Goal: Task Accomplishment & Management: Manage account settings

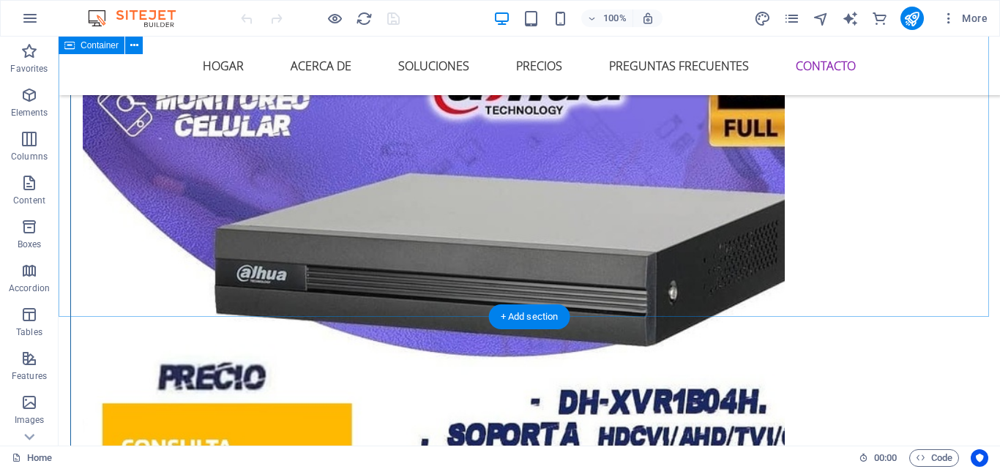
scroll to position [6249, 0]
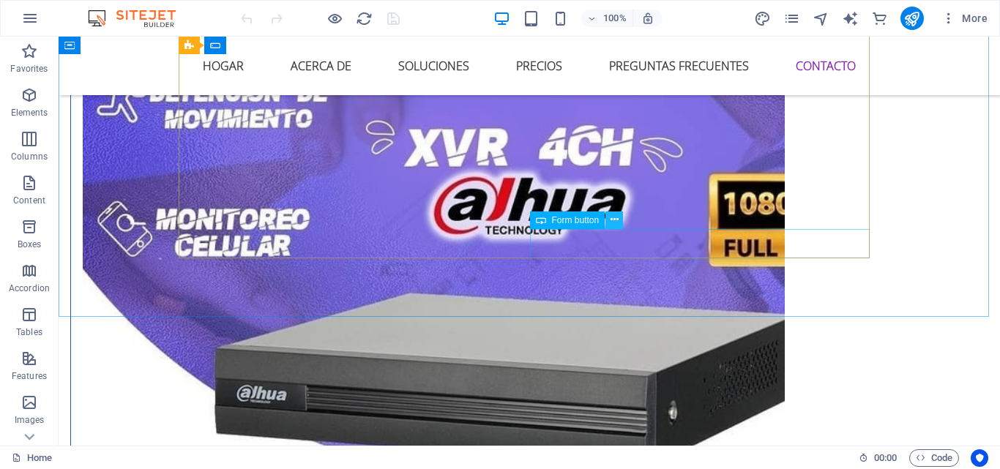
click at [613, 218] on icon at bounding box center [615, 219] width 8 height 15
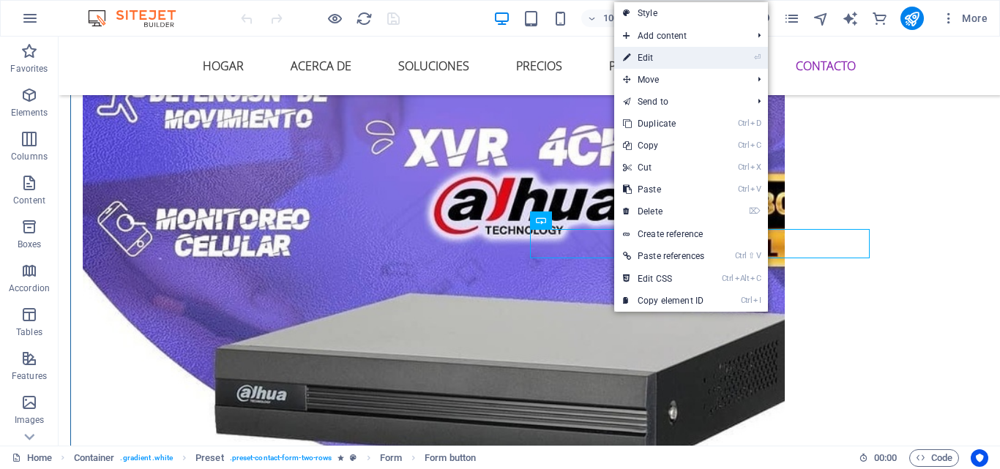
click at [671, 56] on link "⏎ Edit" at bounding box center [663, 58] width 99 height 22
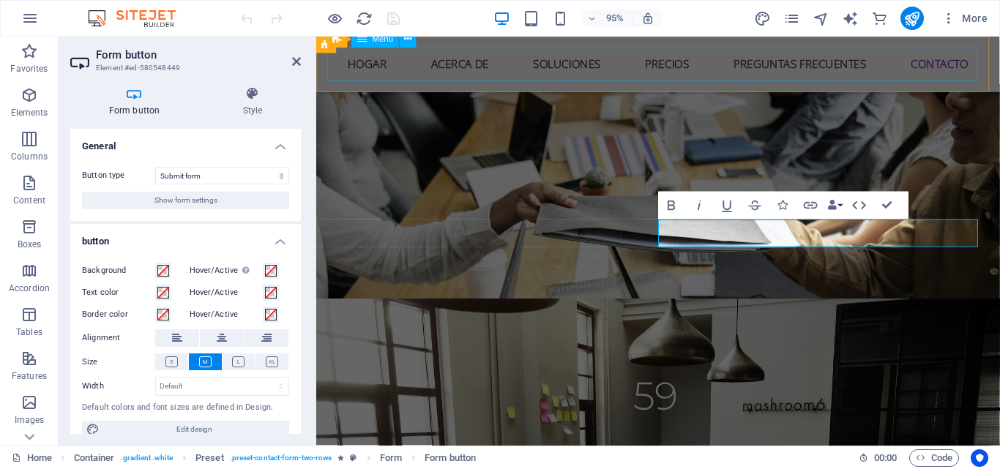
scroll to position [6222, 0]
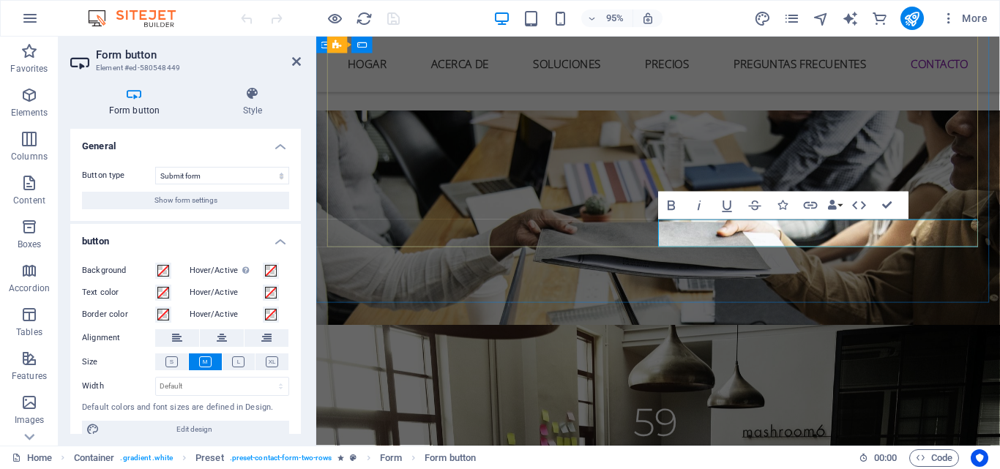
type button "Submit"
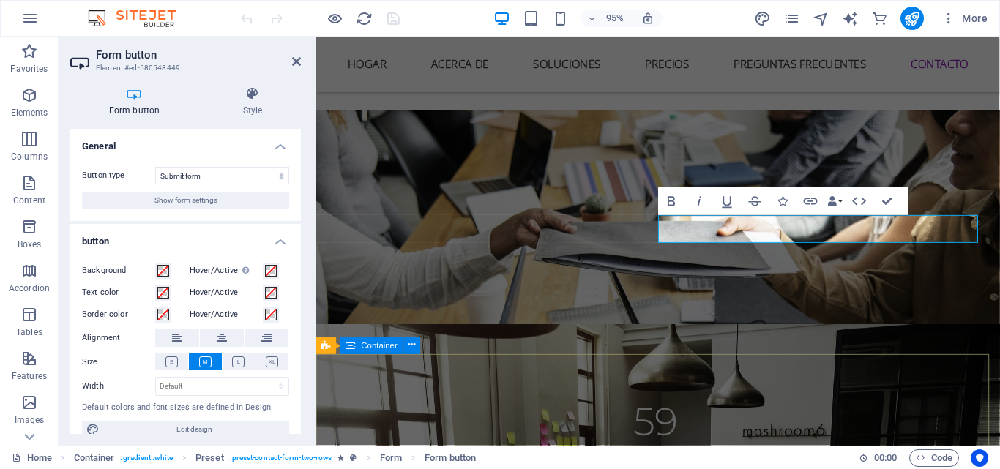
scroll to position [6295, 0]
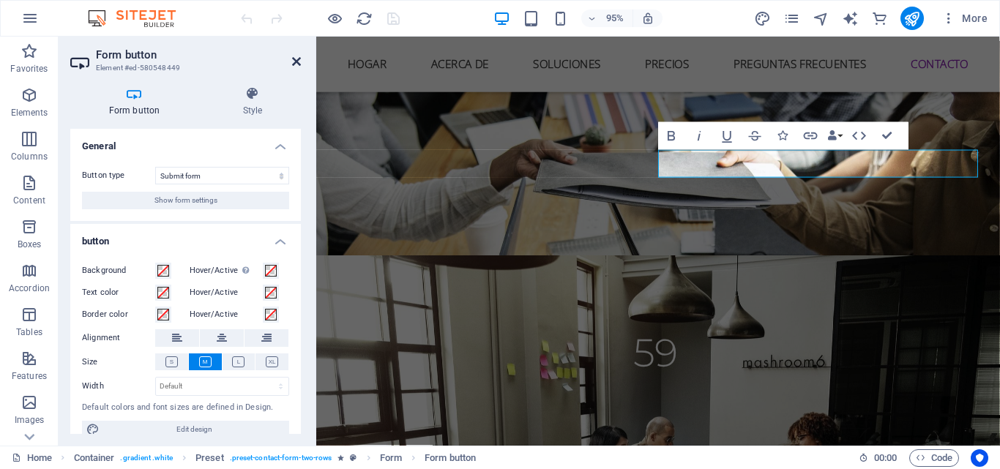
click at [293, 59] on icon at bounding box center [296, 62] width 9 height 12
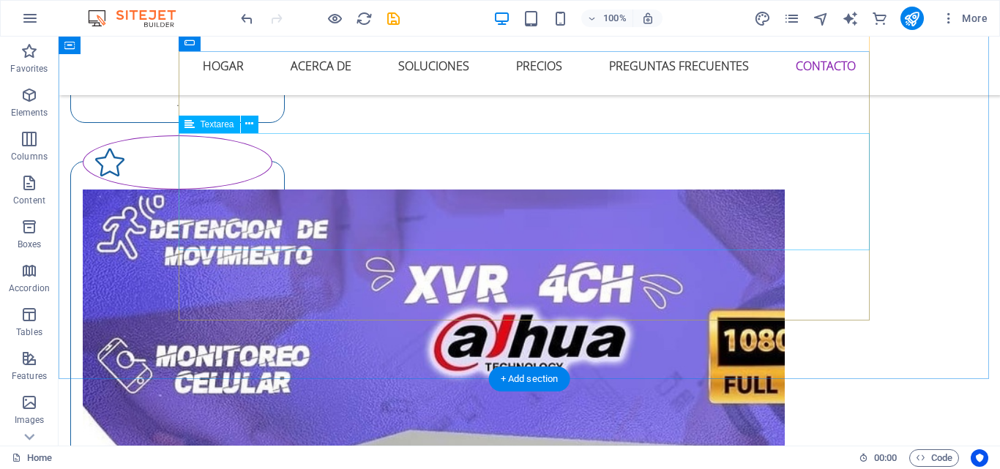
scroll to position [6249, 0]
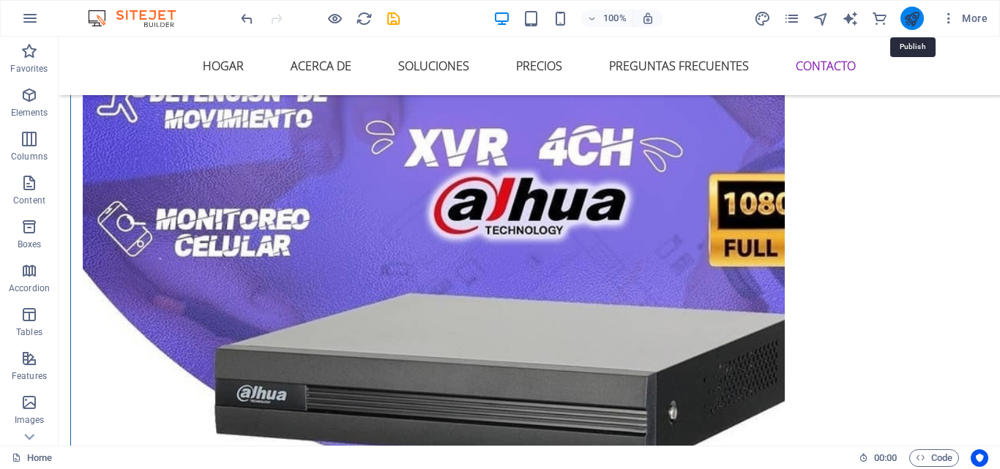
drag, startPoint x: 913, startPoint y: 14, endPoint x: 888, endPoint y: 212, distance: 200.0
click at [913, 14] on icon "publish" at bounding box center [912, 18] width 17 height 17
checkbox input "false"
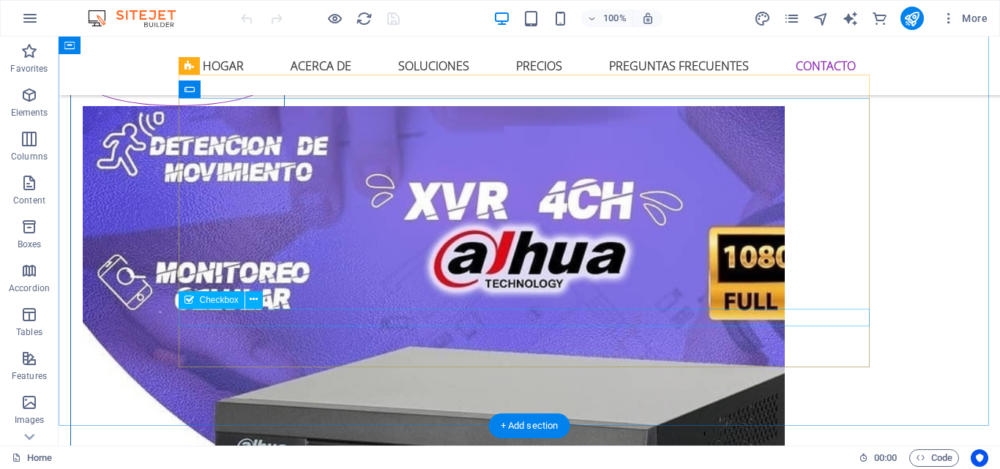
scroll to position [6122, 0]
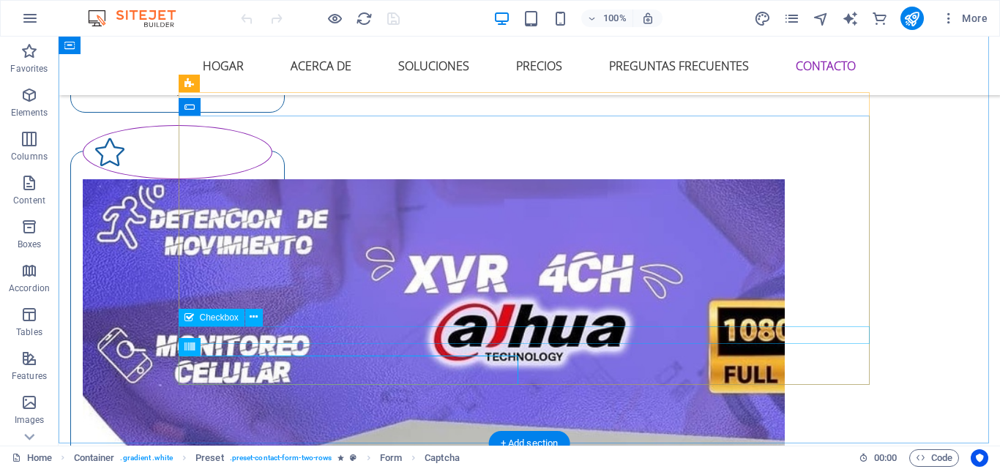
click at [248, 346] on icon at bounding box center [249, 346] width 8 height 15
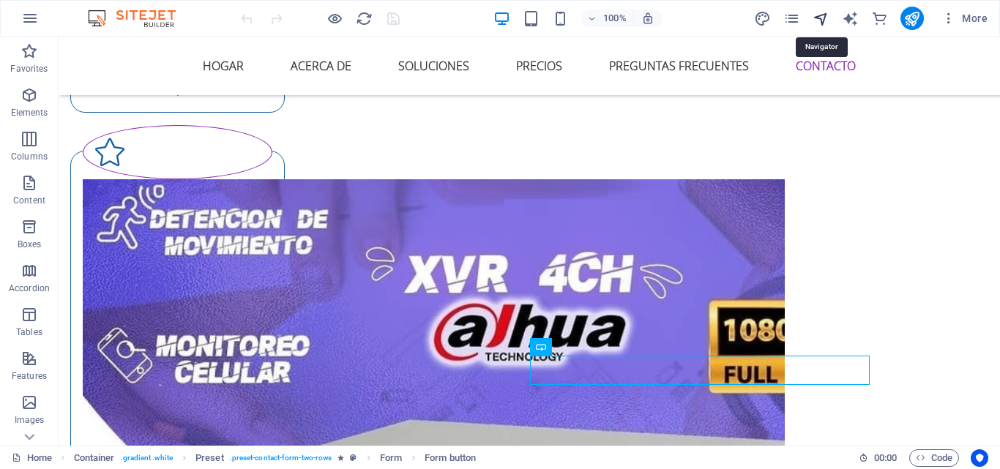
click at [821, 16] on icon "navigator" at bounding box center [821, 18] width 17 height 17
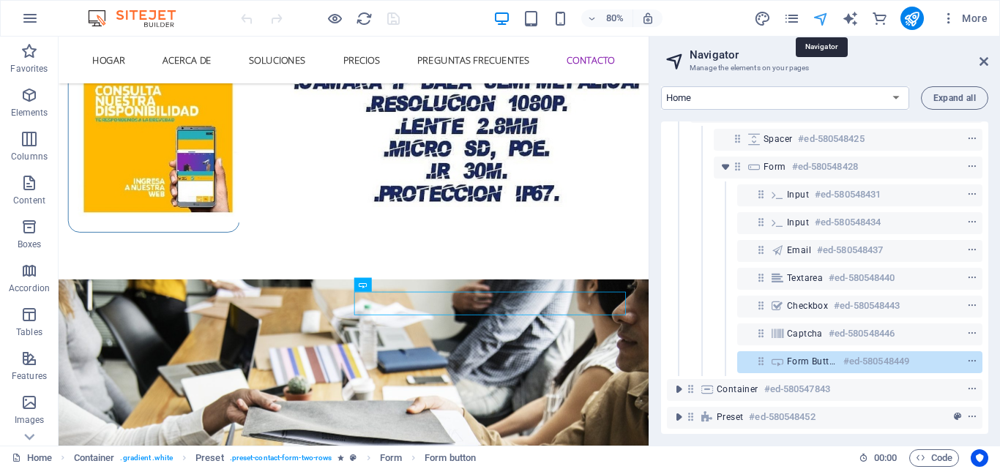
scroll to position [428, 0]
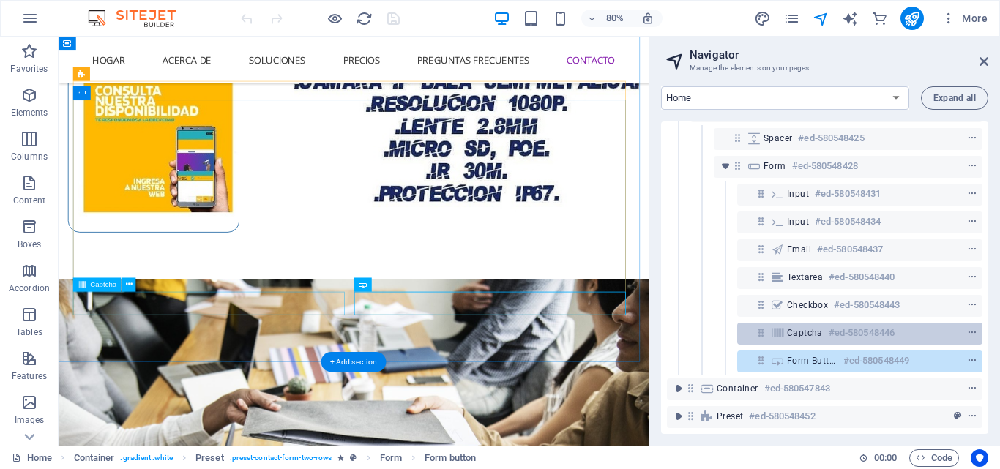
click at [820, 327] on span "Captcha" at bounding box center [805, 333] width 36 height 12
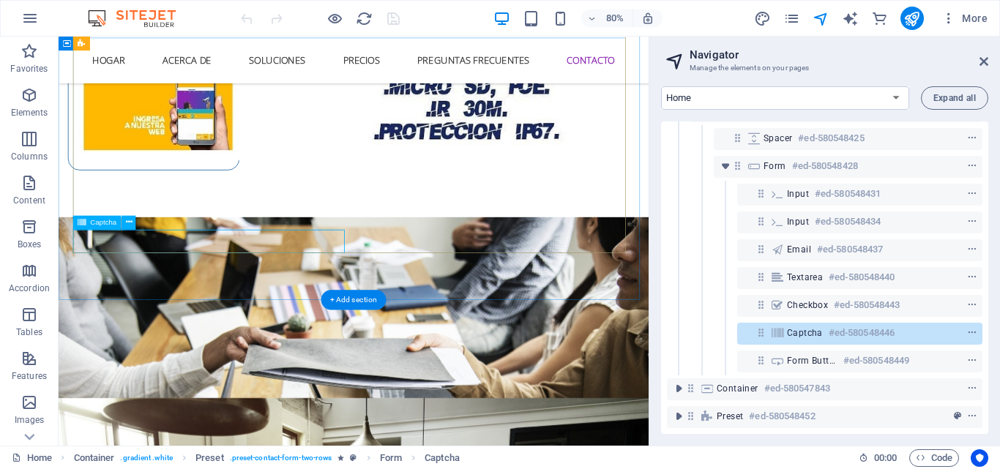
click at [826, 324] on div "Captcha #ed-580548446" at bounding box center [848, 333] width 122 height 18
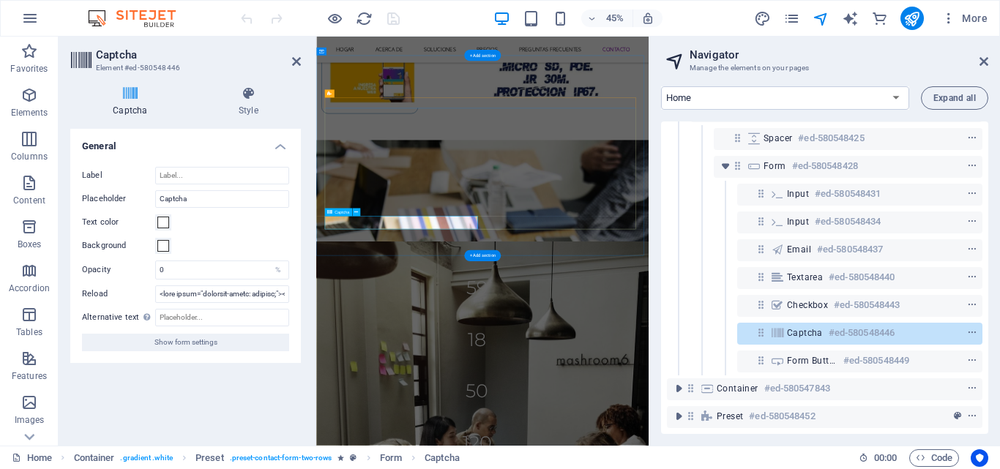
scroll to position [6042, 0]
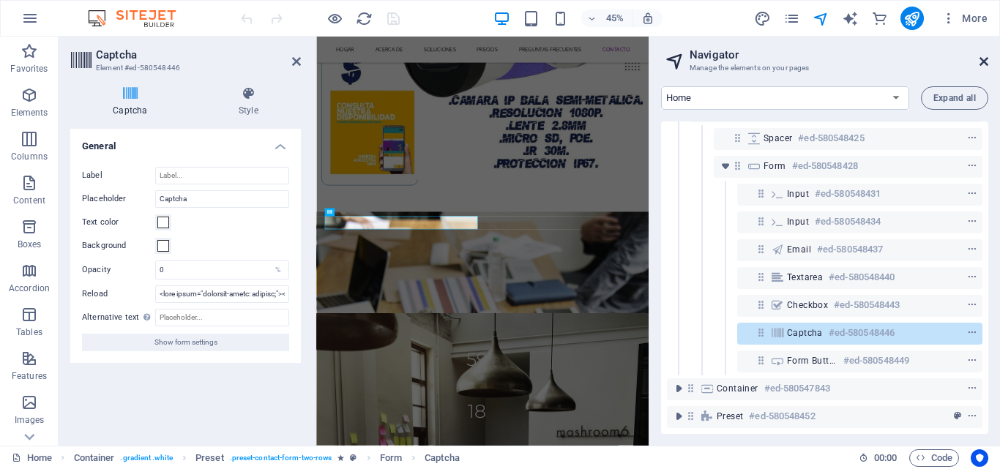
click at [986, 57] on icon at bounding box center [984, 62] width 9 height 12
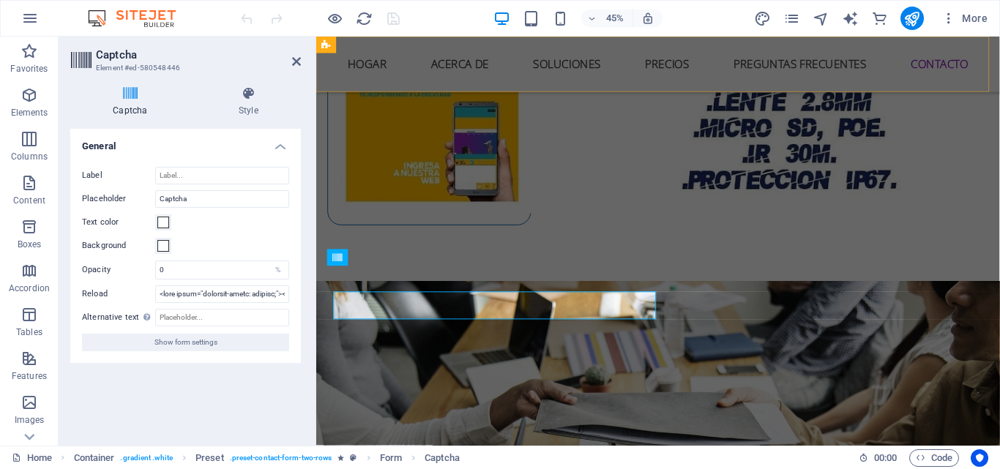
scroll to position [6173, 0]
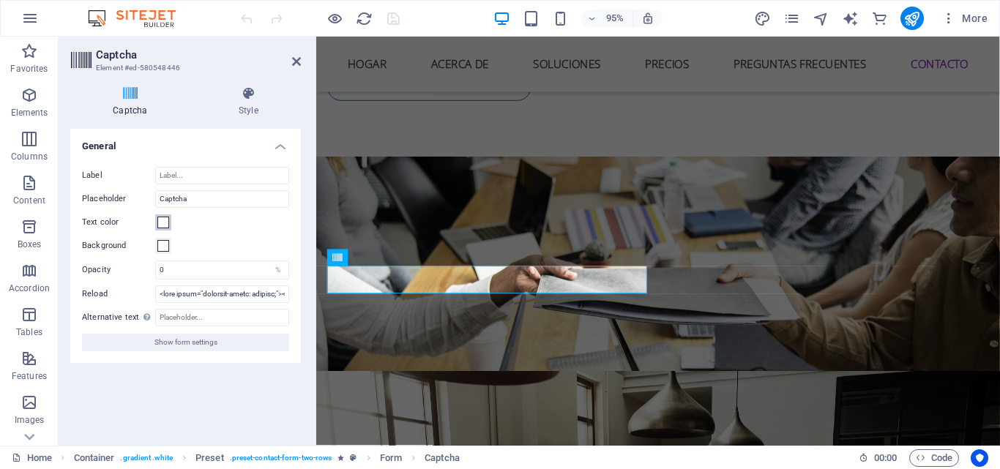
click at [163, 220] on span at bounding box center [163, 223] width 12 height 12
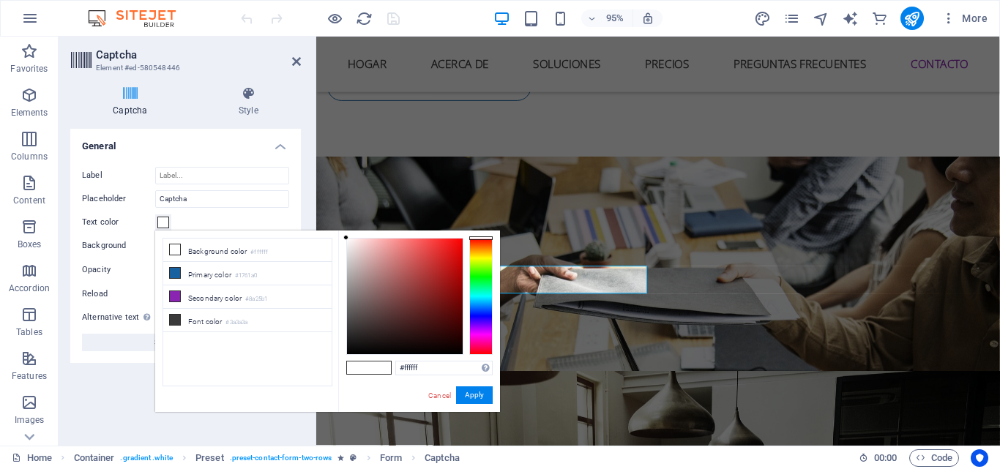
click at [163, 220] on span at bounding box center [163, 223] width 12 height 12
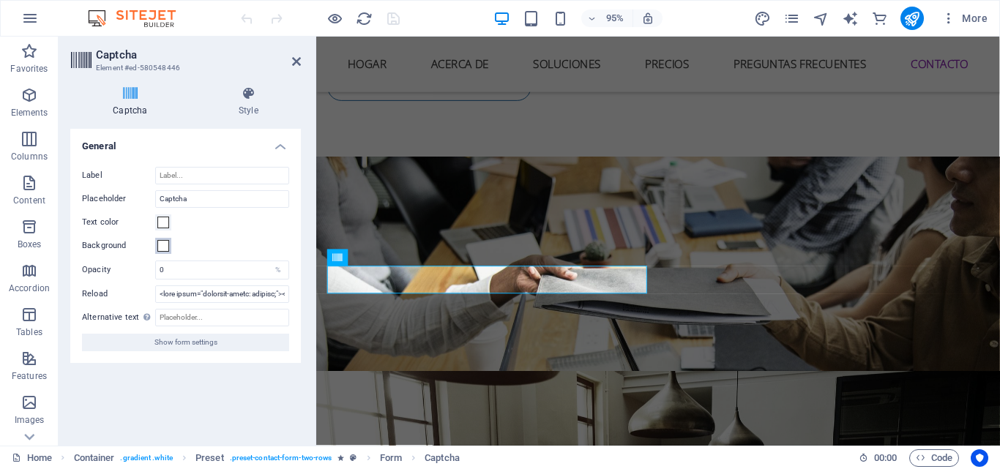
click at [160, 245] on span at bounding box center [163, 246] width 12 height 12
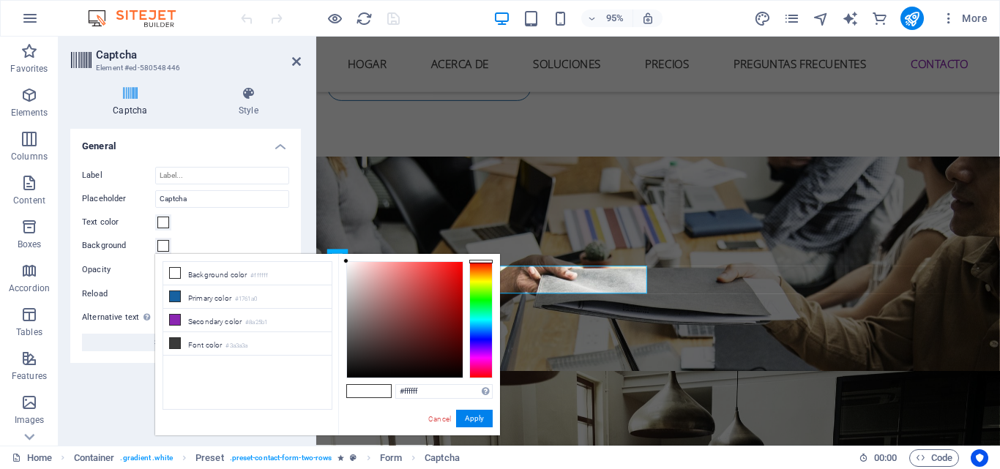
click at [160, 244] on span at bounding box center [163, 246] width 12 height 12
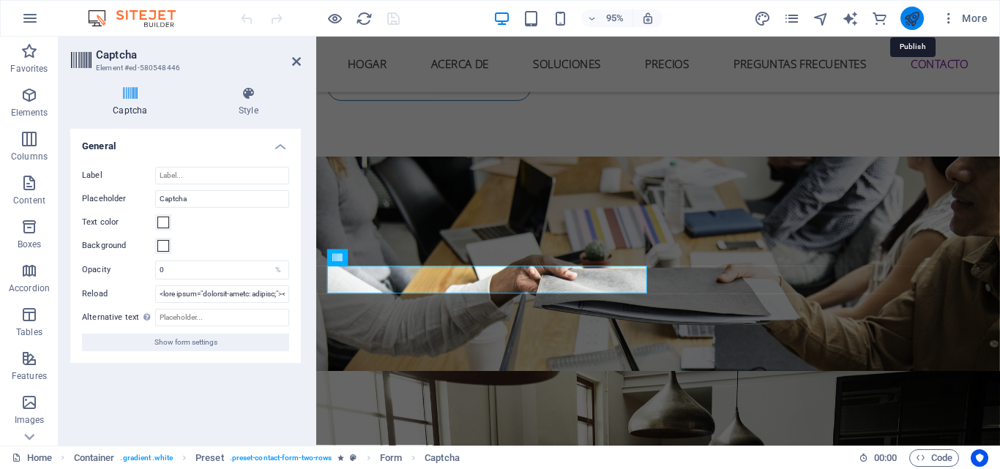
click at [915, 15] on icon "publish" at bounding box center [912, 18] width 17 height 17
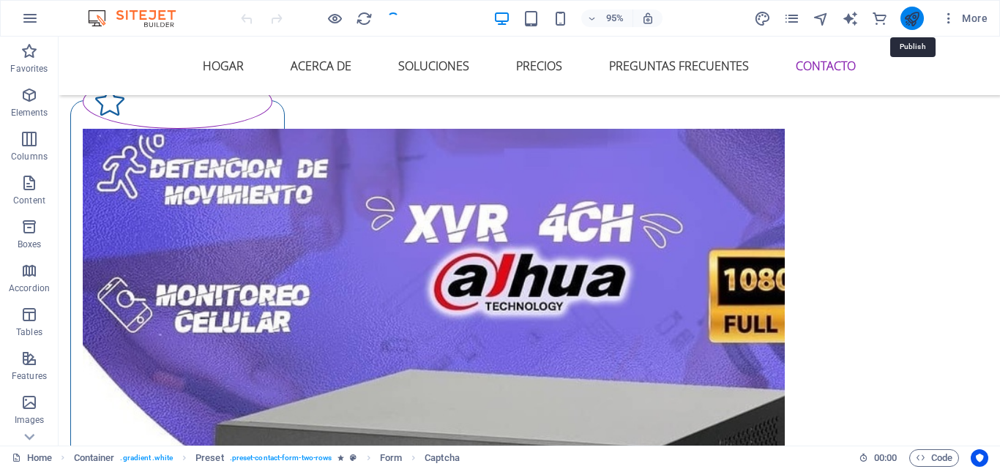
scroll to position [6200, 0]
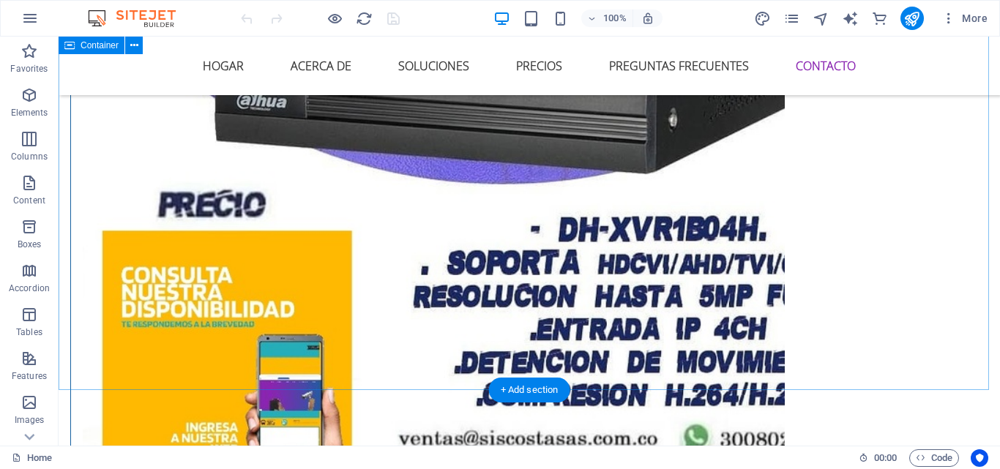
scroll to position [6176, 0]
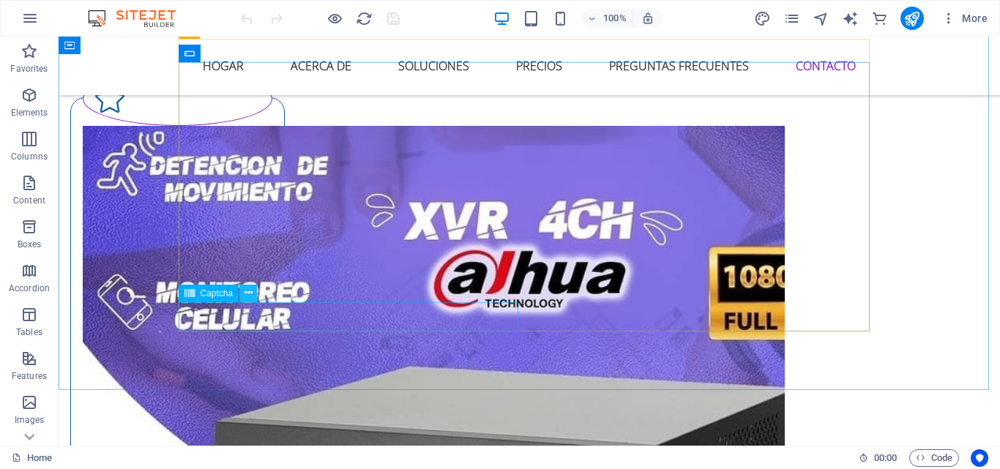
click at [249, 292] on icon at bounding box center [249, 293] width 8 height 15
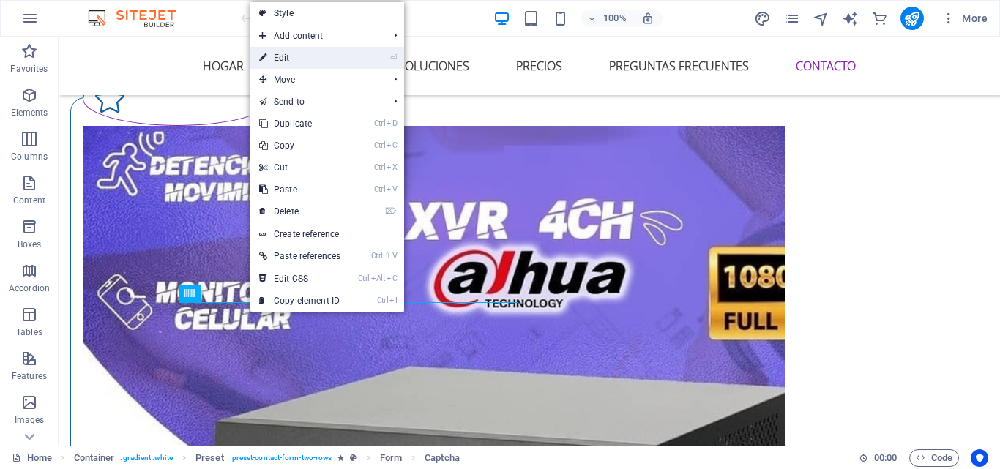
click at [329, 50] on link "⏎ Edit" at bounding box center [299, 58] width 99 height 22
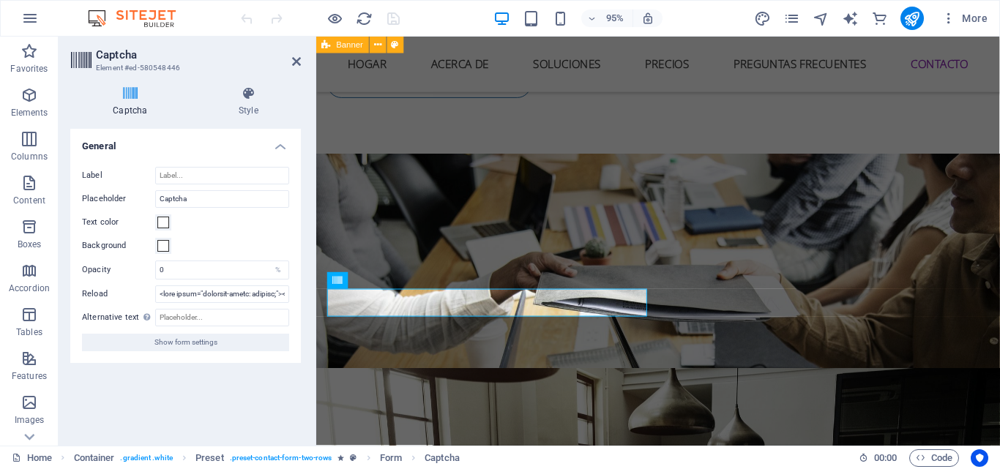
scroll to position [6149, 0]
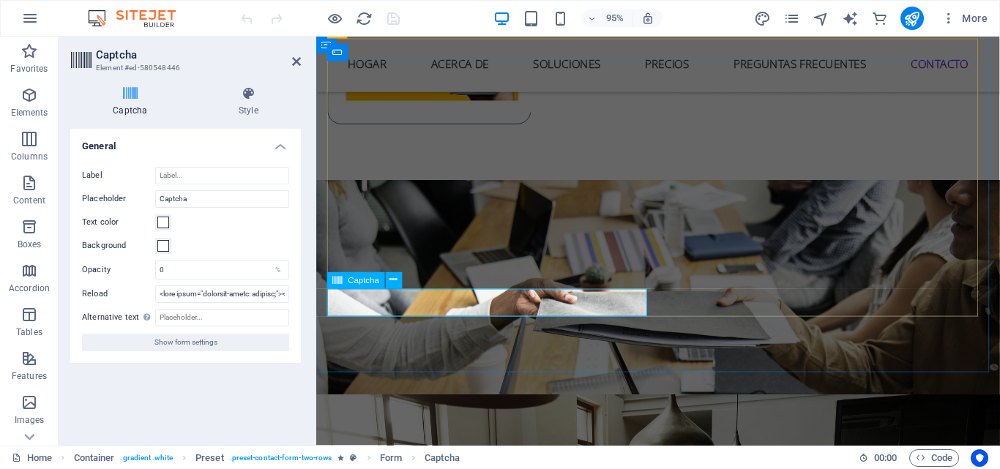
click at [162, 223] on span at bounding box center [163, 223] width 12 height 12
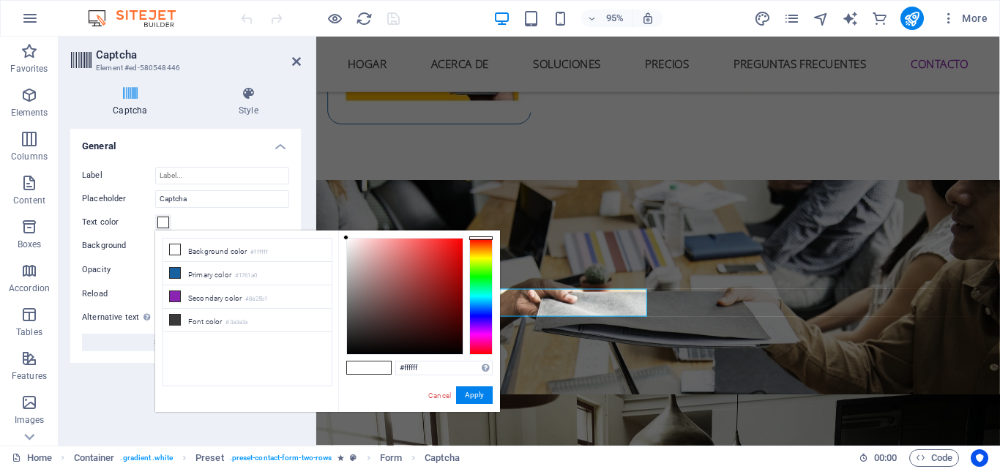
click at [242, 215] on div "Text color" at bounding box center [185, 223] width 207 height 18
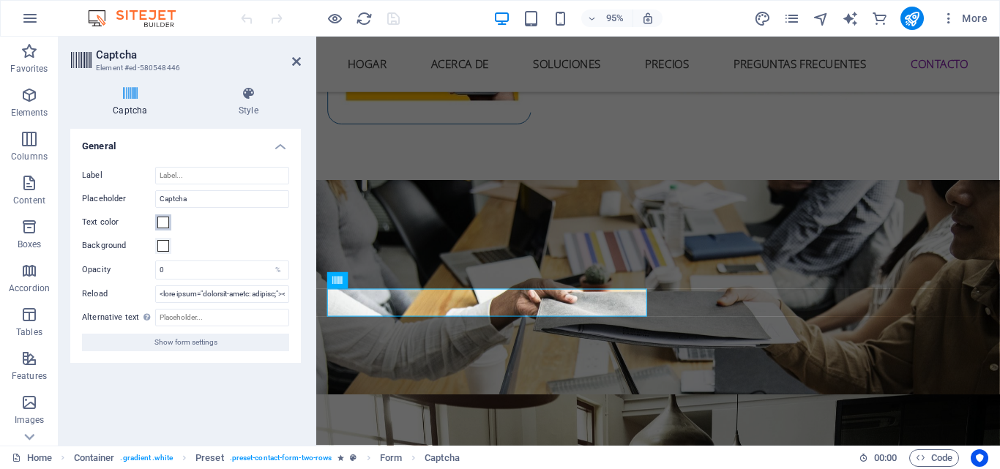
click at [163, 223] on span at bounding box center [163, 223] width 12 height 12
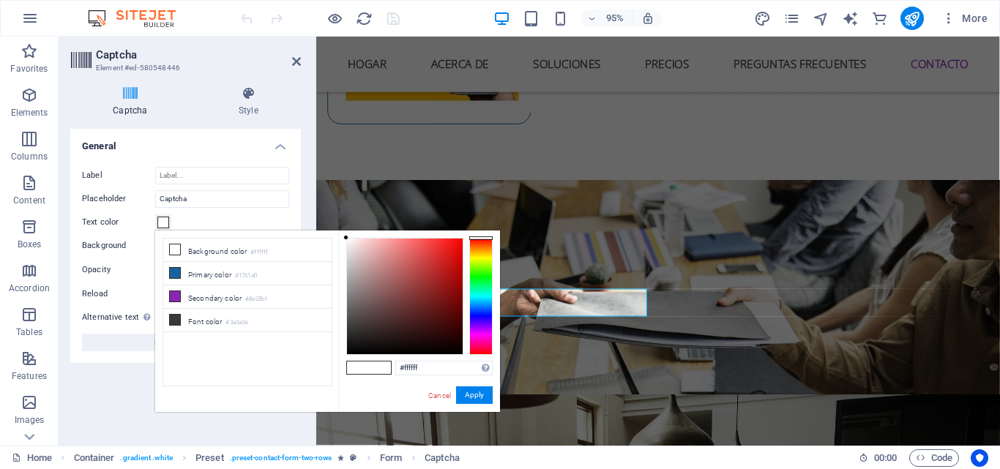
drag, startPoint x: 164, startPoint y: 225, endPoint x: 176, endPoint y: 223, distance: 12.6
click at [166, 225] on span at bounding box center [163, 223] width 12 height 12
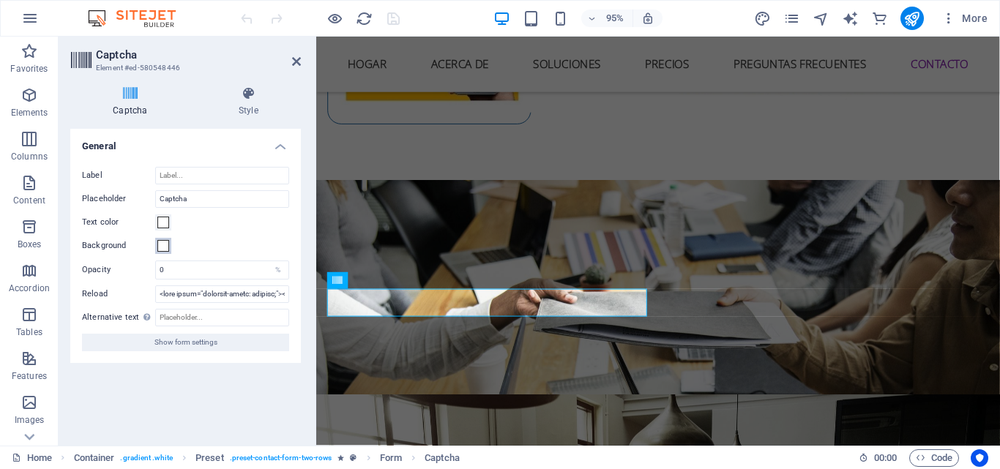
click at [163, 245] on span at bounding box center [163, 246] width 12 height 12
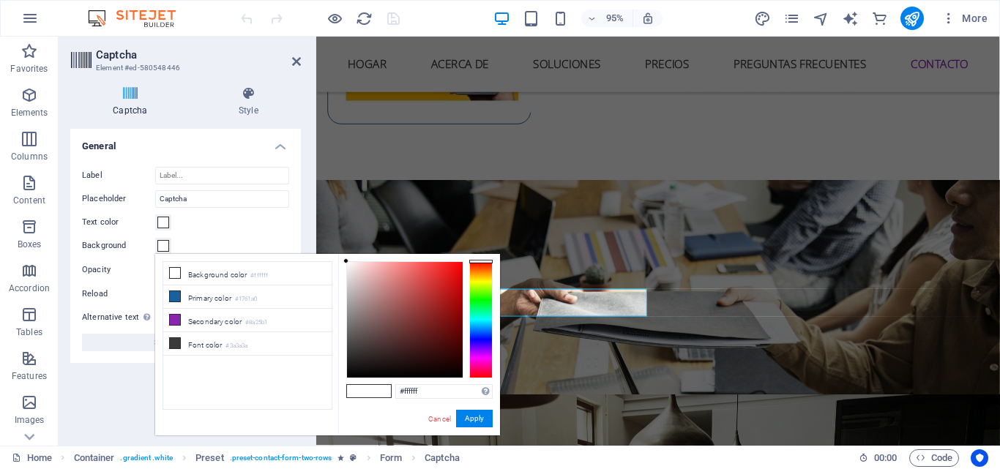
click at [235, 210] on div "Label Placeholder Captcha Text color Background Opacity 0 % Reload Alternative …" at bounding box center [185, 259] width 231 height 208
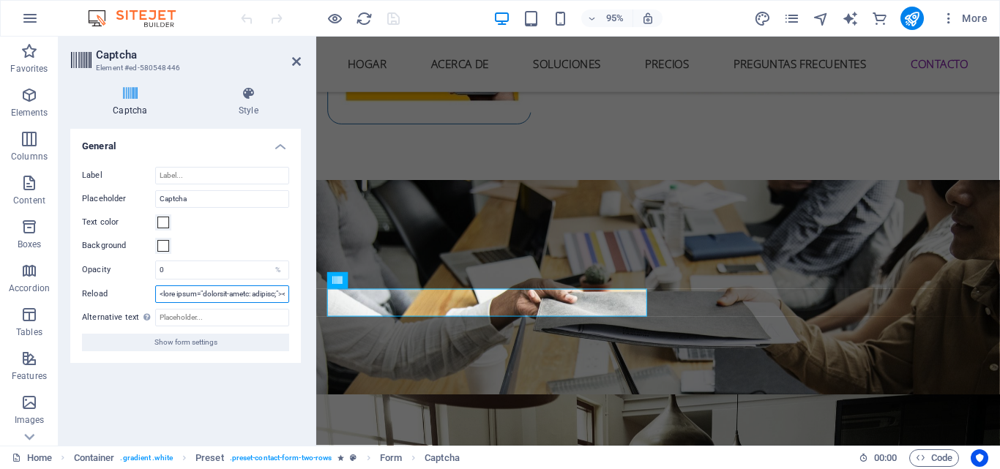
click at [268, 299] on input "Reload" at bounding box center [222, 295] width 134 height 18
click at [217, 320] on input "Alternative text The alternative text is used by devices that cannot display im…" at bounding box center [222, 318] width 134 height 18
click at [225, 340] on button "Show form settings" at bounding box center [185, 343] width 207 height 18
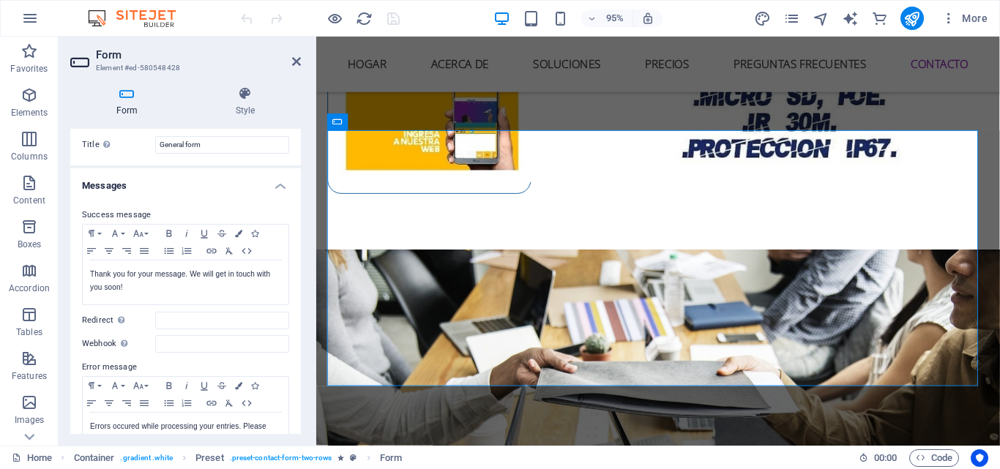
scroll to position [0, 0]
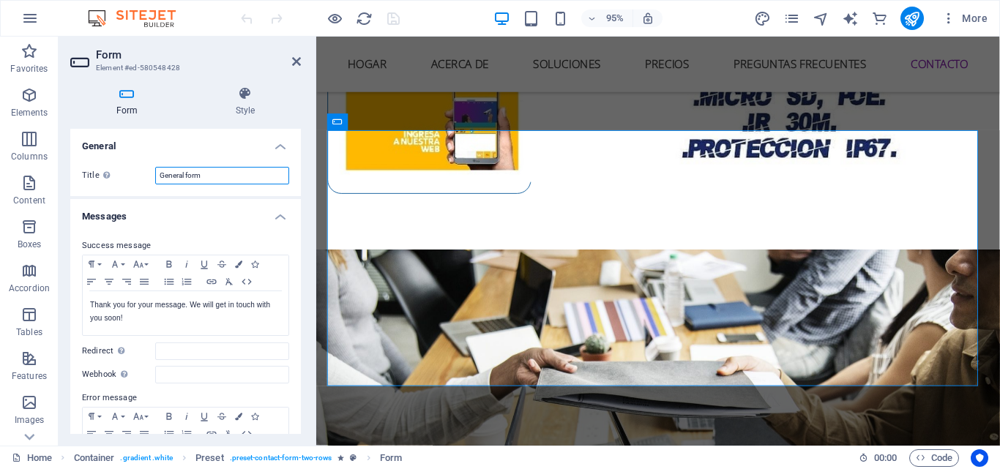
click at [257, 174] on input "General form" at bounding box center [222, 176] width 134 height 18
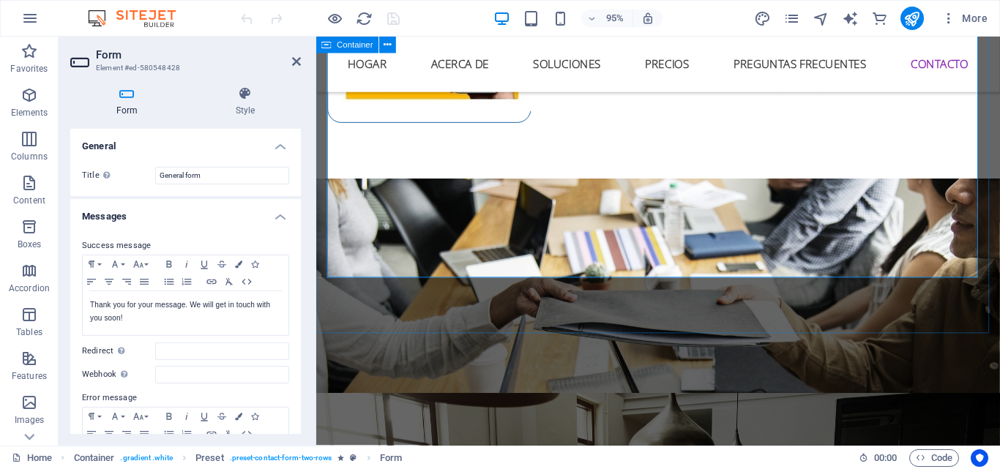
scroll to position [6128, 0]
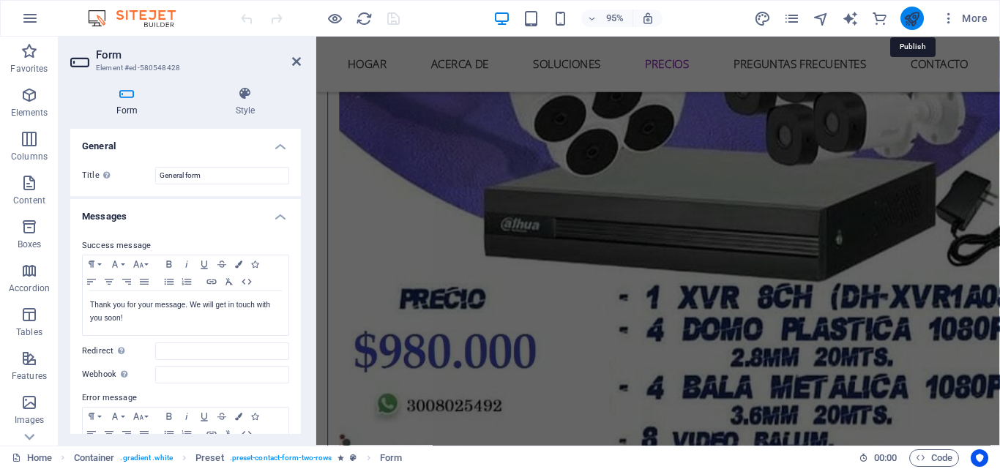
click at [915, 15] on icon "publish" at bounding box center [912, 18] width 17 height 17
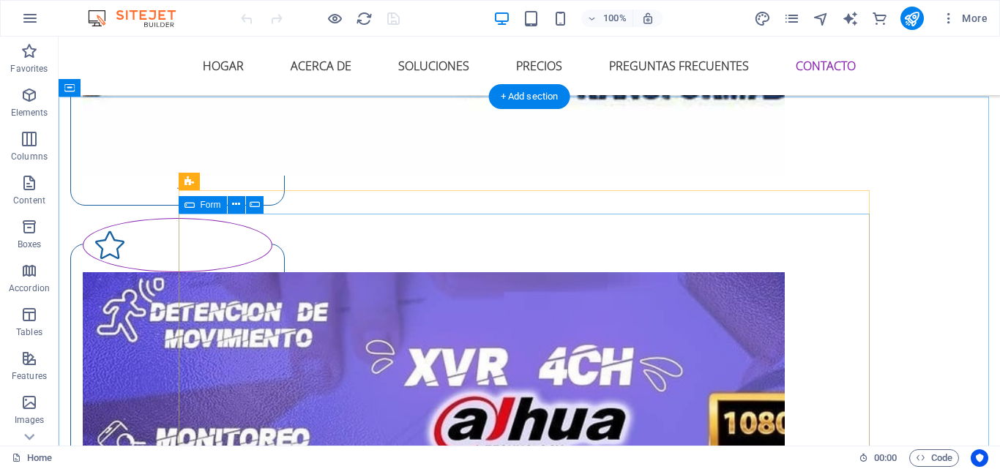
scroll to position [5956, 0]
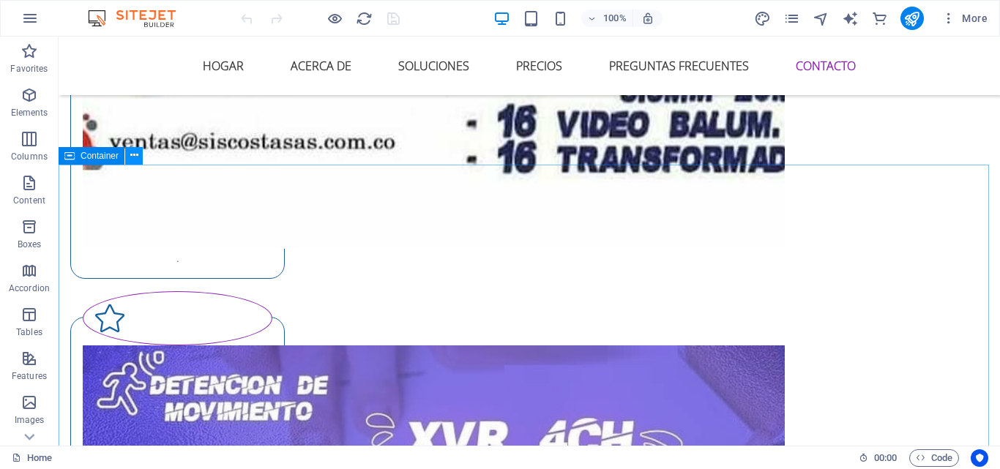
click at [133, 155] on icon at bounding box center [134, 155] width 8 height 15
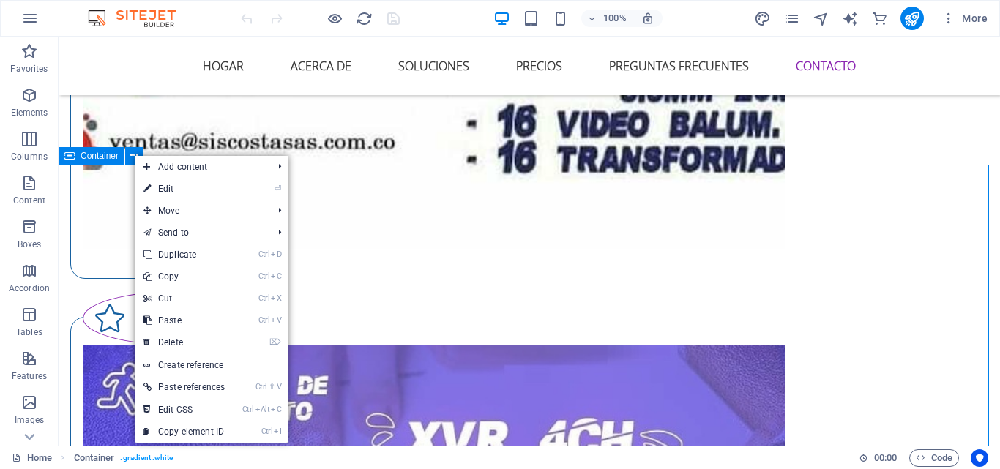
click at [97, 158] on span "Container" at bounding box center [100, 156] width 38 height 9
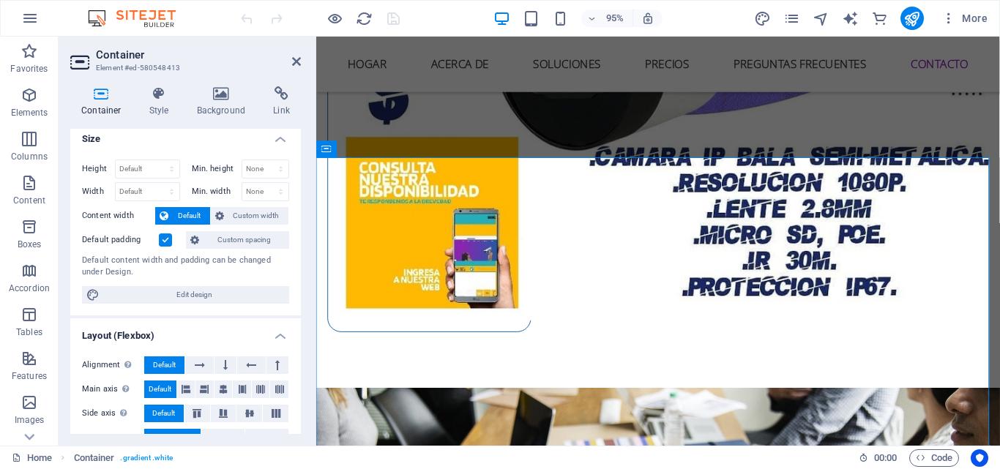
scroll to position [0, 0]
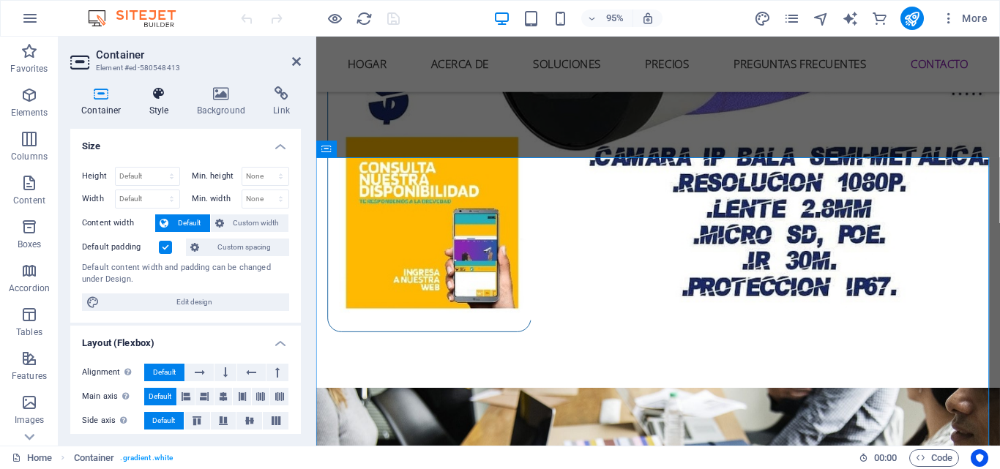
click at [156, 108] on h4 "Style" at bounding box center [162, 101] width 48 height 31
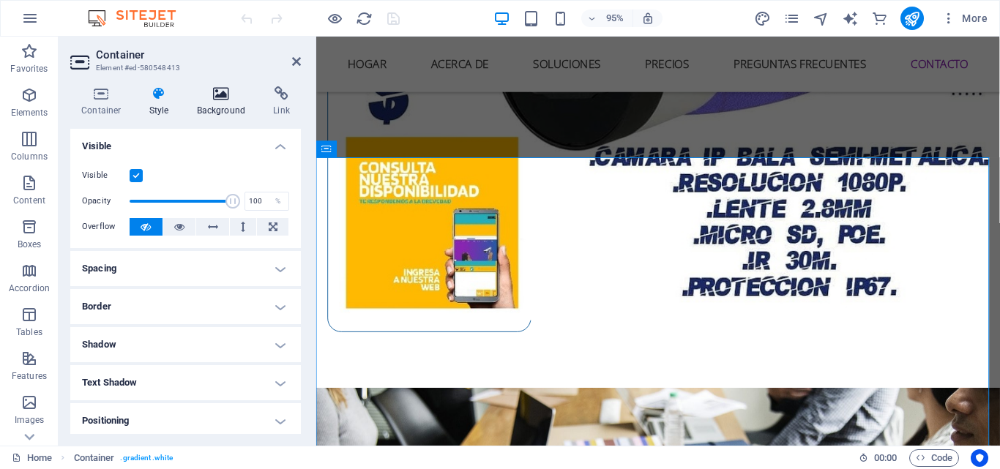
click at [226, 103] on h4 "Background" at bounding box center [224, 101] width 77 height 31
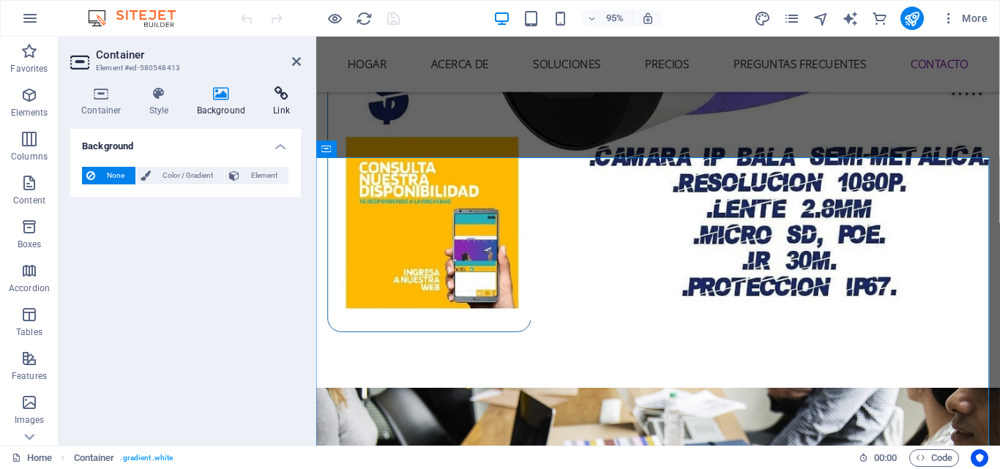
click at [280, 99] on icon at bounding box center [281, 93] width 39 height 15
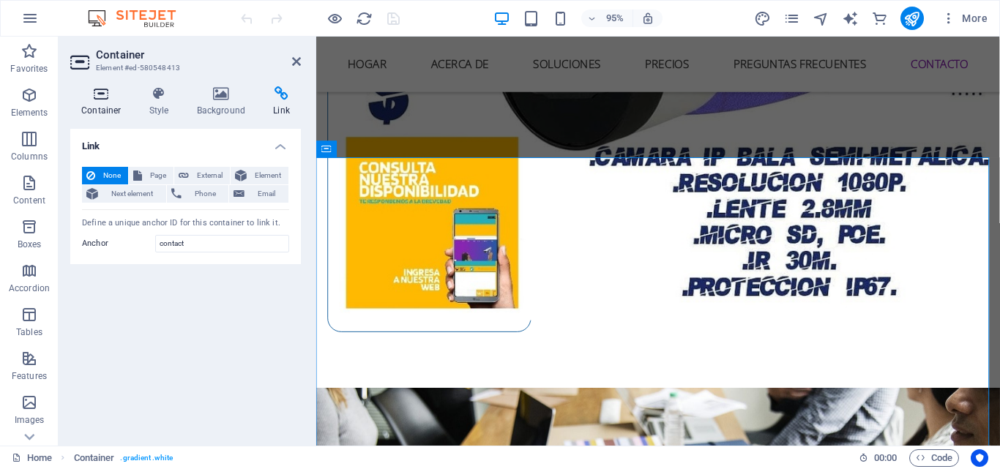
click at [95, 108] on h4 "Container" at bounding box center [104, 101] width 68 height 31
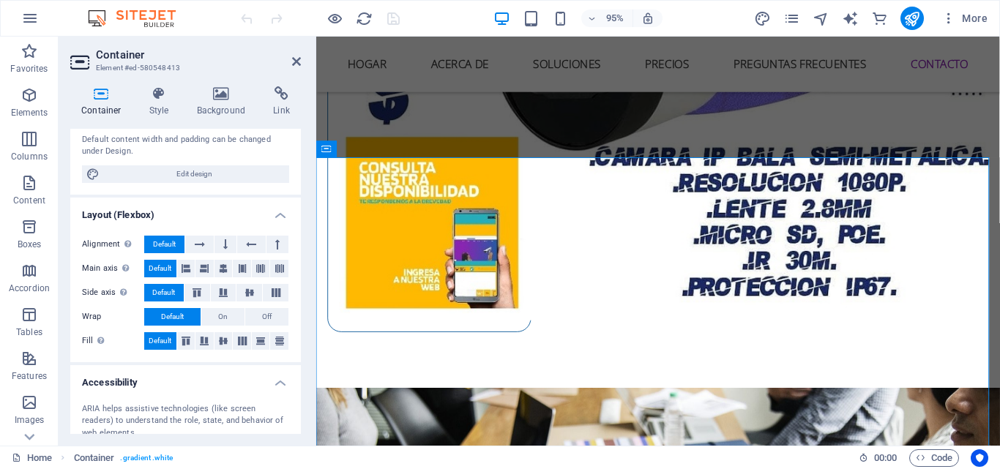
scroll to position [146, 0]
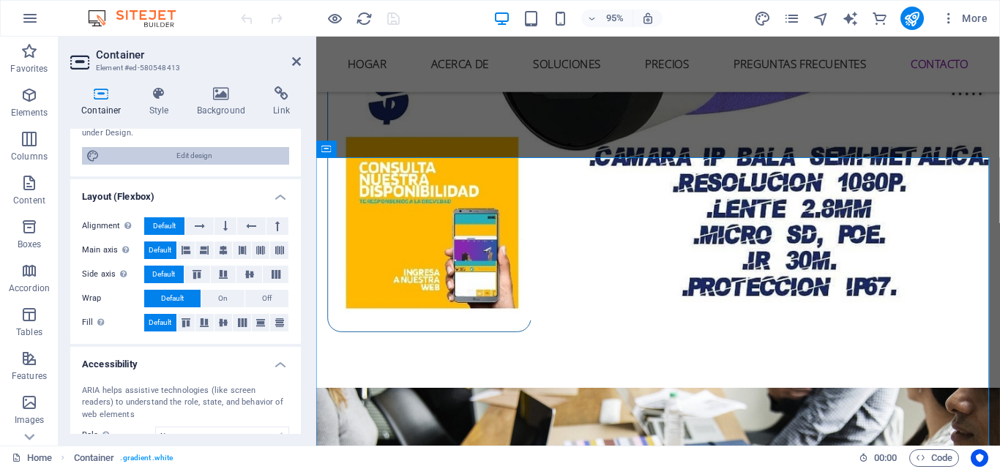
click at [224, 155] on span "Edit design" at bounding box center [194, 156] width 181 height 18
select select "px"
select select "400"
select select "px"
select select "rem"
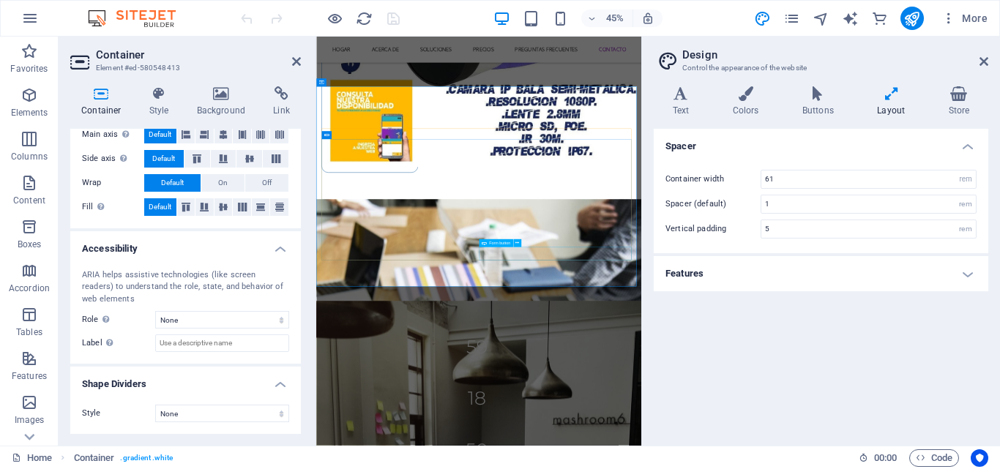
scroll to position [5955, 0]
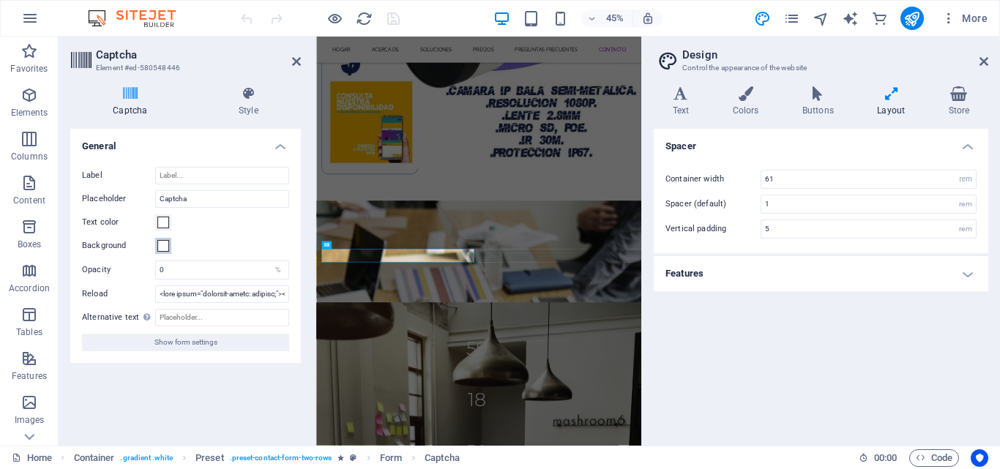
click at [166, 245] on span at bounding box center [163, 246] width 12 height 12
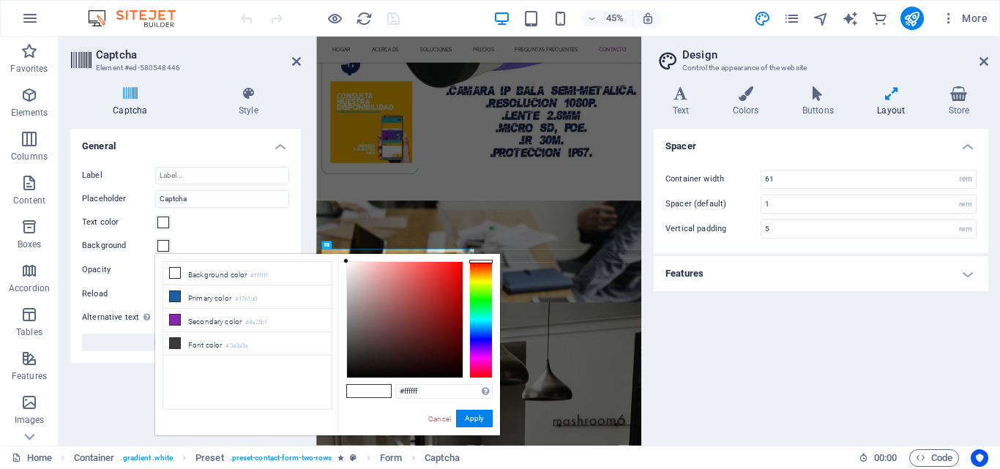
click at [166, 245] on span at bounding box center [163, 246] width 12 height 12
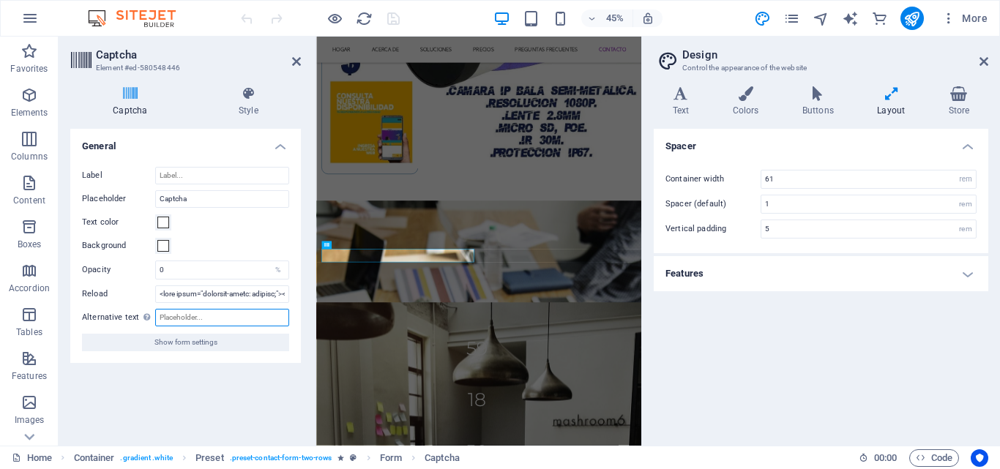
click at [199, 319] on input "Alternative text The alternative text is used by devices that cannot display im…" at bounding box center [222, 318] width 134 height 18
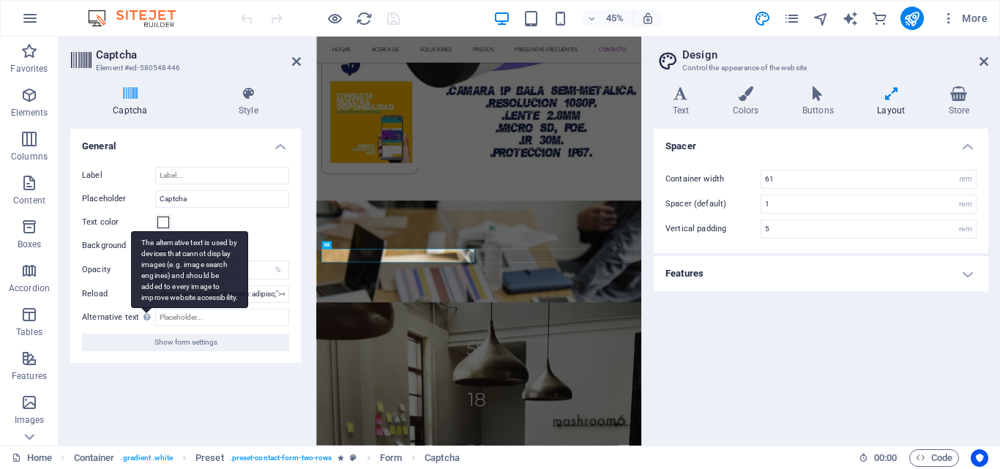
click at [146, 308] on div "The alternative text is used by devices that cannot display images (e.g. image …" at bounding box center [189, 269] width 117 height 77
click at [155, 316] on input "Alternative text The alternative text is used by devices that cannot display im…" at bounding box center [222, 318] width 134 height 18
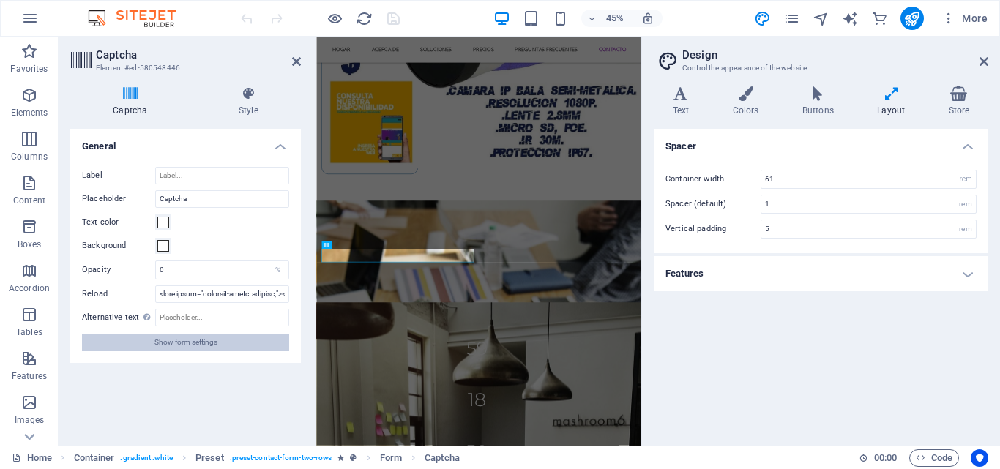
click at [168, 341] on span "Show form settings" at bounding box center [186, 343] width 63 height 18
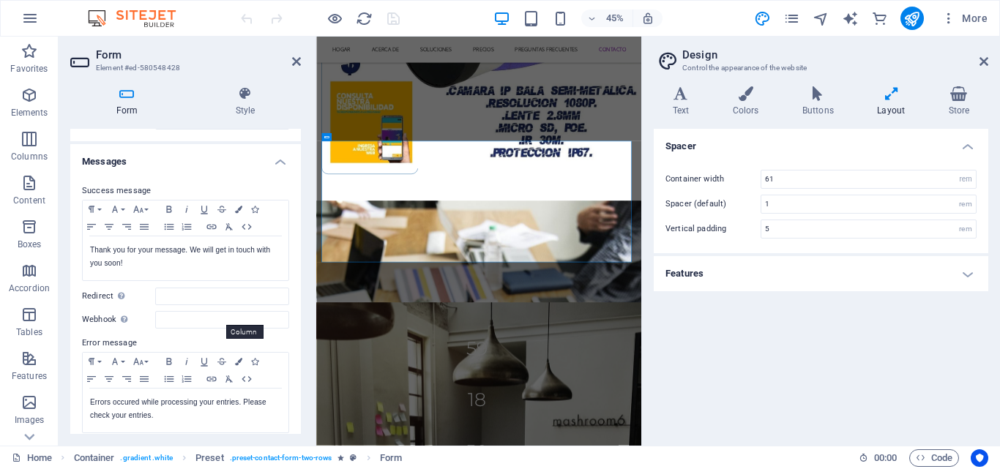
scroll to position [0, 0]
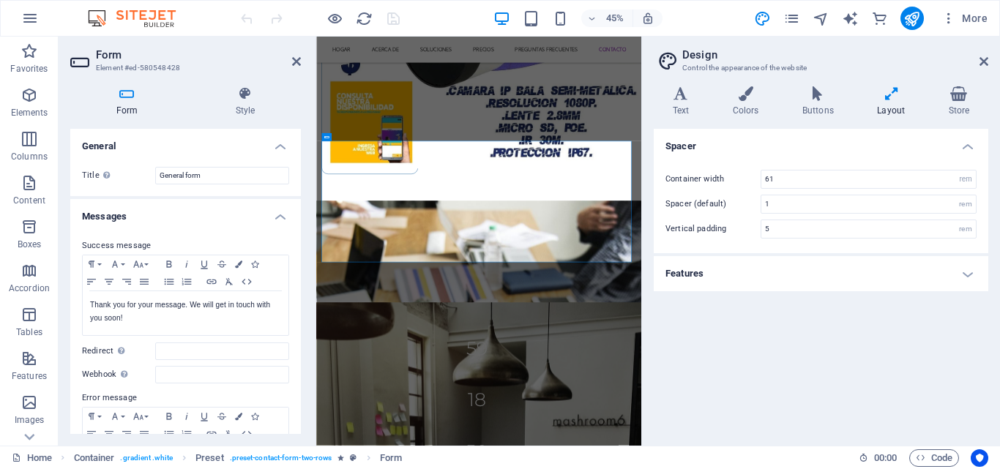
click at [279, 143] on h4 "General" at bounding box center [185, 142] width 231 height 26
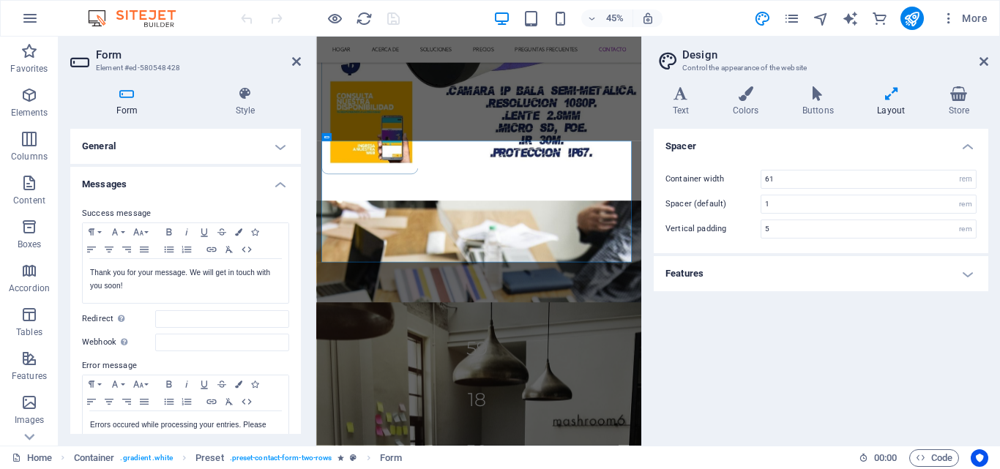
click at [279, 143] on h4 "General" at bounding box center [185, 146] width 231 height 35
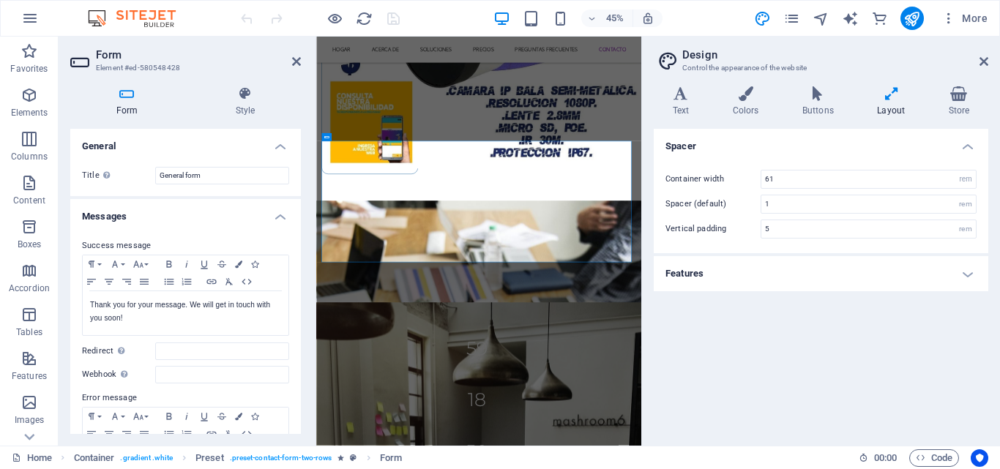
click at [274, 215] on h4 "Messages" at bounding box center [185, 212] width 231 height 26
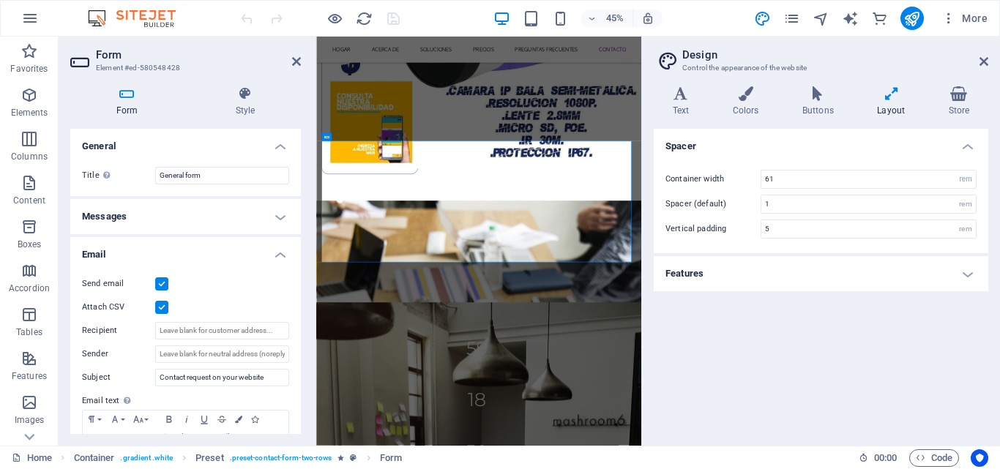
click at [278, 248] on h4 "Email" at bounding box center [185, 250] width 231 height 26
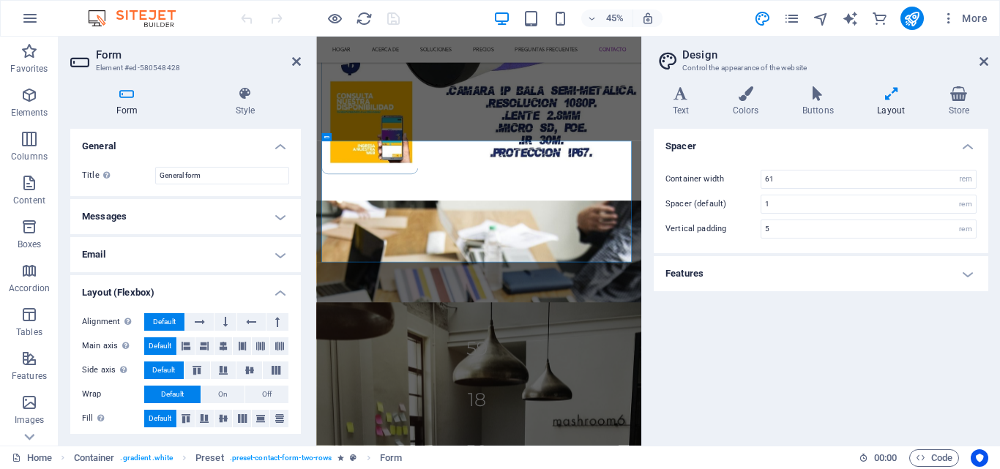
click at [280, 245] on h4 "Email" at bounding box center [185, 254] width 231 height 35
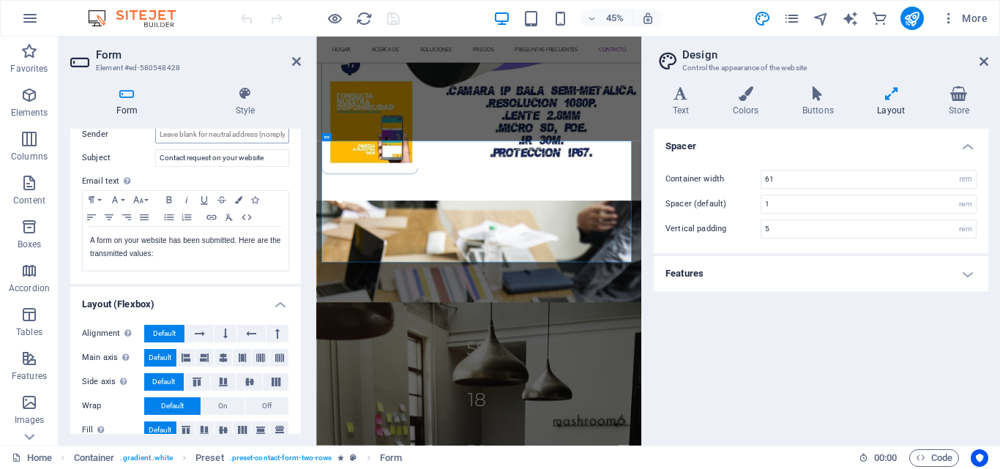
scroll to position [237, 0]
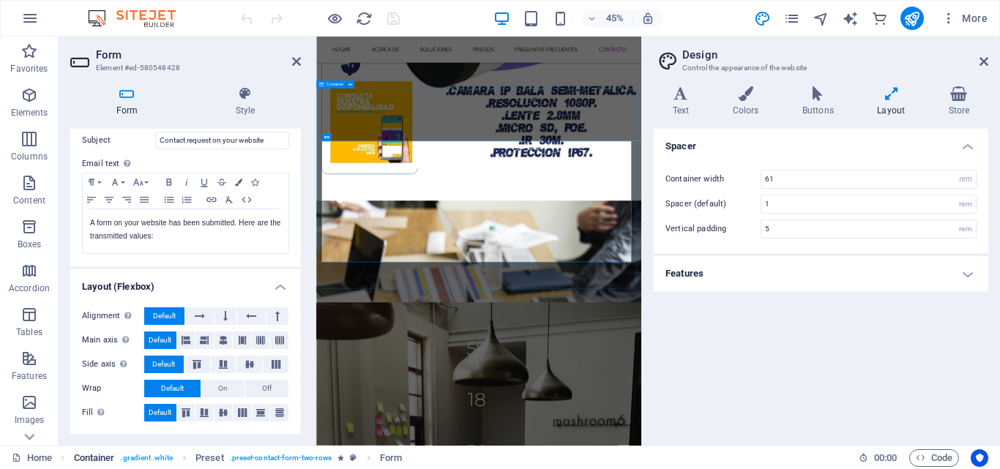
click at [158, 450] on span ". gradient .white" at bounding box center [146, 459] width 53 height 18
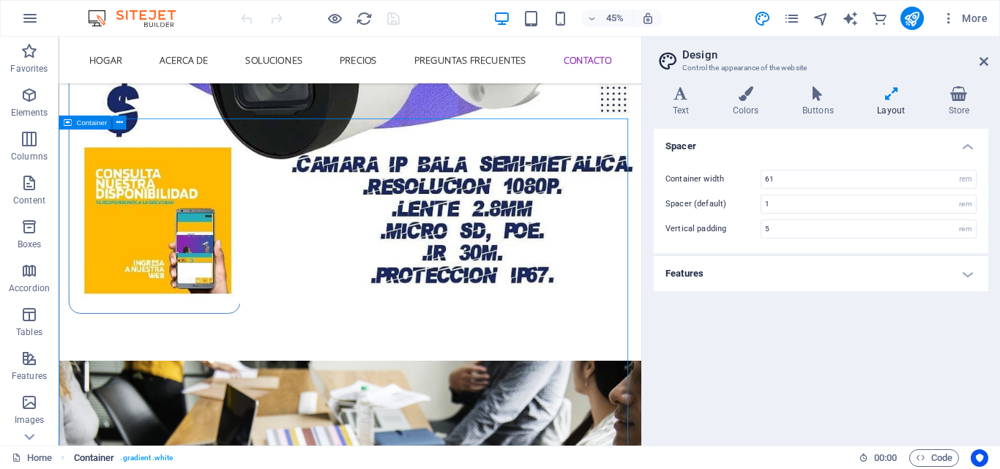
scroll to position [5968, 0]
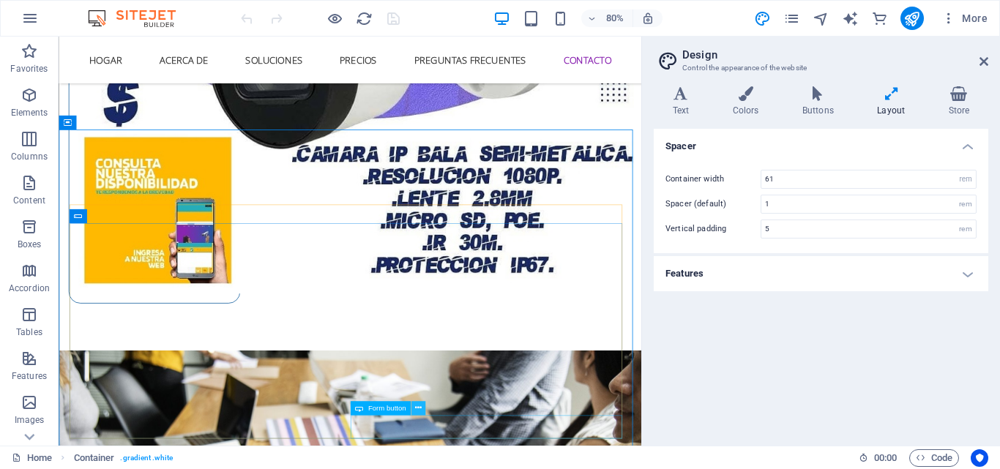
click at [420, 407] on icon at bounding box center [418, 408] width 7 height 12
click at [382, 412] on span "Form button" at bounding box center [387, 408] width 38 height 7
click at [382, 411] on span "Form button" at bounding box center [387, 408] width 38 height 7
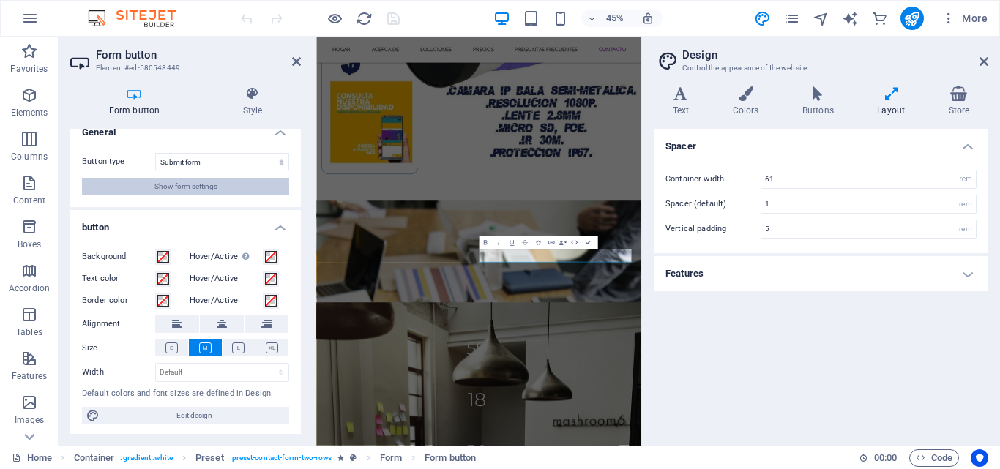
scroll to position [16, 0]
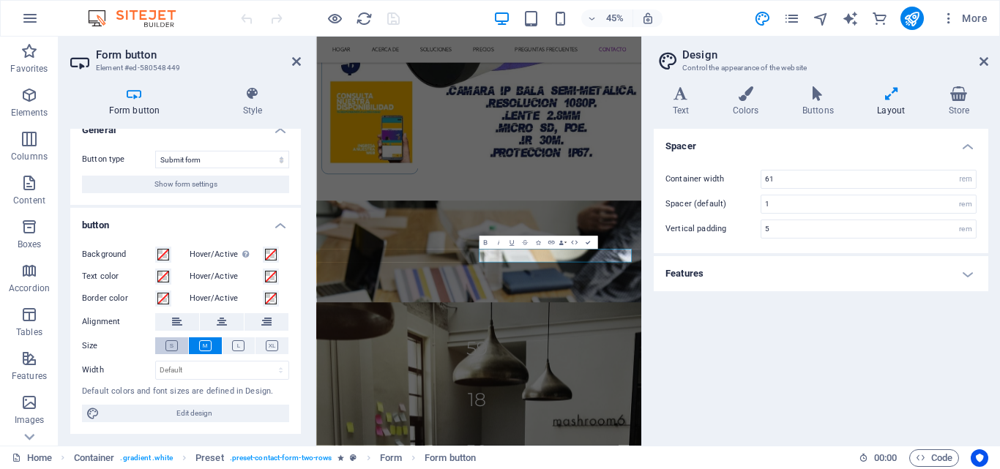
click at [169, 343] on icon at bounding box center [171, 346] width 12 height 11
click at [239, 346] on icon at bounding box center [238, 346] width 12 height 11
click at [203, 349] on icon at bounding box center [205, 346] width 12 height 11
click at [168, 346] on icon at bounding box center [171, 346] width 12 height 11
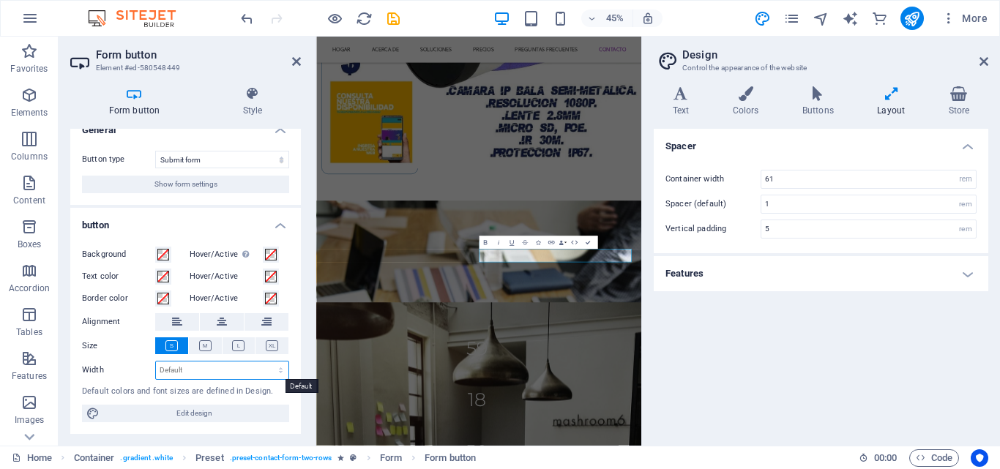
click at [276, 373] on select "Default px rem % em vh vw" at bounding box center [222, 371] width 133 height 18
click at [156, 362] on select "Default px rem % em vh vw" at bounding box center [222, 371] width 133 height 18
select select "DISABLED_OPTION_VALUE"
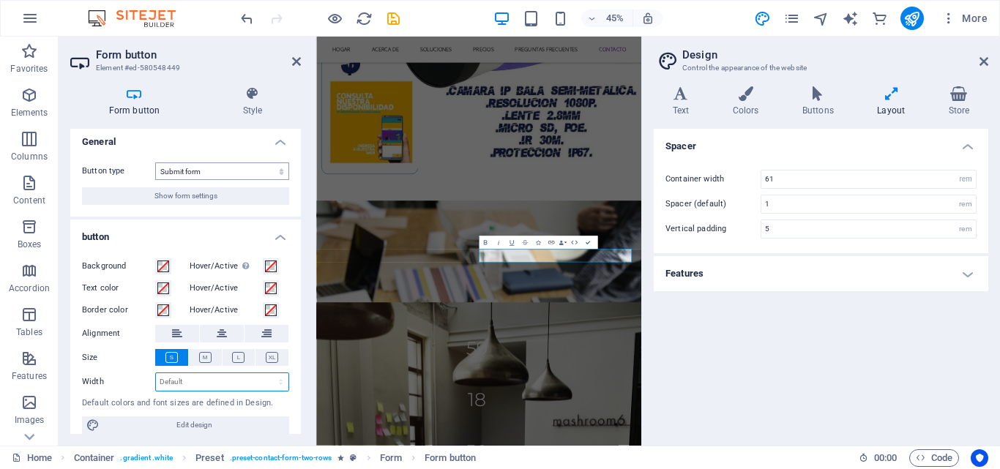
scroll to position [0, 0]
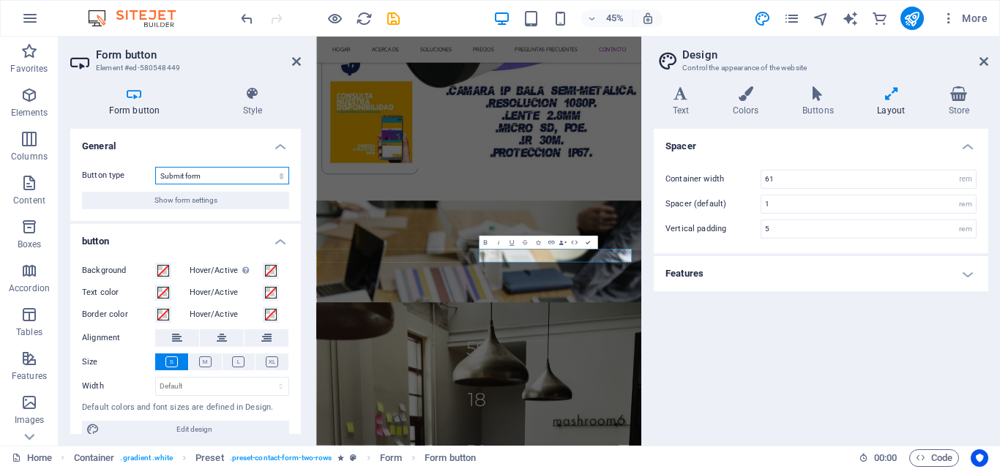
click at [278, 174] on select "Submit form Reset form No action" at bounding box center [222, 176] width 134 height 18
click at [155, 167] on select "Submit form Reset form No action" at bounding box center [222, 176] width 134 height 18
click at [280, 144] on h4 "General" at bounding box center [185, 142] width 231 height 26
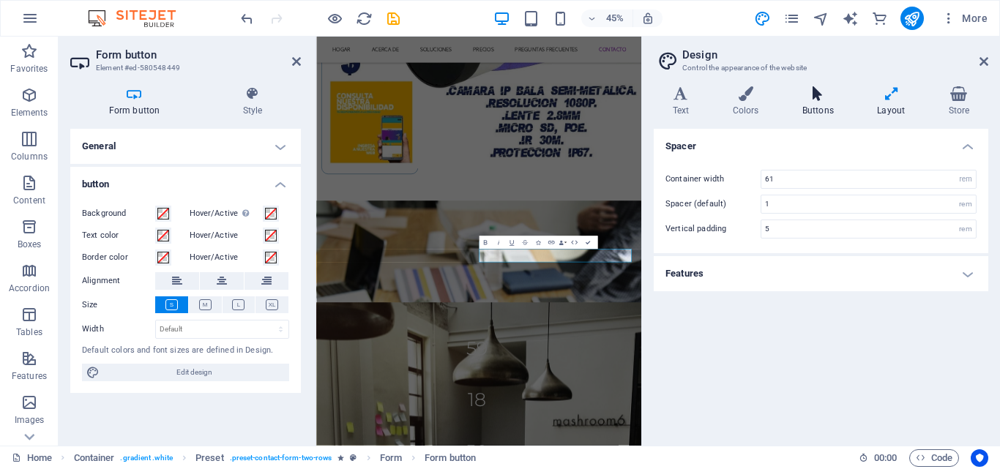
click at [824, 105] on h4 "Buttons" at bounding box center [821, 101] width 75 height 31
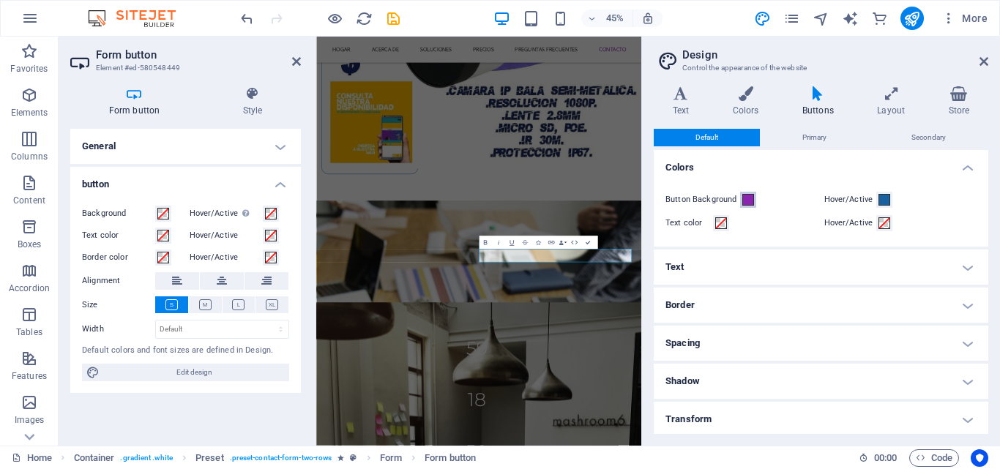
click at [749, 199] on span at bounding box center [749, 200] width 12 height 12
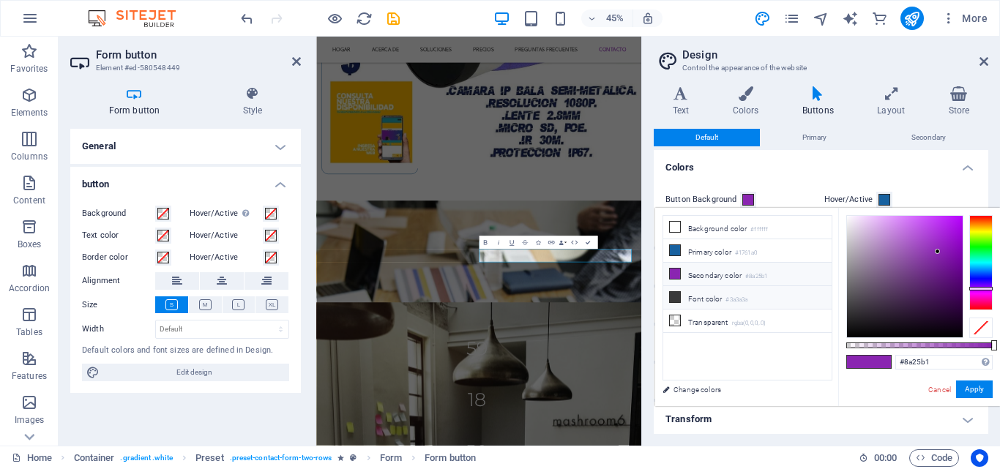
click at [712, 295] on li "Font color #3a3a3a" at bounding box center [747, 297] width 168 height 23
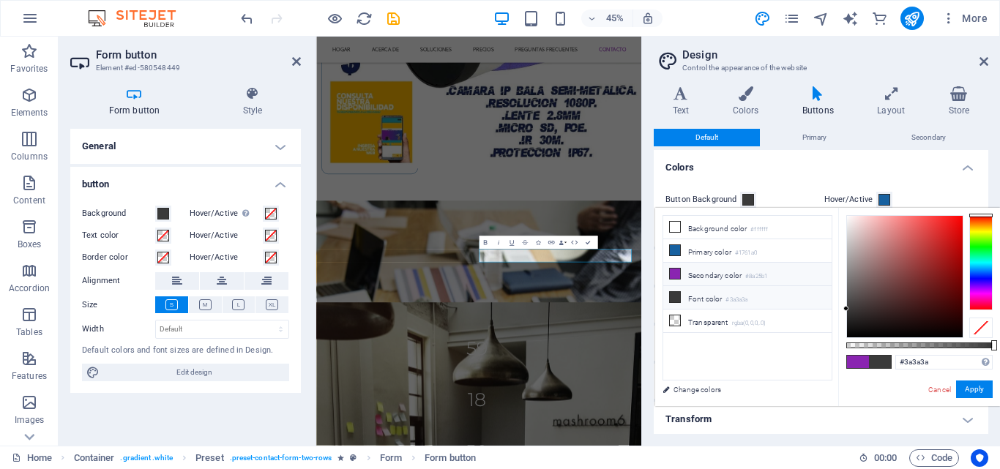
click at [674, 272] on icon at bounding box center [675, 274] width 10 height 10
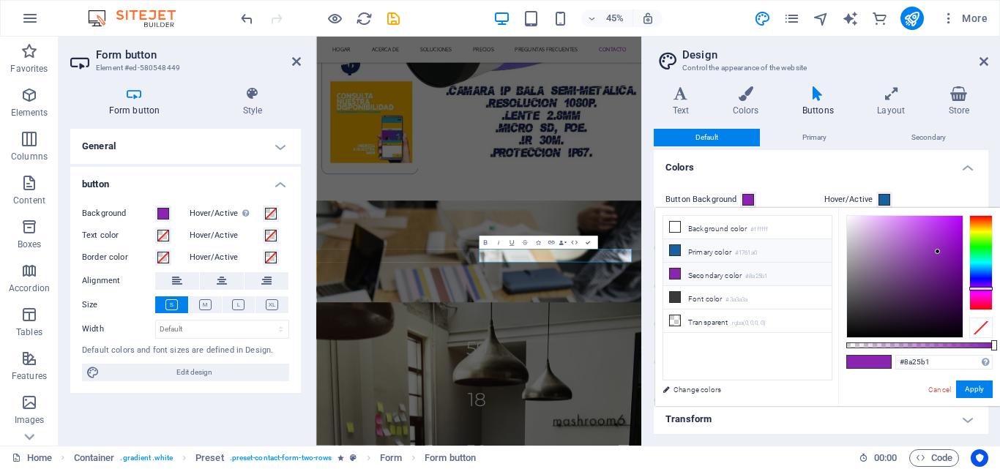
click at [677, 253] on icon at bounding box center [675, 250] width 10 height 10
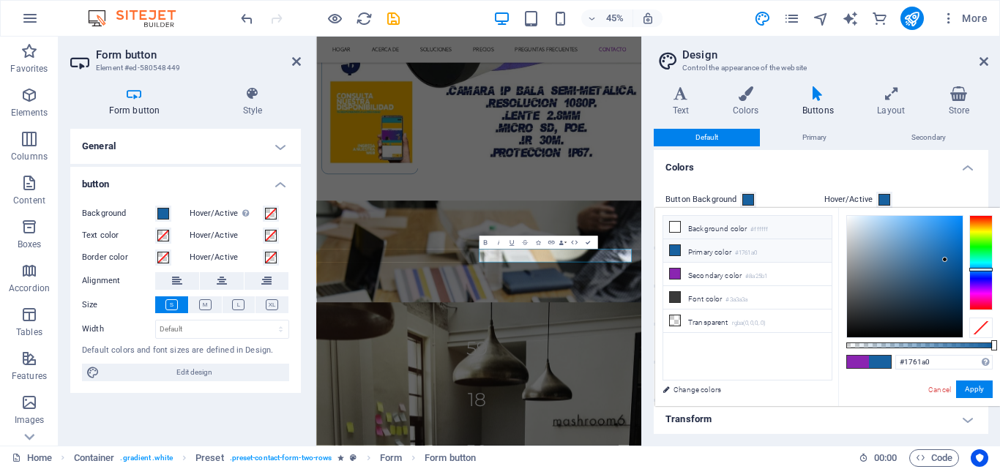
click at [674, 227] on icon at bounding box center [675, 227] width 10 height 10
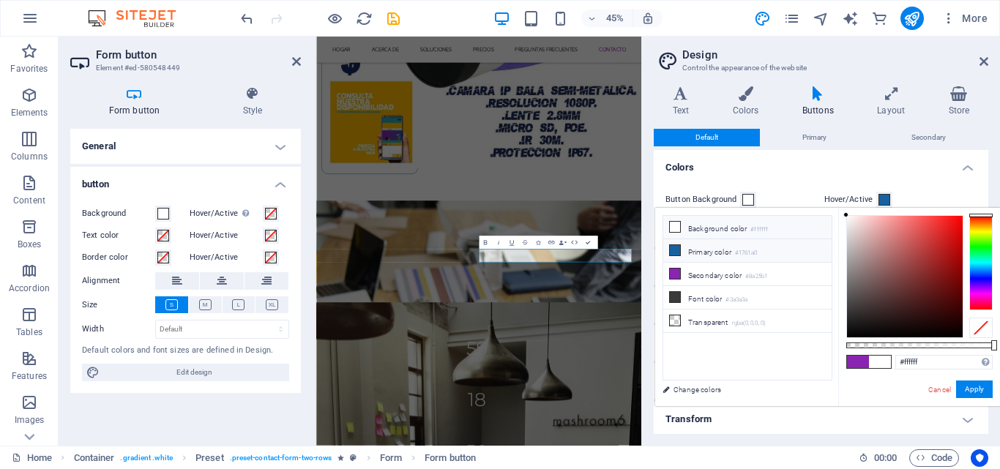
click at [677, 248] on icon at bounding box center [675, 250] width 10 height 10
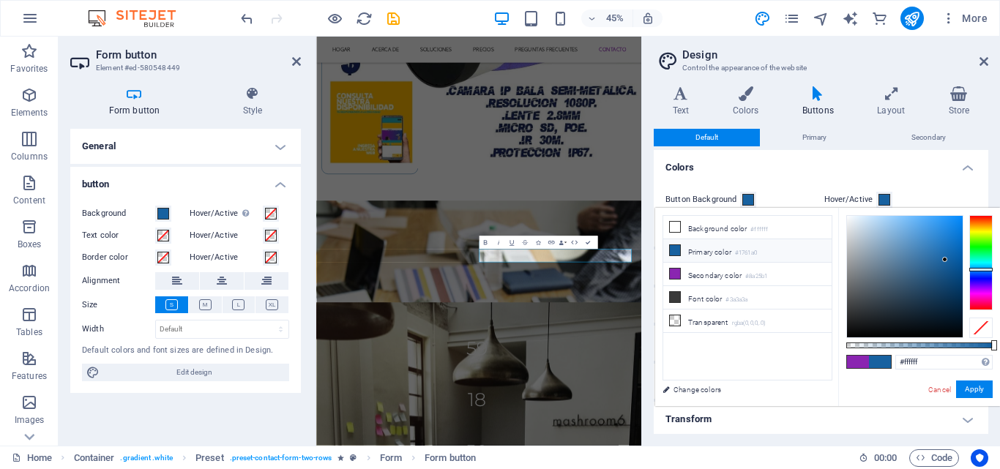
type input "#1761a0"
click at [960, 103] on h4 "Store" at bounding box center [959, 101] width 59 height 31
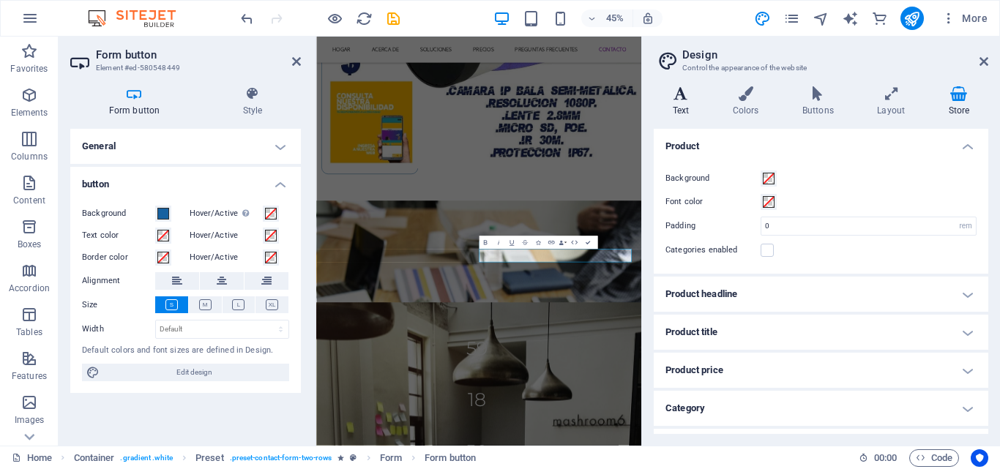
click at [680, 104] on h4 "Text" at bounding box center [684, 101] width 60 height 31
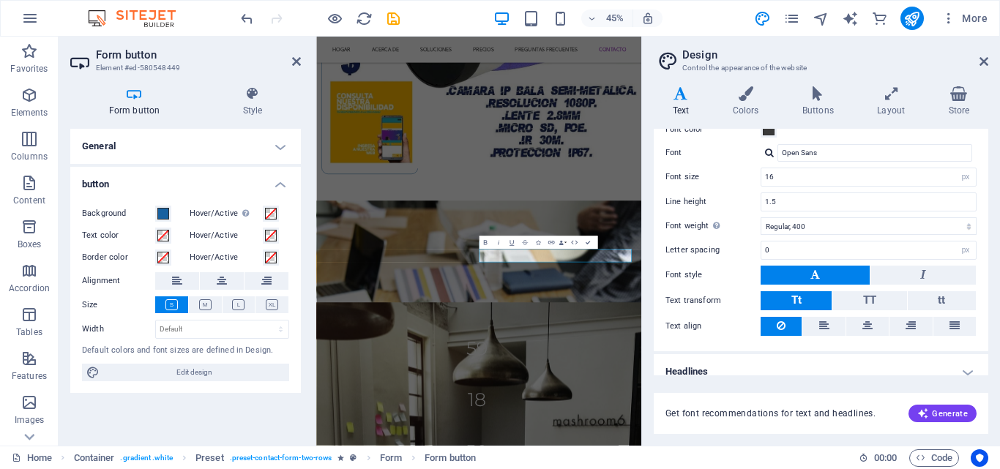
scroll to position [87, 0]
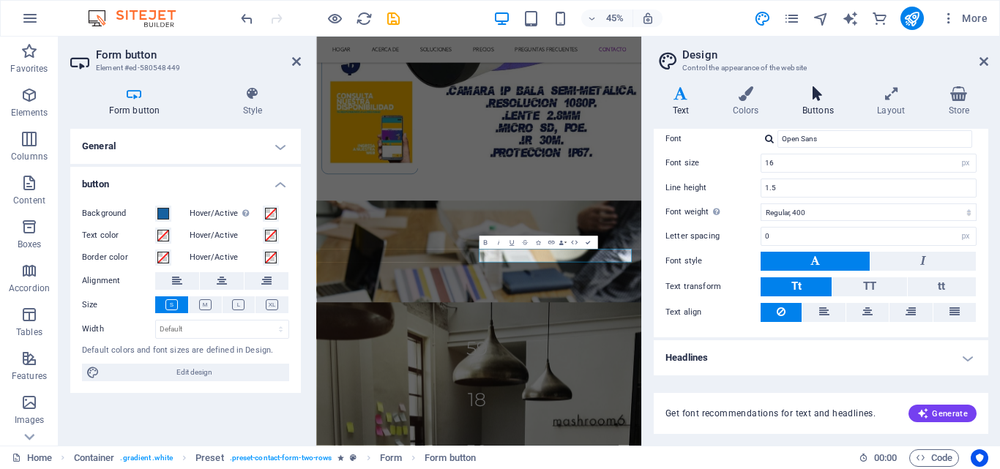
click at [831, 108] on h4 "Buttons" at bounding box center [821, 101] width 75 height 31
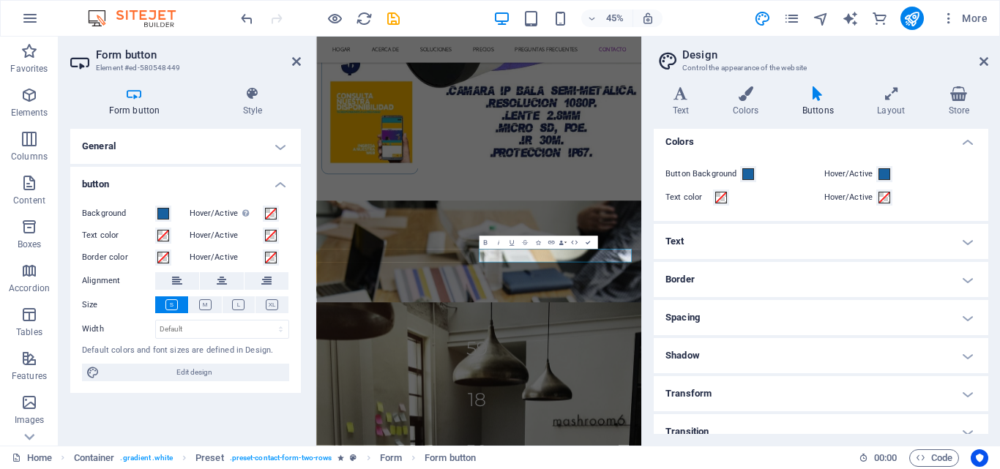
scroll to position [41, 0]
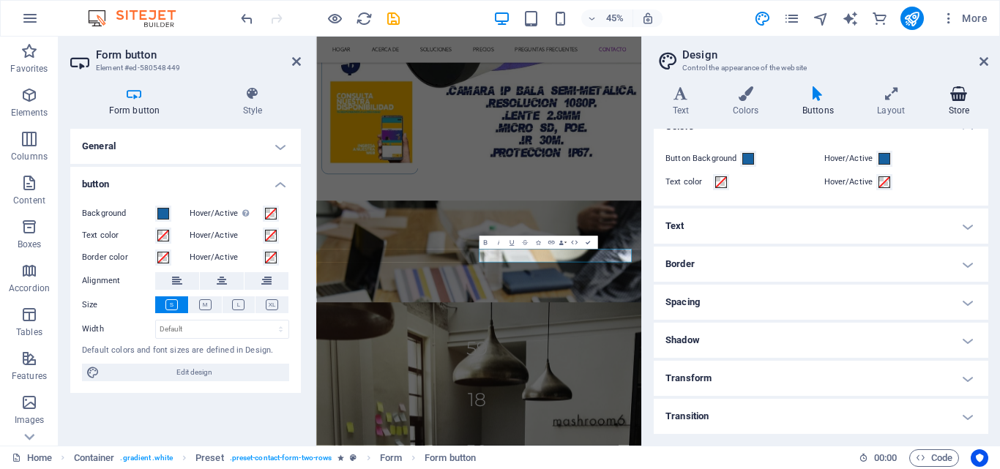
click at [960, 102] on h4 "Store" at bounding box center [959, 101] width 59 height 31
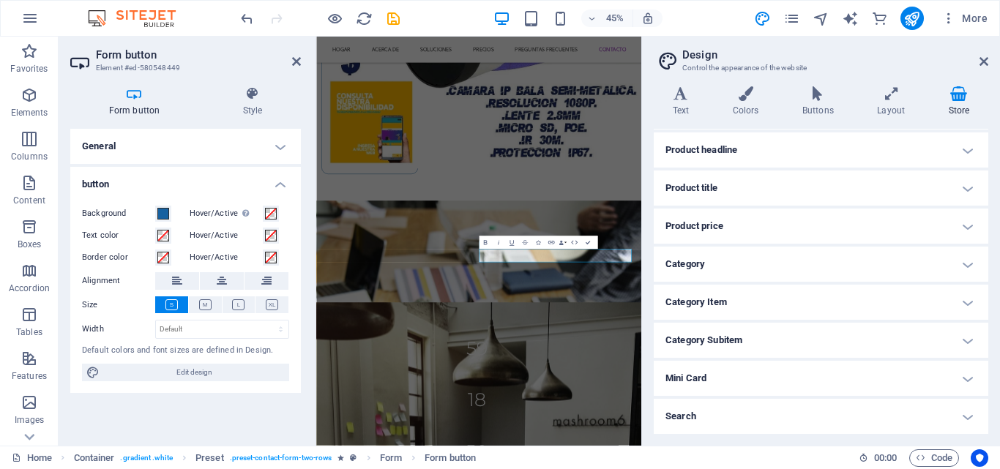
scroll to position [0, 0]
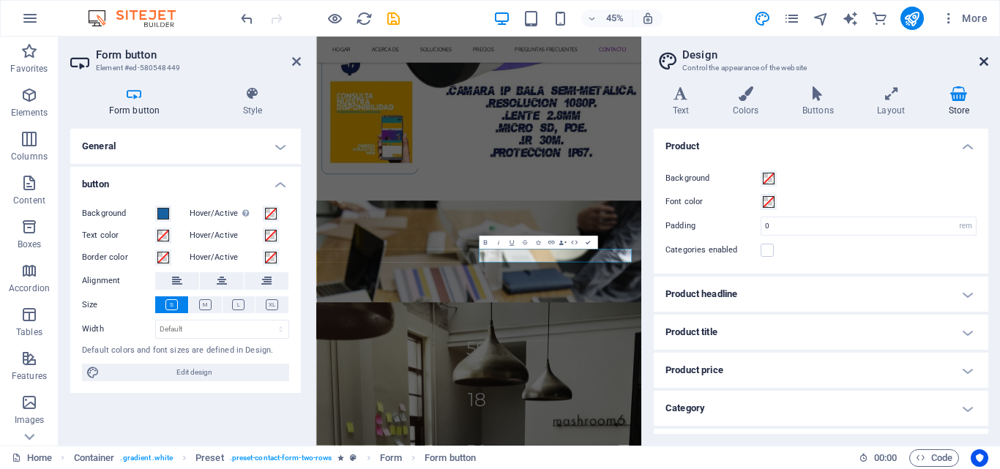
drag, startPoint x: 986, startPoint y: 65, endPoint x: 704, endPoint y: 27, distance: 285.2
click at [986, 65] on icon at bounding box center [984, 62] width 9 height 12
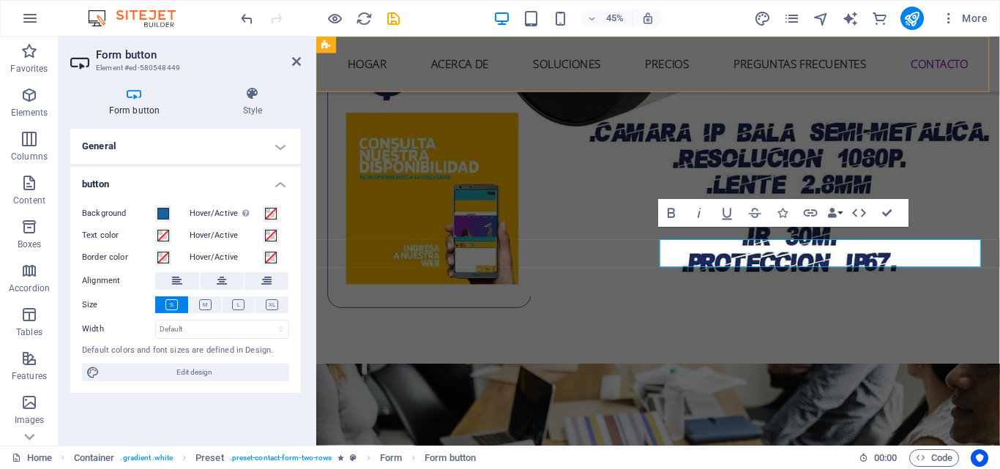
scroll to position [6214, 0]
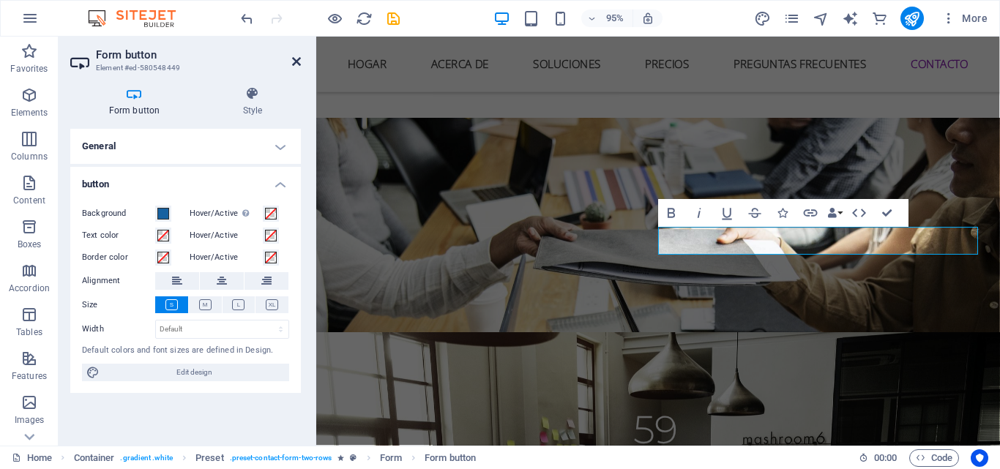
click at [293, 62] on icon at bounding box center [296, 62] width 9 height 12
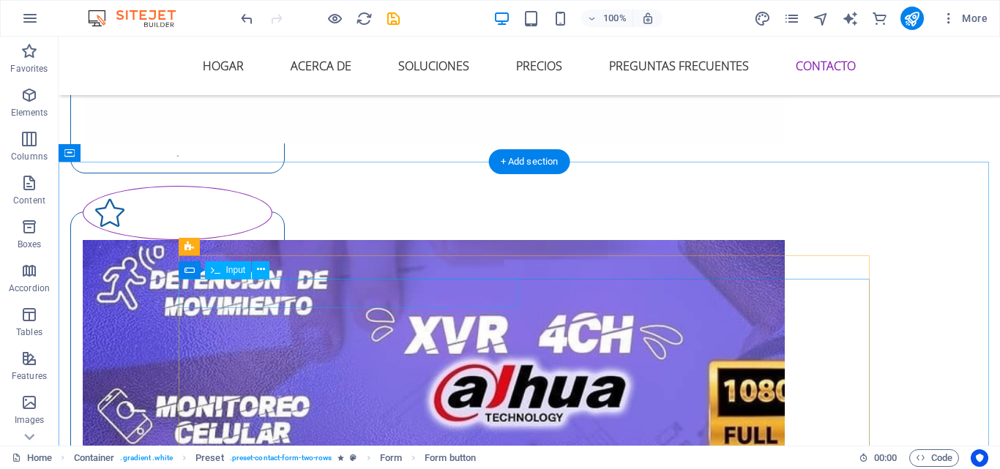
scroll to position [5948, 0]
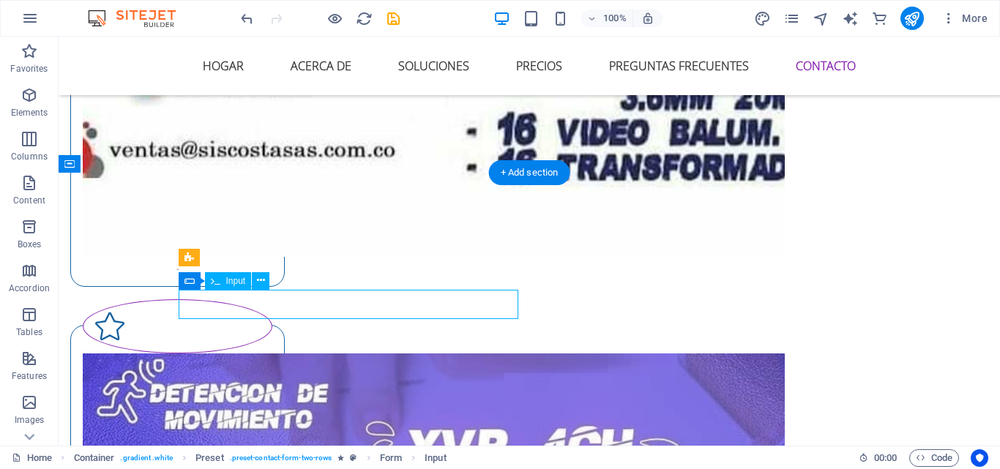
drag, startPoint x: 306, startPoint y: 302, endPoint x: 365, endPoint y: 339, distance: 70.1
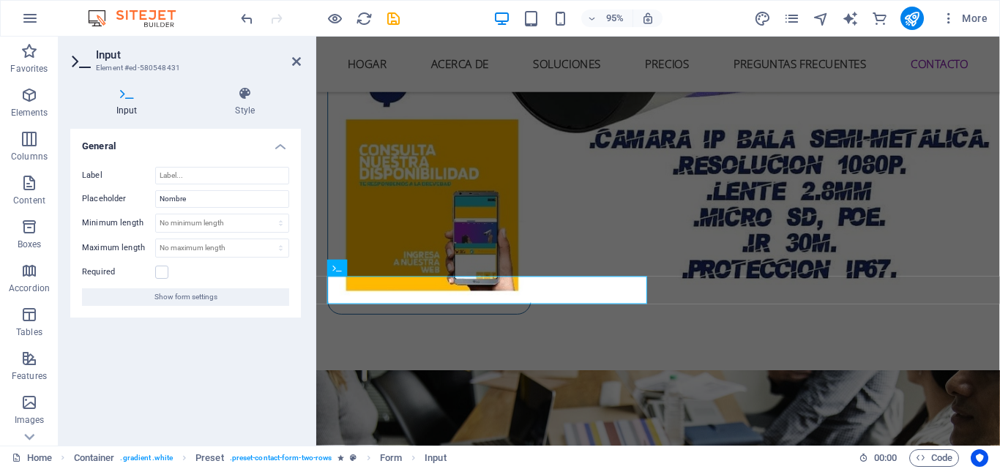
scroll to position [5922, 0]
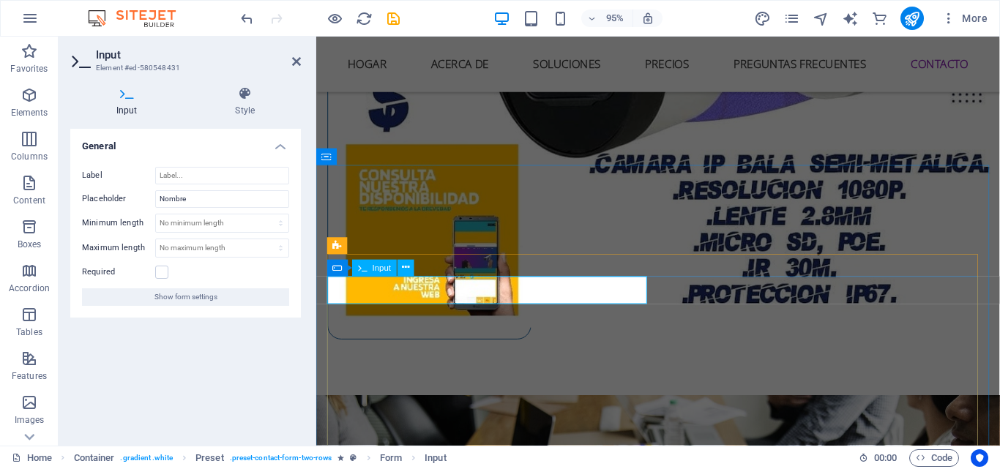
type input "Juan Diaz"
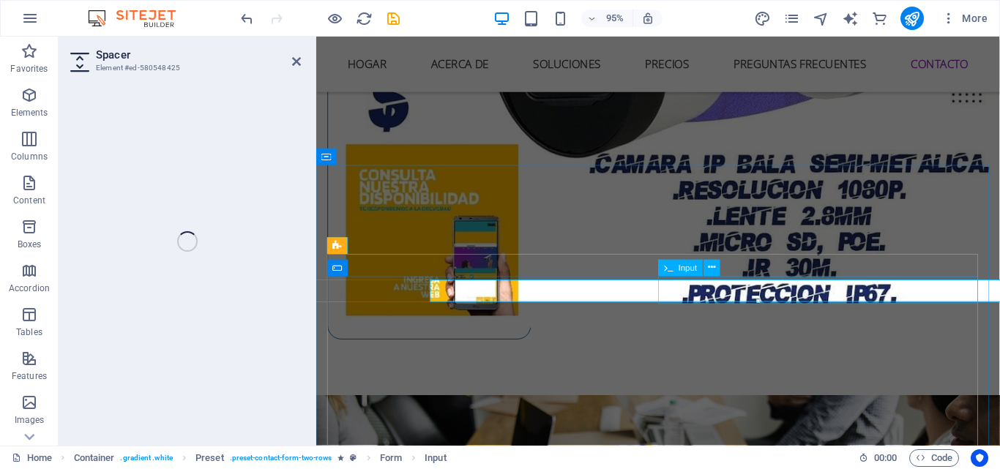
select select "rem"
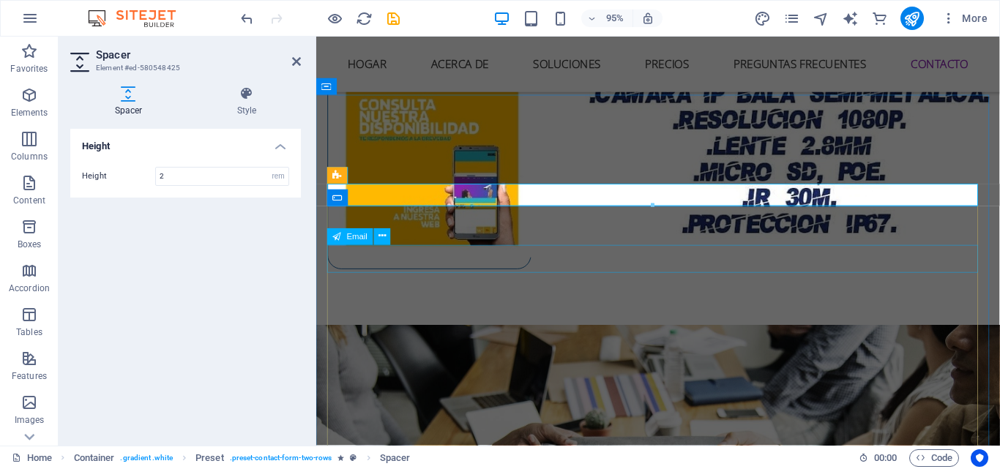
scroll to position [5995, 0]
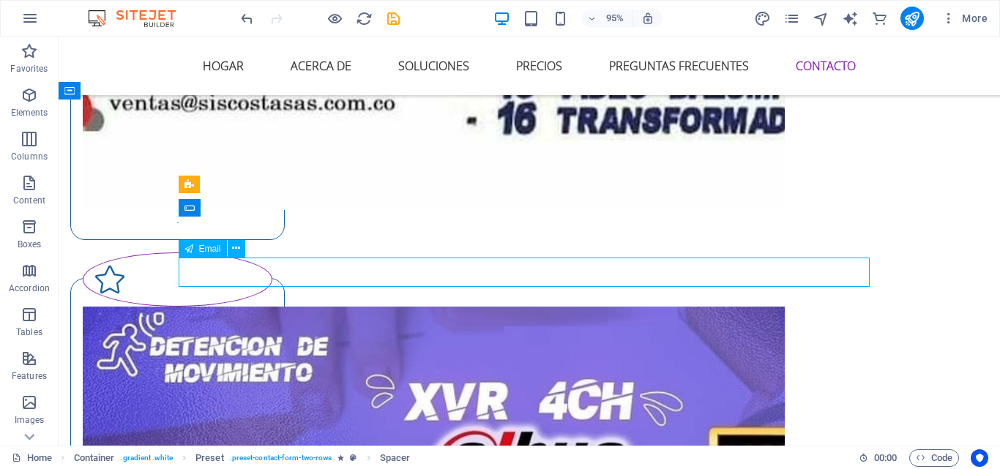
scroll to position [6021, 0]
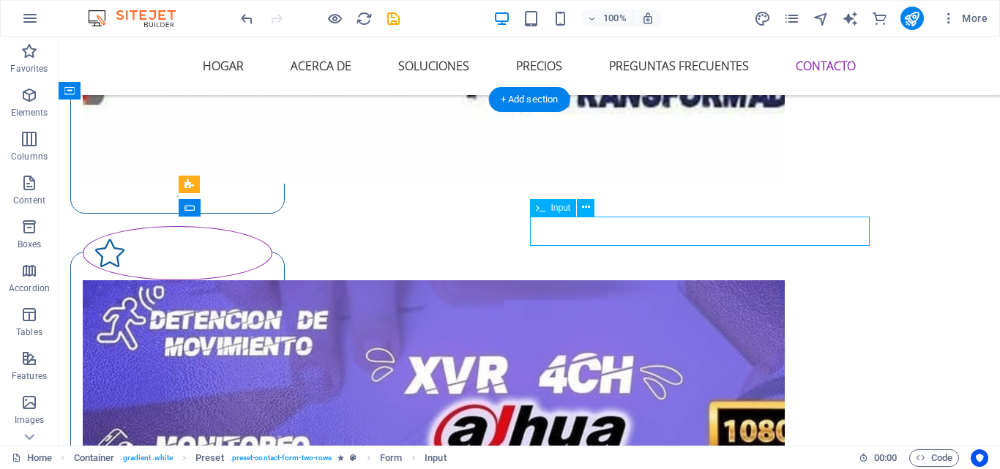
select select "characters"
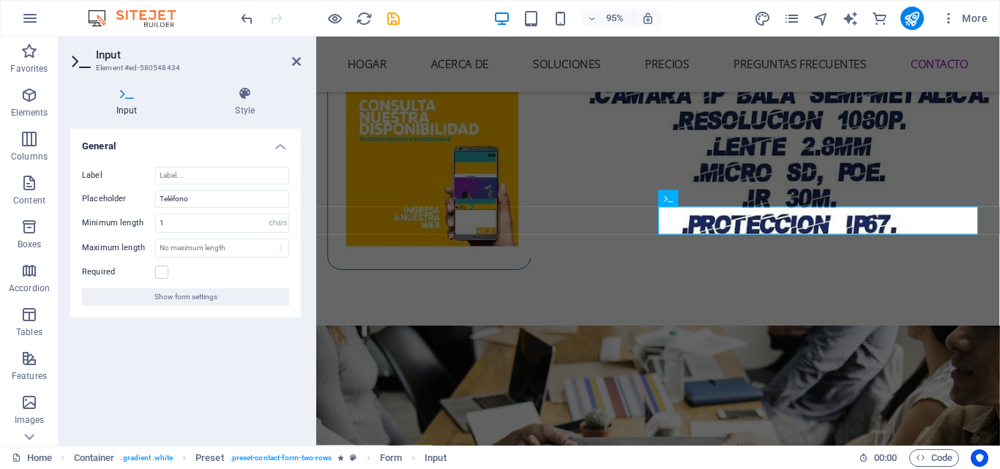
type input "0000000000"
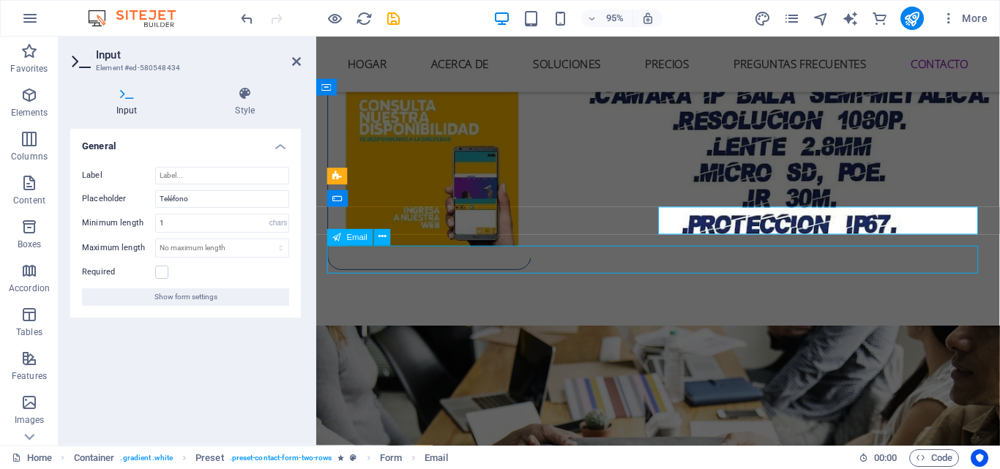
drag, startPoint x: 423, startPoint y: 272, endPoint x: 428, endPoint y: 284, distance: 13.1
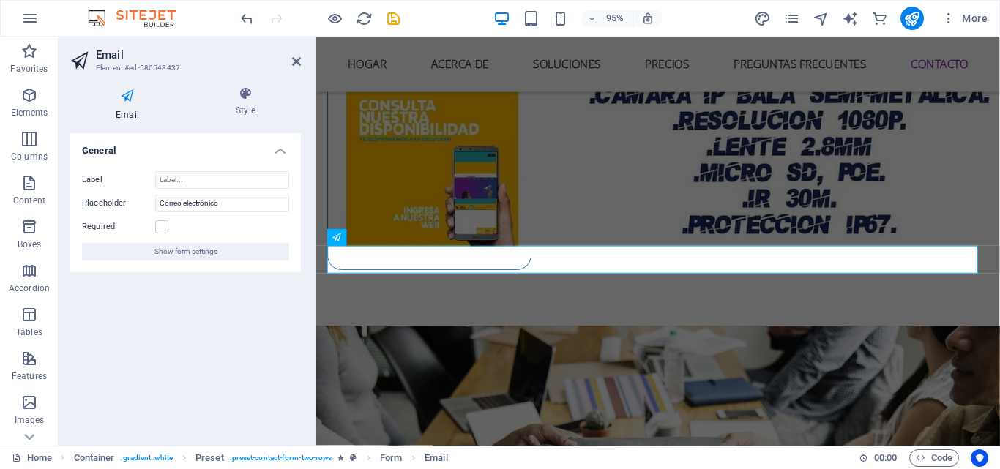
type input "jdiaz22@gmail.com"
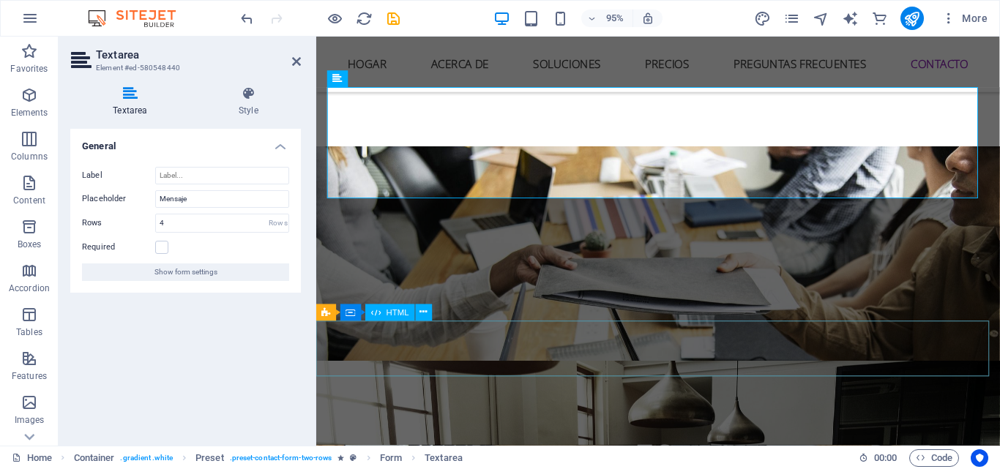
scroll to position [6215, 0]
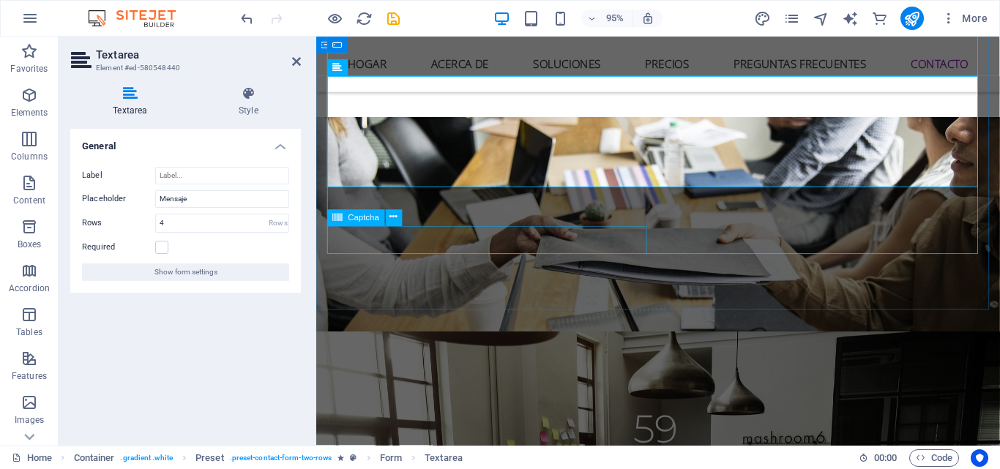
type textarea "OOOOOO"
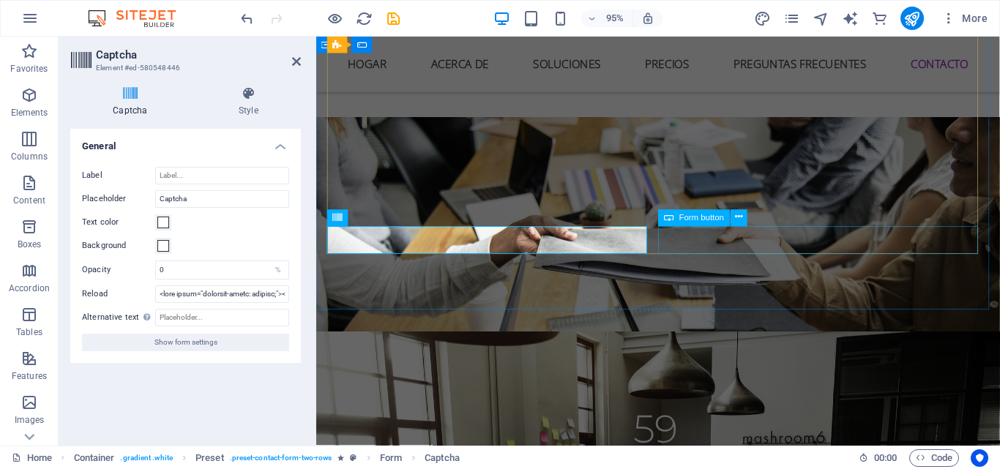
type input "XAD953"
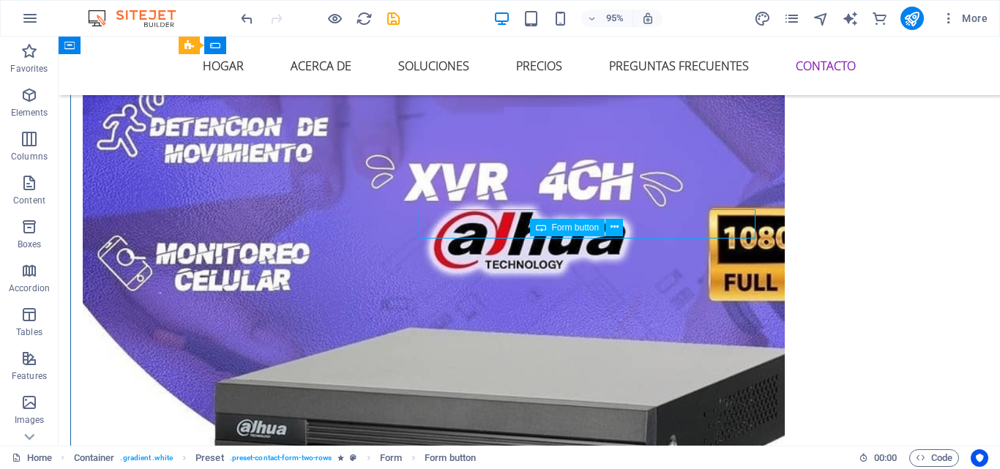
scroll to position [6242, 0]
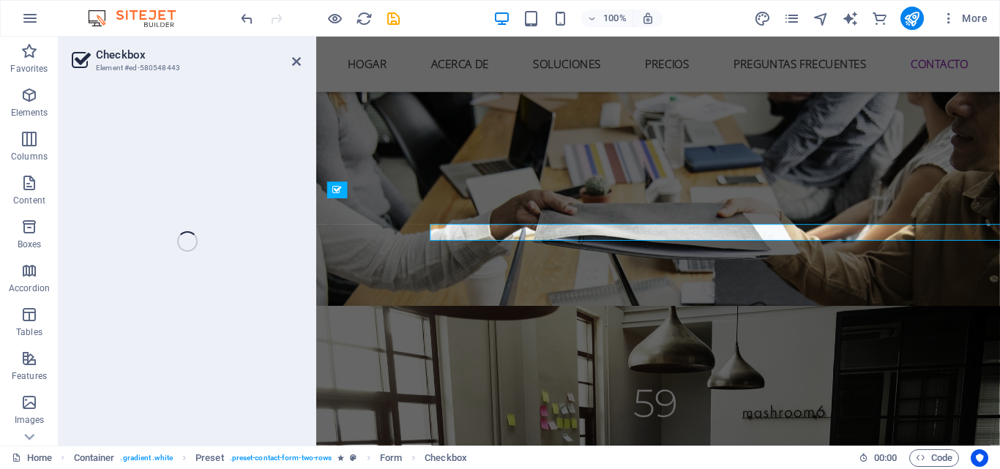
scroll to position [6215, 0]
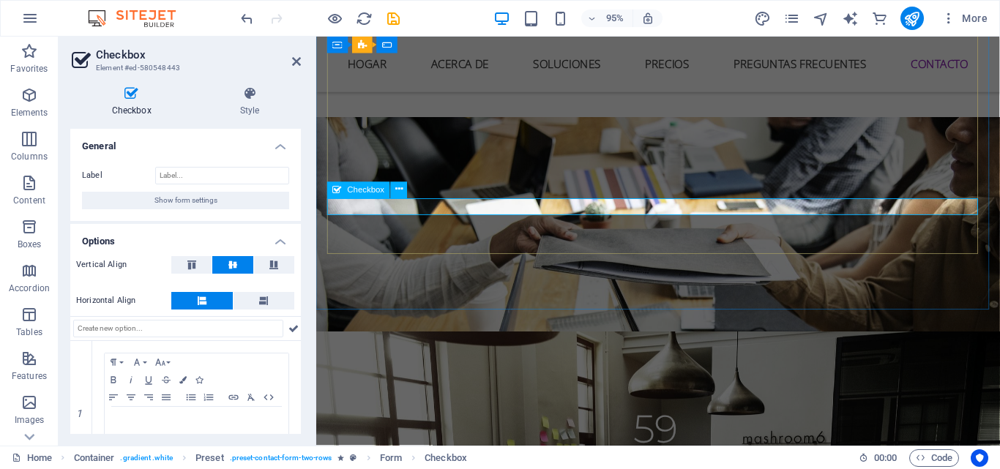
checkbox input "true"
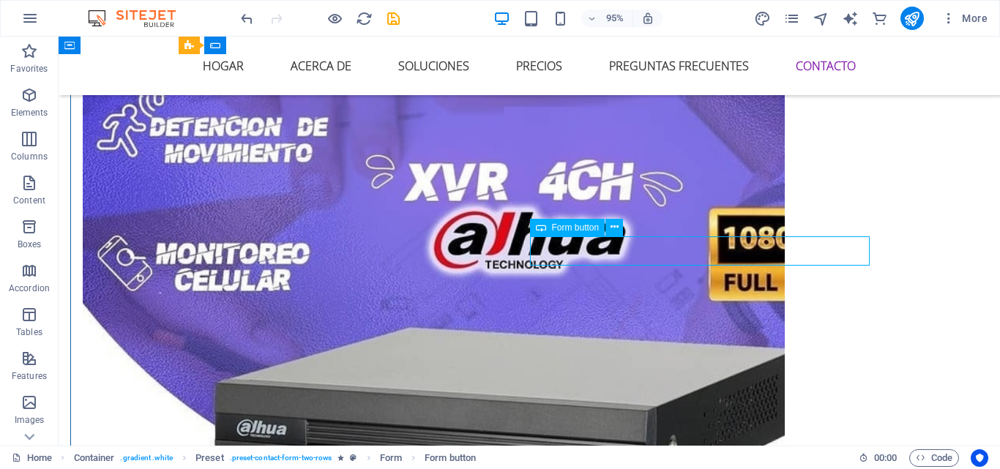
scroll to position [6242, 0]
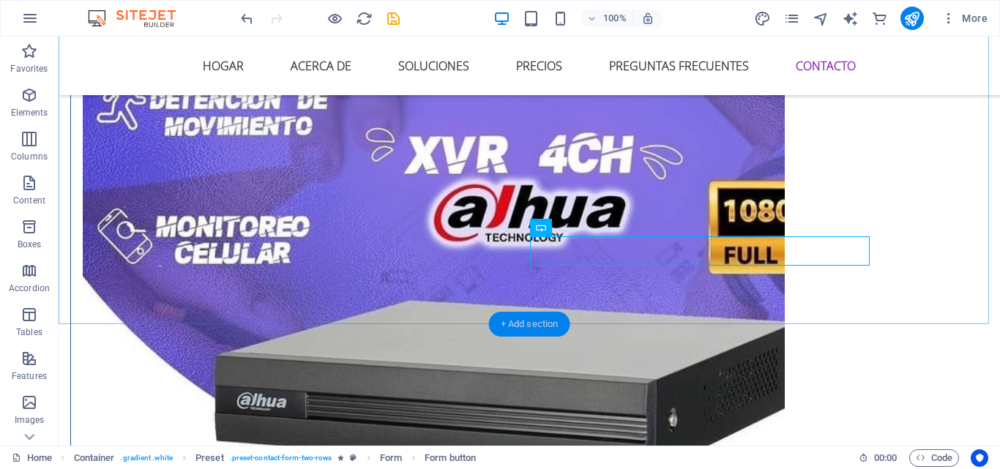
click at [540, 324] on div "+ Add section" at bounding box center [529, 324] width 81 height 25
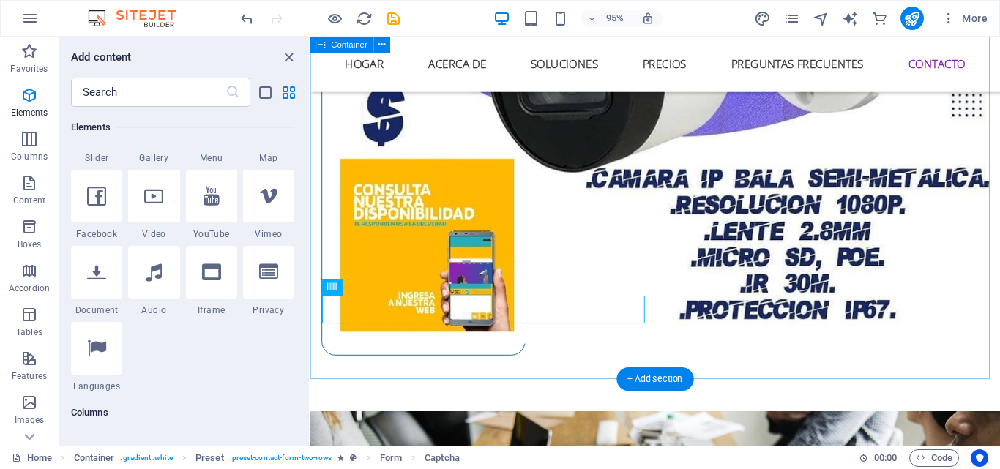
scroll to position [6169, 0]
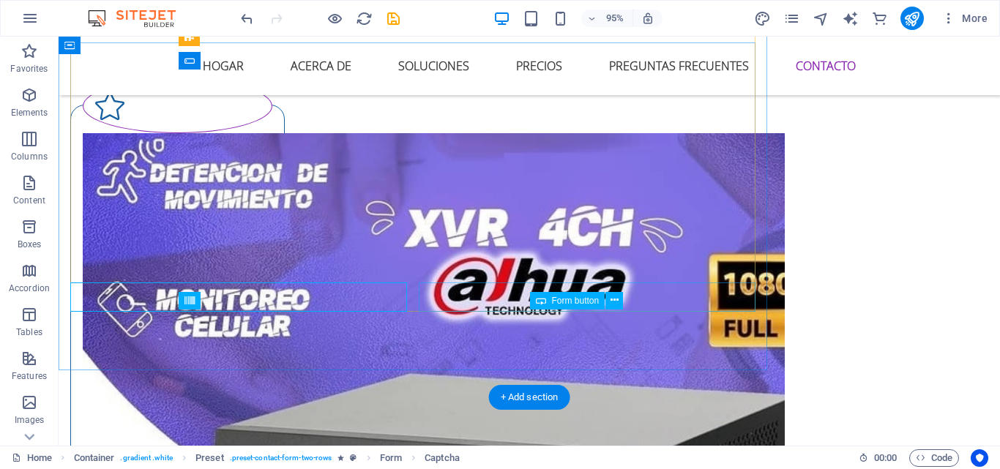
drag, startPoint x: 755, startPoint y: 316, endPoint x: 788, endPoint y: 357, distance: 52.6
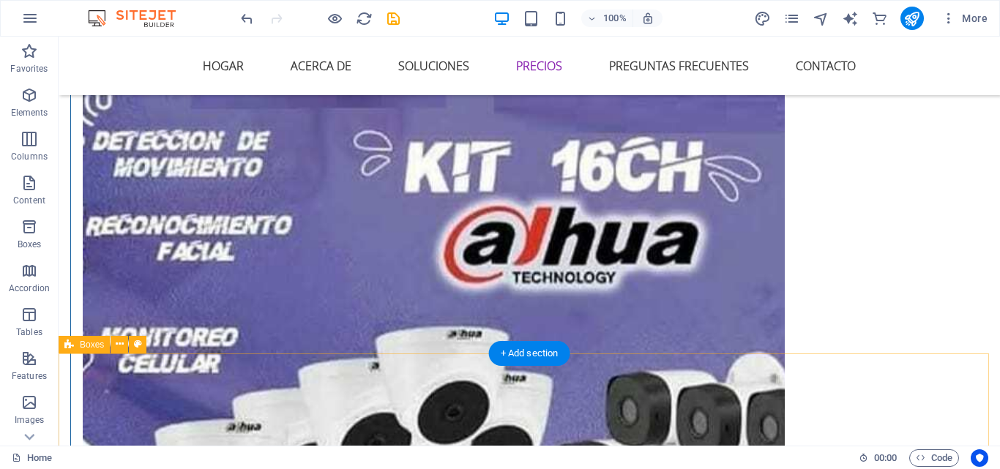
scroll to position [4851, 0]
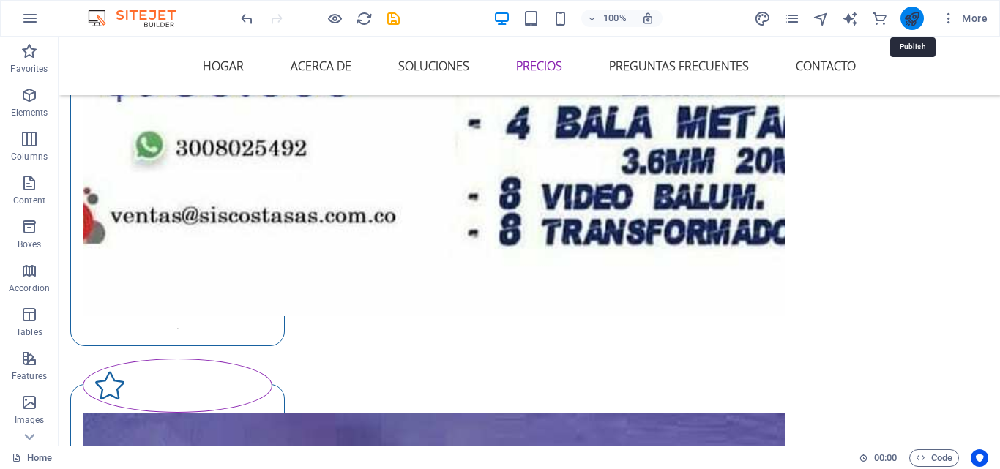
drag, startPoint x: 915, startPoint y: 21, endPoint x: 821, endPoint y: 287, distance: 282.5
click at [915, 21] on icon "publish" at bounding box center [912, 18] width 17 height 17
checkbox input "true"
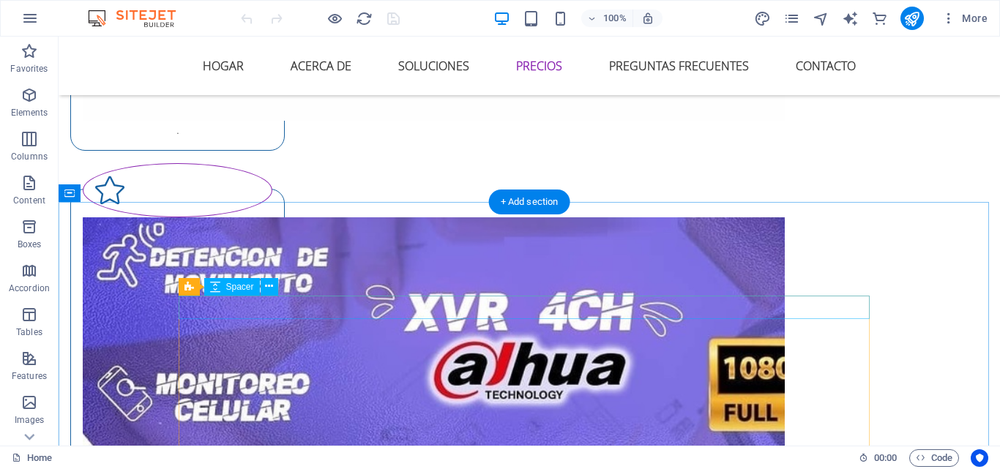
scroll to position [5883, 0]
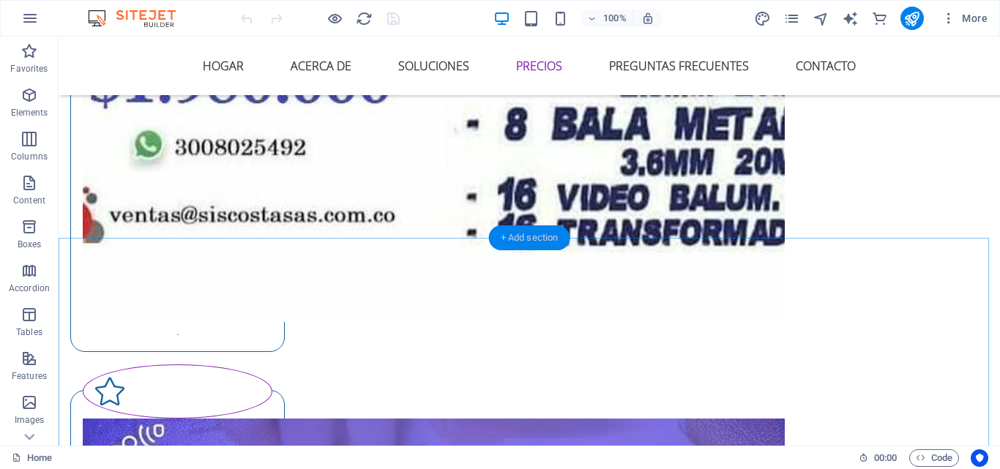
click at [525, 234] on div "+ Add section" at bounding box center [529, 238] width 81 height 25
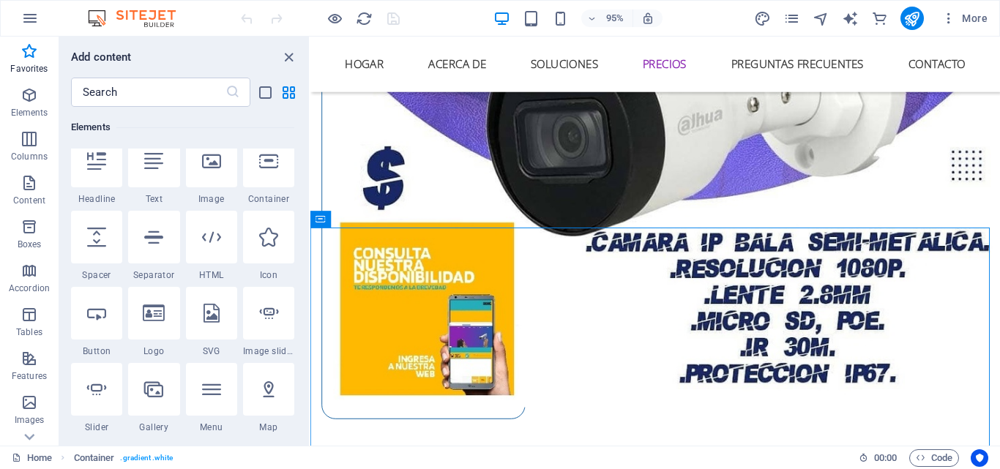
scroll to position [0, 0]
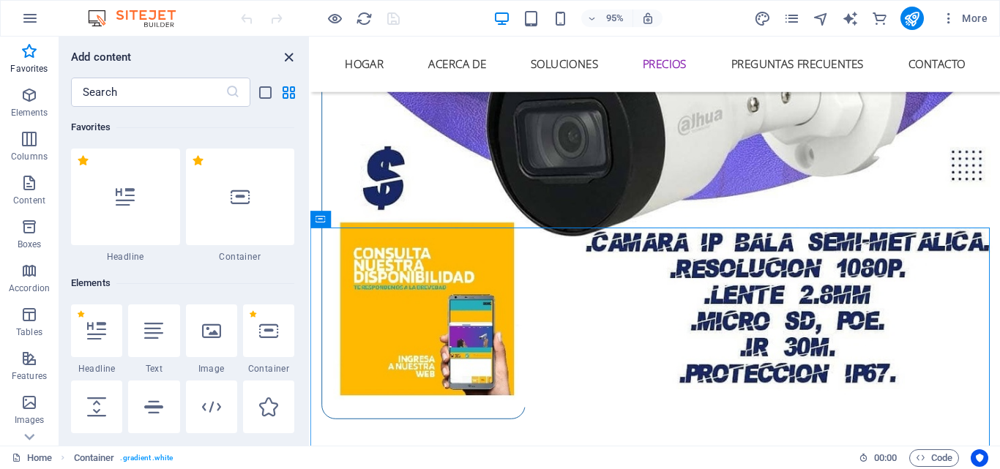
click at [289, 57] on icon "close panel" at bounding box center [288, 57] width 17 height 17
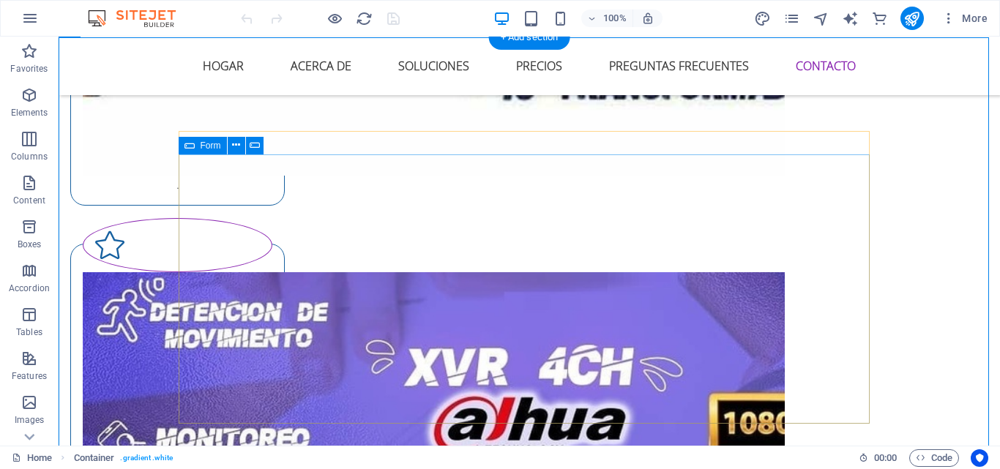
scroll to position [6103, 0]
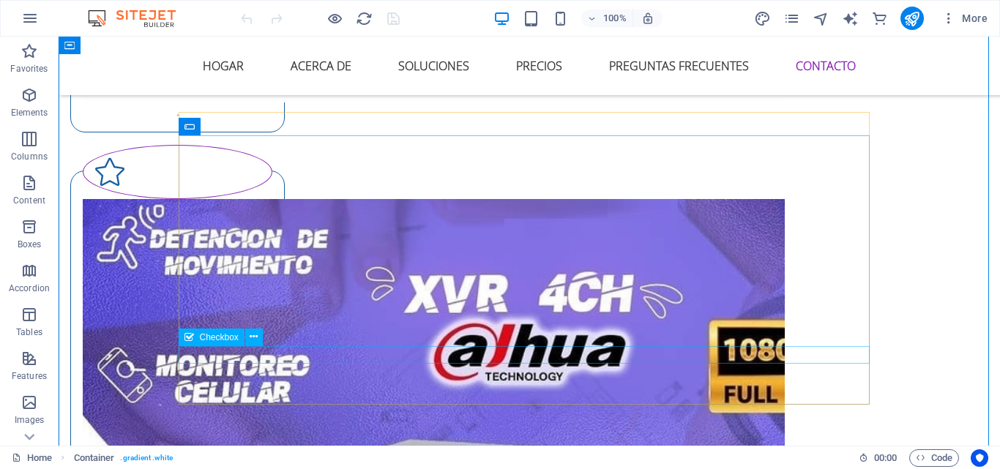
click at [214, 340] on span "Checkbox" at bounding box center [219, 337] width 39 height 9
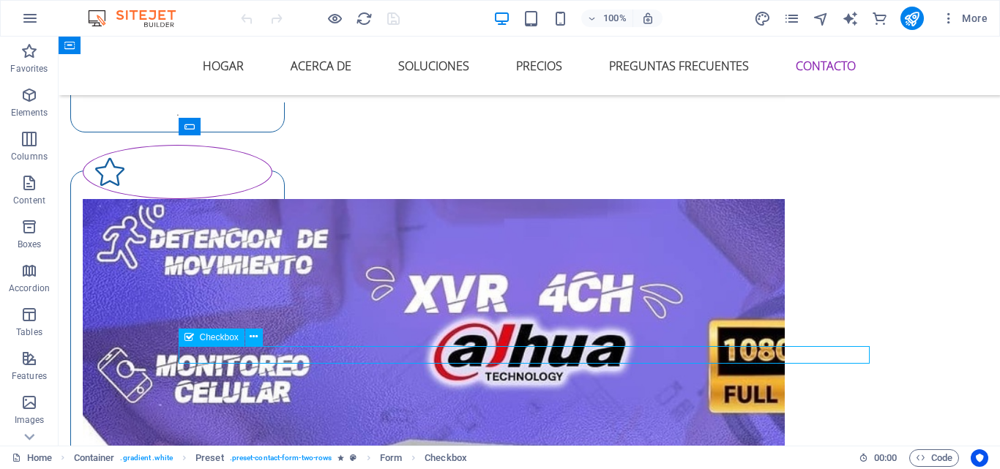
click at [214, 340] on span "Checkbox" at bounding box center [219, 337] width 39 height 9
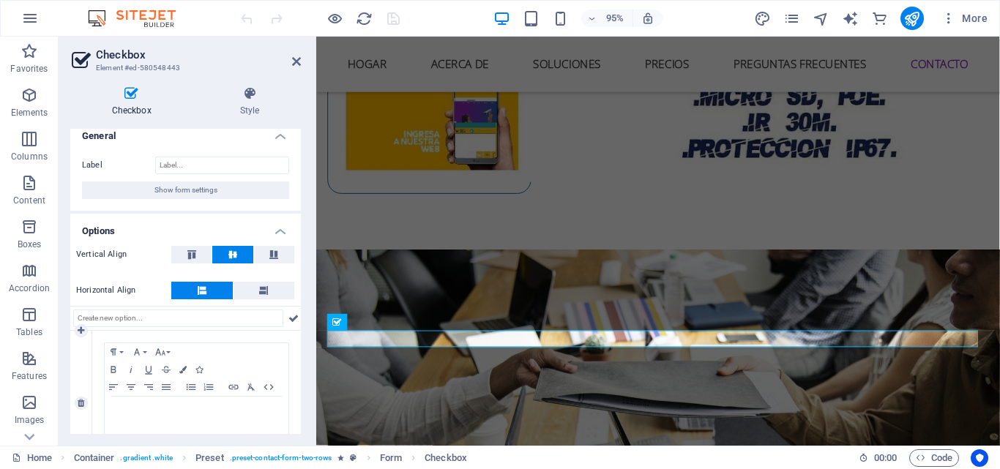
scroll to position [0, 0]
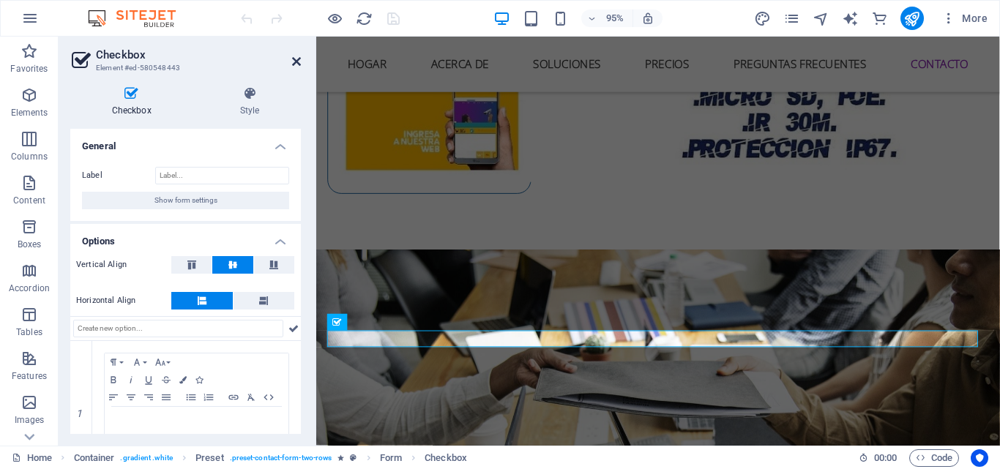
click at [295, 67] on icon at bounding box center [296, 62] width 9 height 12
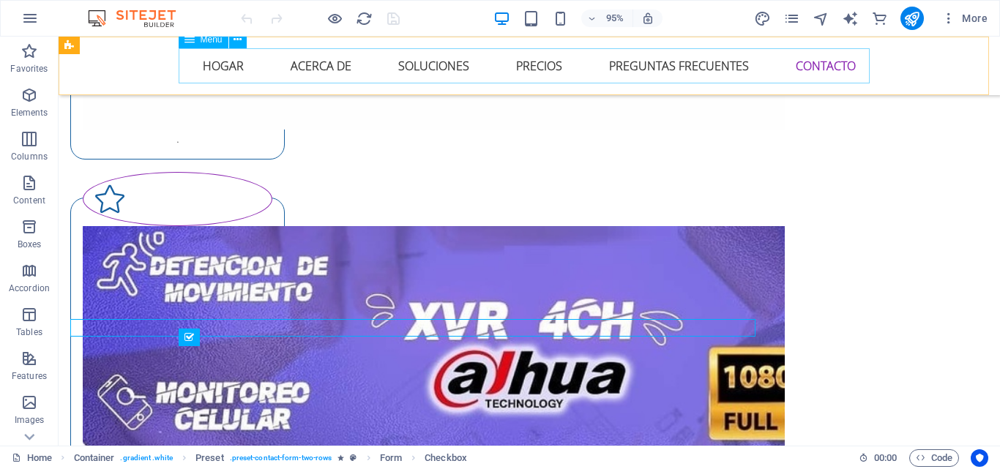
scroll to position [6103, 0]
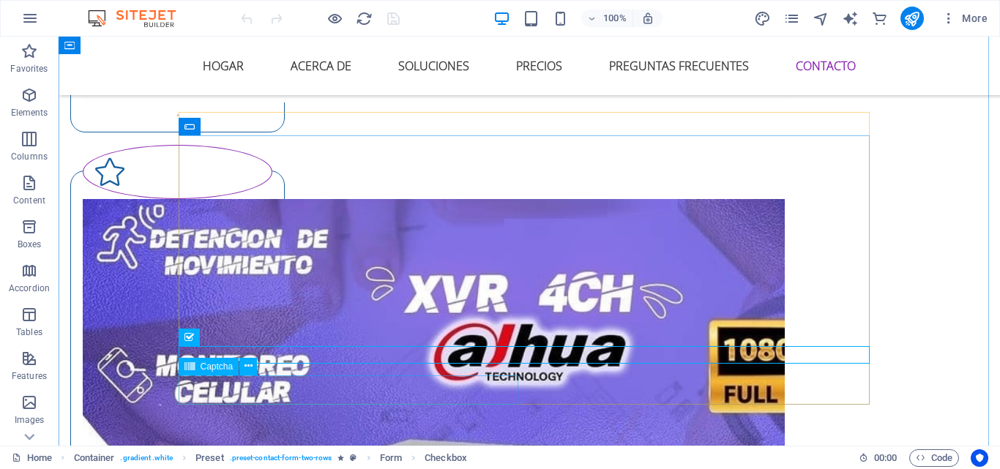
click at [217, 369] on span "Captcha" at bounding box center [217, 366] width 33 height 9
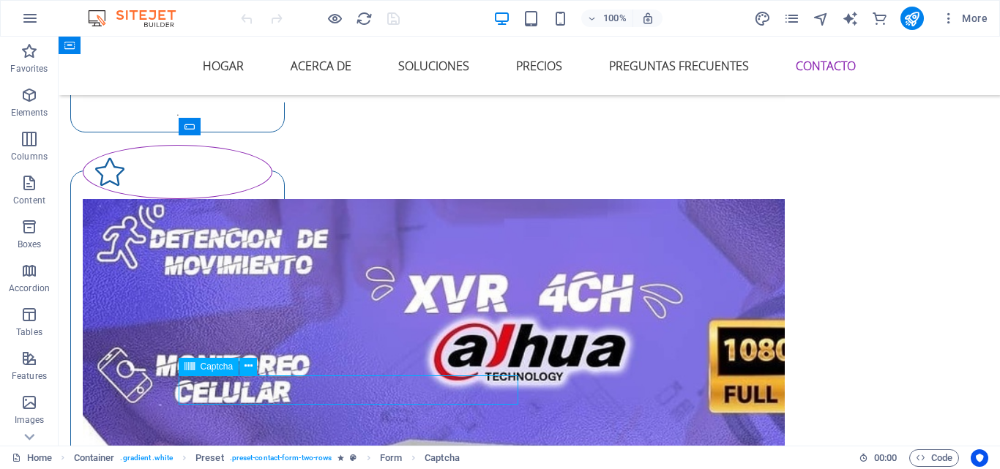
click at [217, 369] on span "Captcha" at bounding box center [217, 366] width 33 height 9
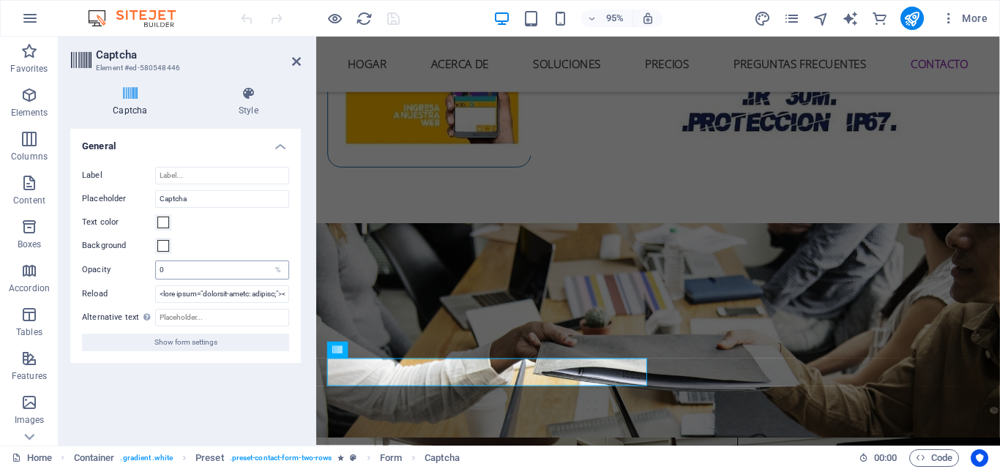
scroll to position [6076, 0]
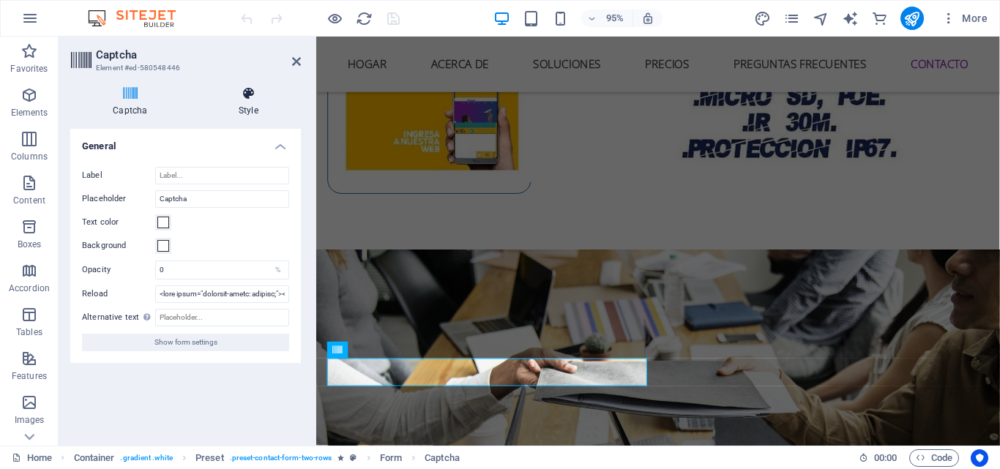
click at [245, 100] on icon at bounding box center [248, 93] width 105 height 15
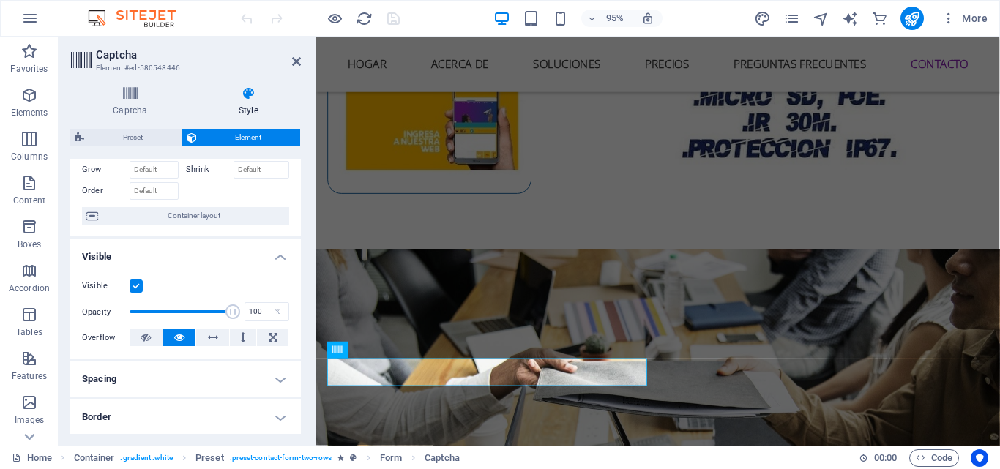
scroll to position [51, 0]
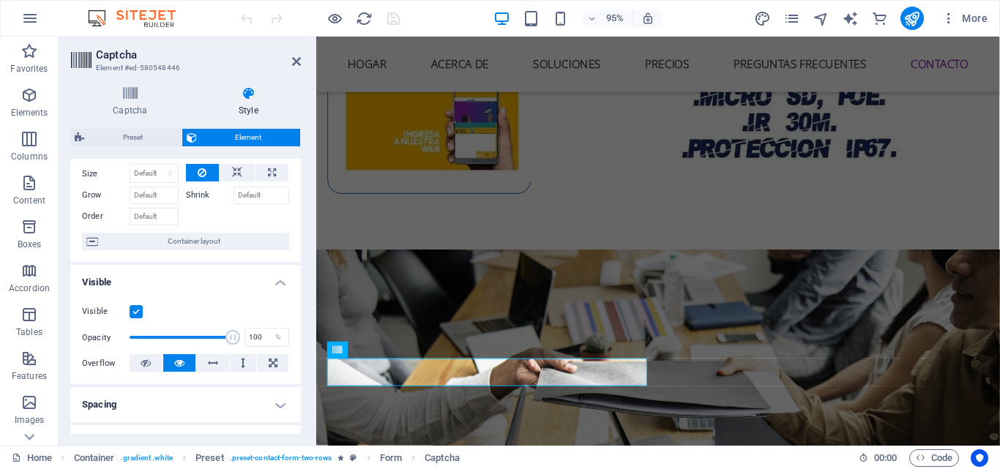
click at [279, 283] on h4 "Visible" at bounding box center [185, 278] width 231 height 26
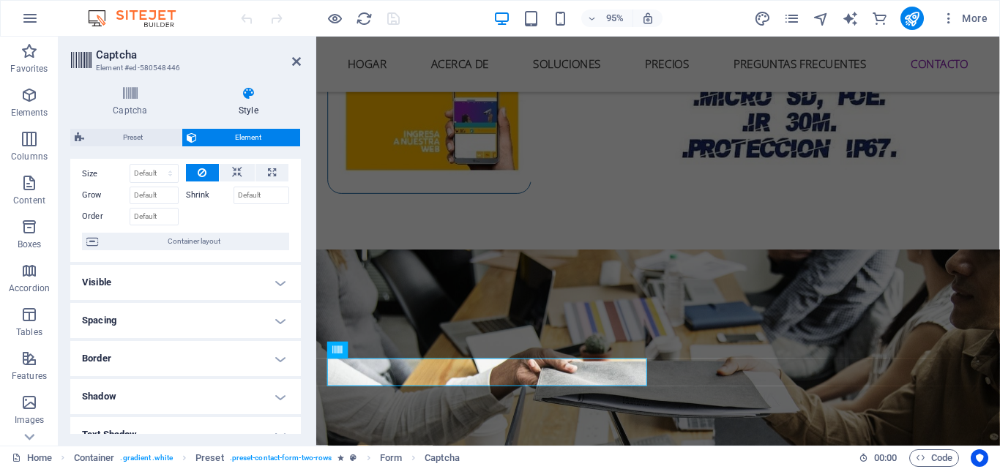
click at [272, 279] on h4 "Visible" at bounding box center [185, 282] width 231 height 35
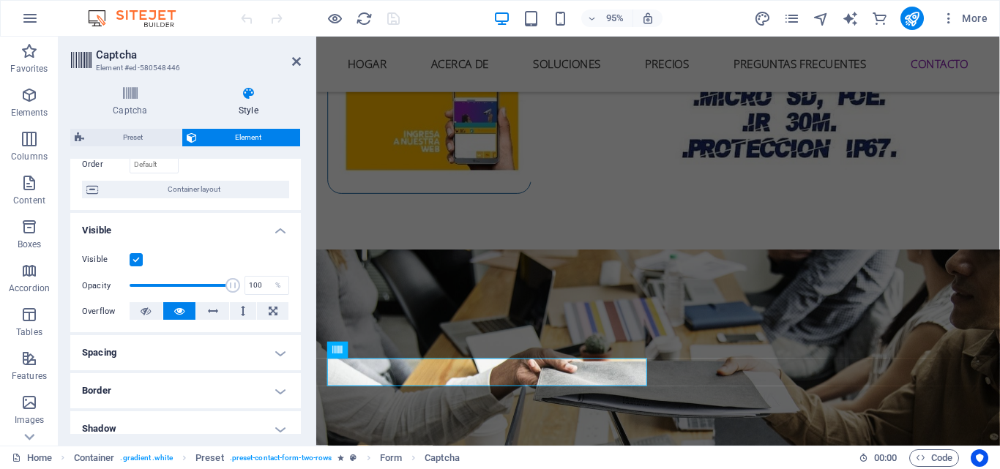
scroll to position [124, 0]
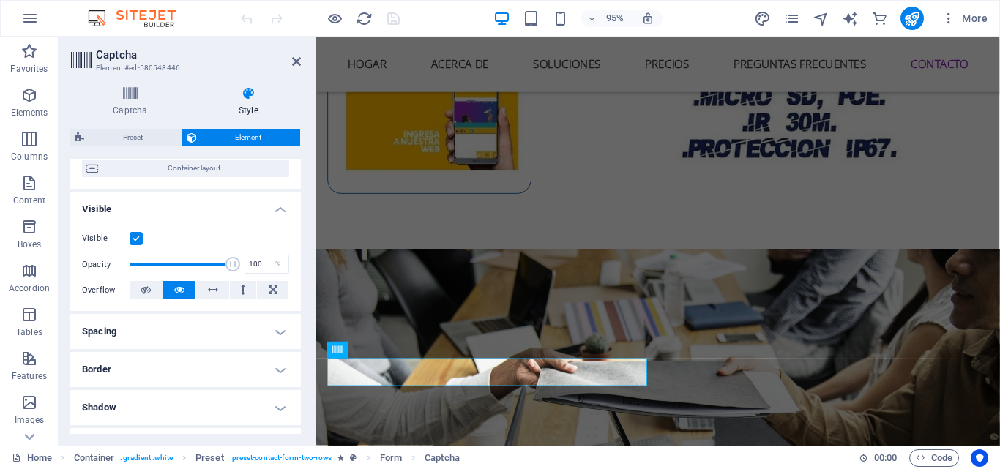
click at [209, 333] on h4 "Spacing" at bounding box center [185, 331] width 231 height 35
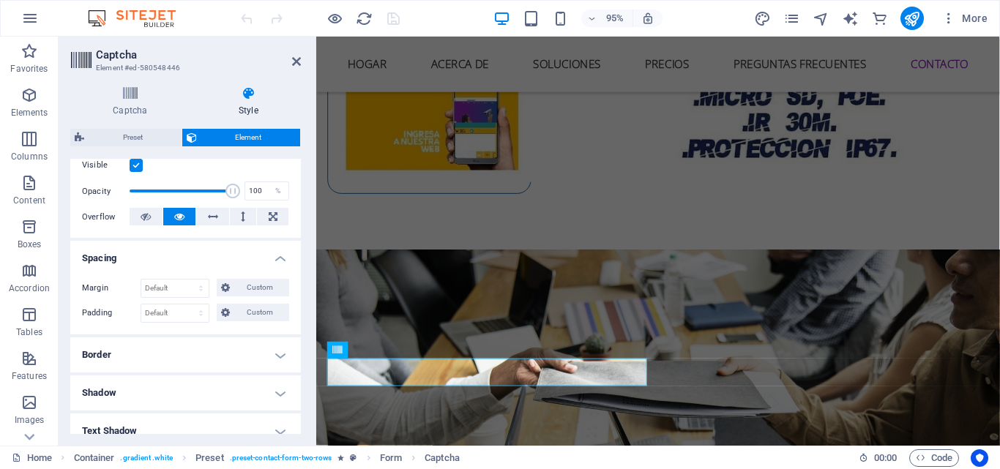
scroll to position [270, 0]
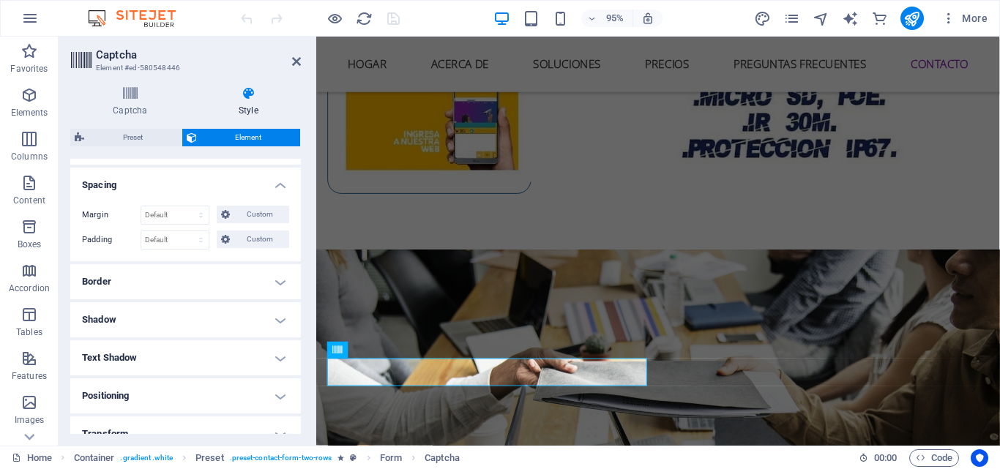
click at [213, 280] on h4 "Border" at bounding box center [185, 281] width 231 height 35
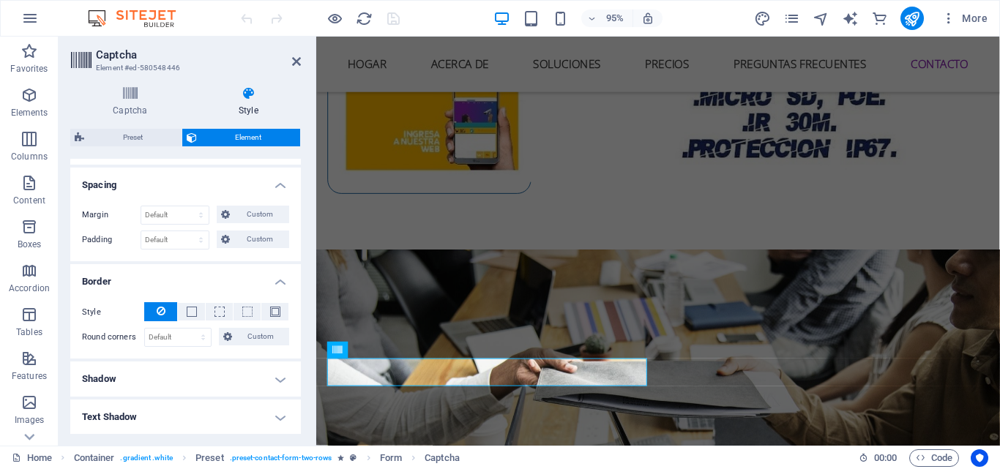
click at [194, 376] on h4 "Shadow" at bounding box center [185, 379] width 231 height 35
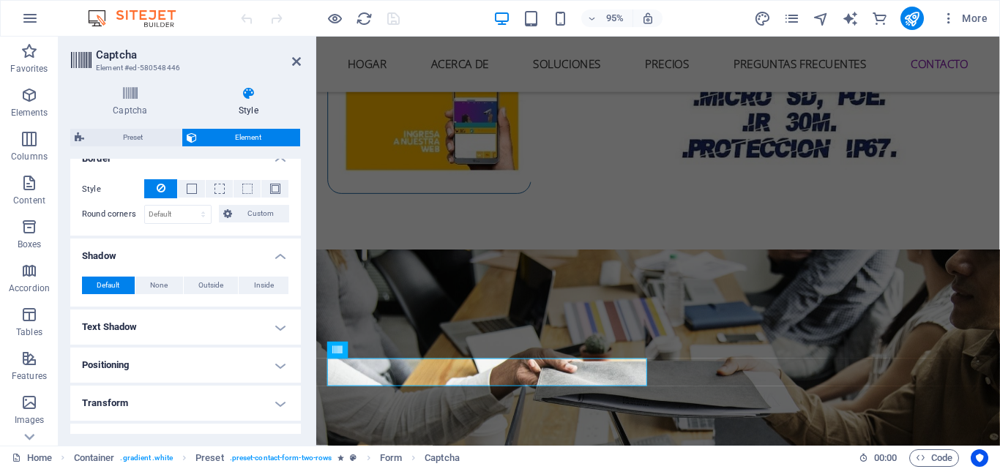
scroll to position [417, 0]
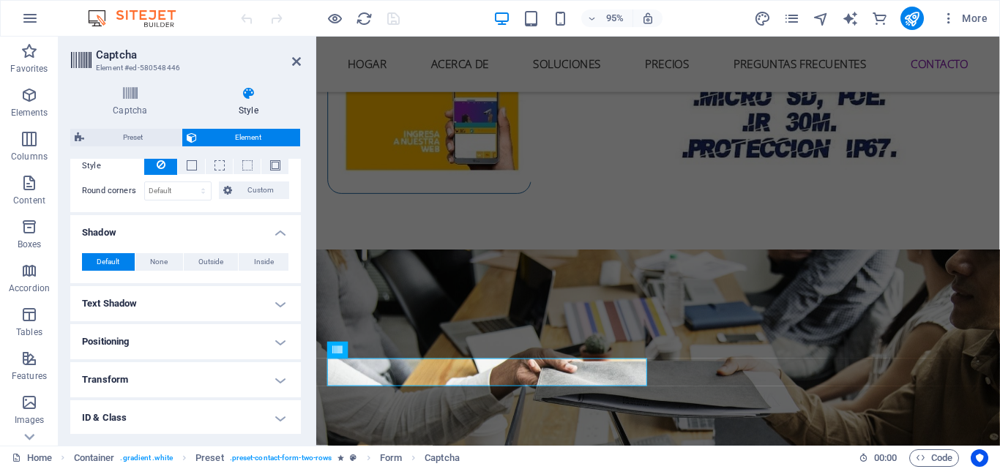
click at [201, 295] on h4 "Text Shadow" at bounding box center [185, 303] width 231 height 35
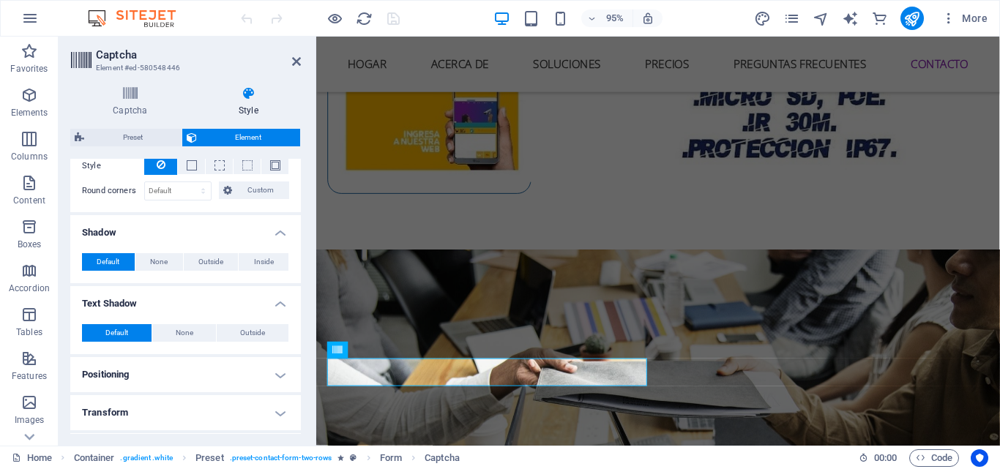
click at [188, 361] on h4 "Positioning" at bounding box center [185, 374] width 231 height 35
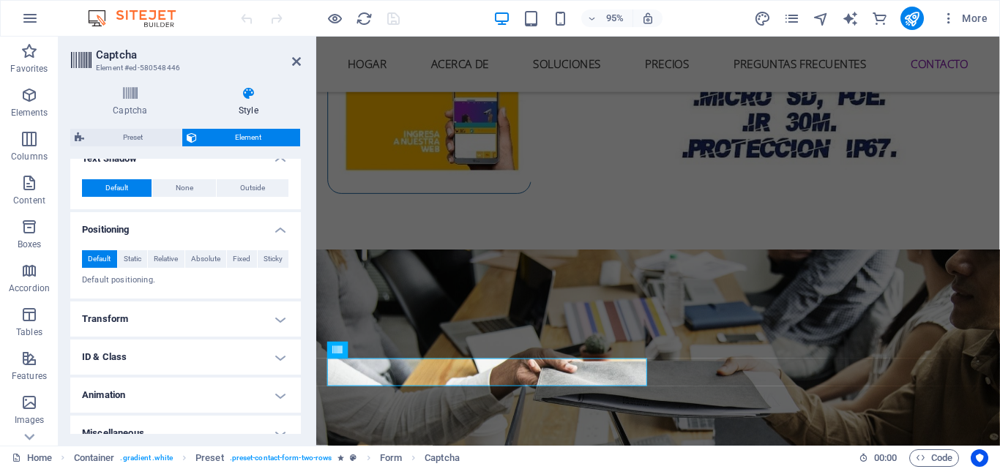
scroll to position [563, 0]
click at [197, 316] on h4 "Transform" at bounding box center [185, 317] width 231 height 35
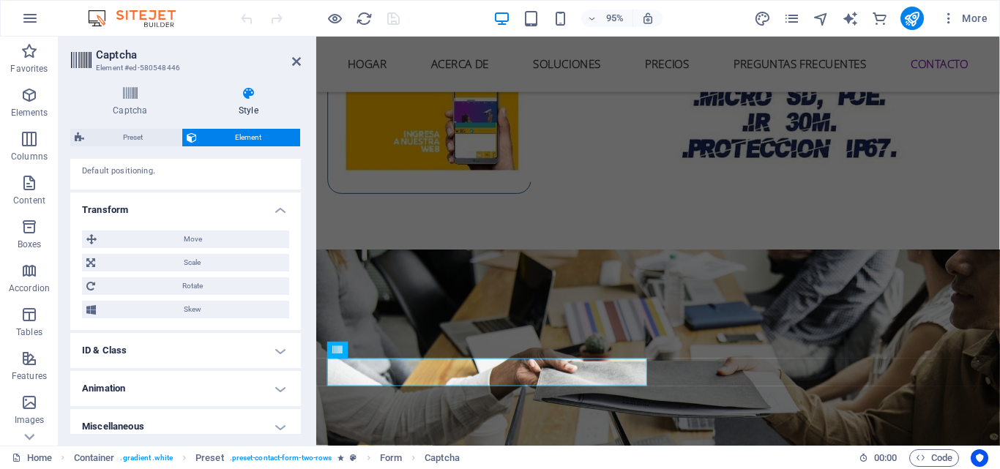
scroll to position [681, 0]
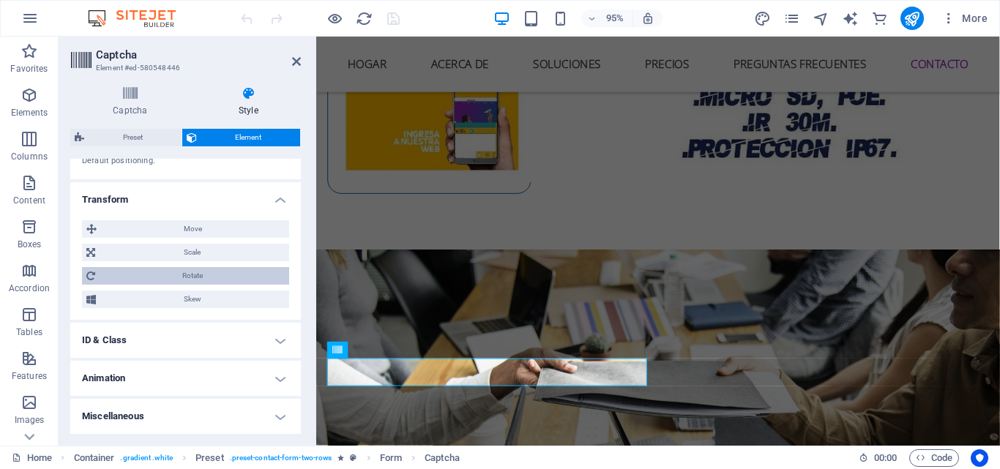
click at [167, 271] on span "Rotate" at bounding box center [192, 276] width 185 height 18
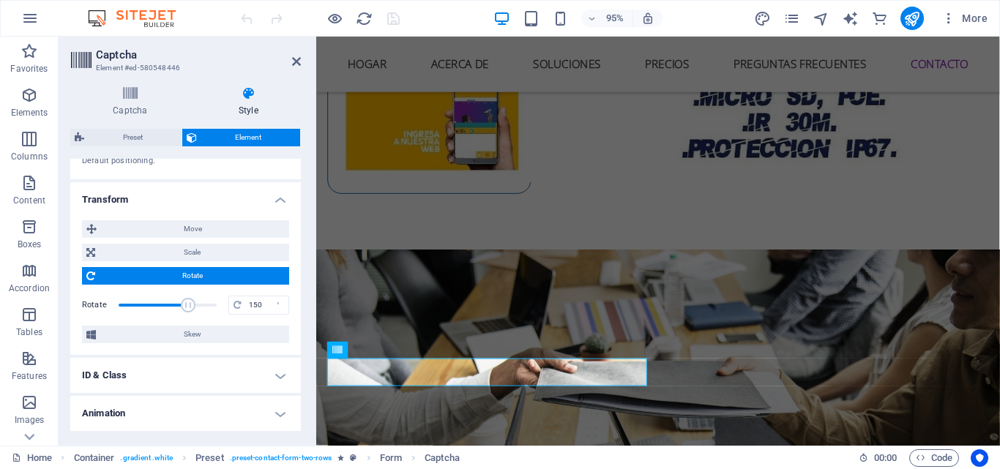
drag, startPoint x: 168, startPoint y: 305, endPoint x: 186, endPoint y: 305, distance: 17.6
click at [186, 305] on span at bounding box center [188, 305] width 15 height 15
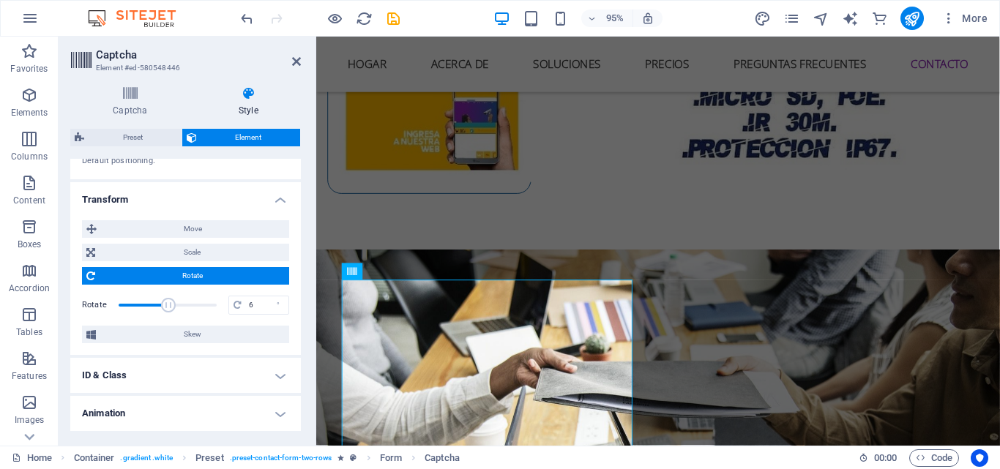
drag, startPoint x: 185, startPoint y: 304, endPoint x: 167, endPoint y: 304, distance: 18.3
click at [167, 304] on span at bounding box center [168, 305] width 15 height 15
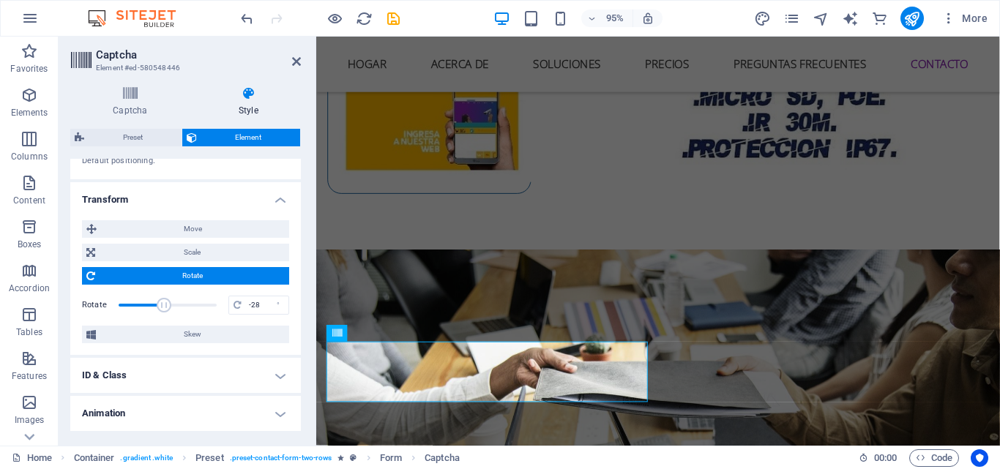
click at [163, 305] on span at bounding box center [164, 305] width 15 height 15
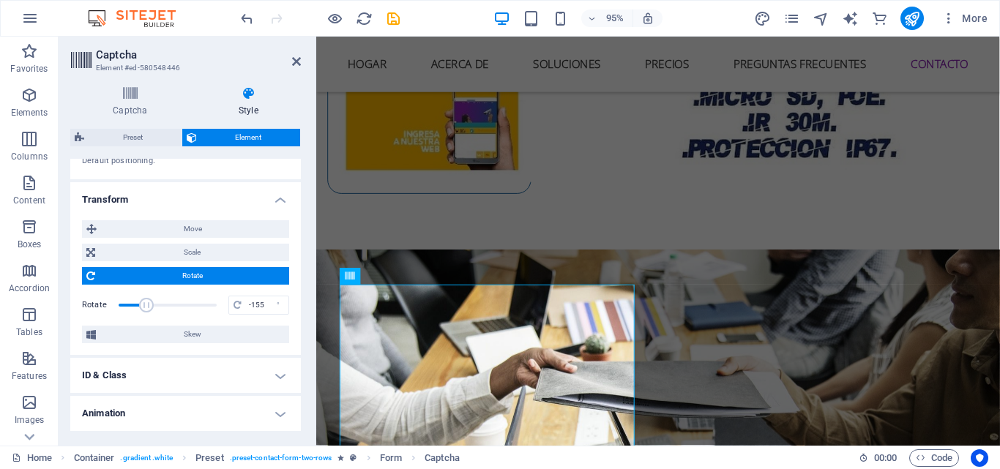
drag, startPoint x: 162, startPoint y: 305, endPoint x: 146, endPoint y: 305, distance: 16.1
click at [146, 305] on span at bounding box center [146, 305] width 15 height 15
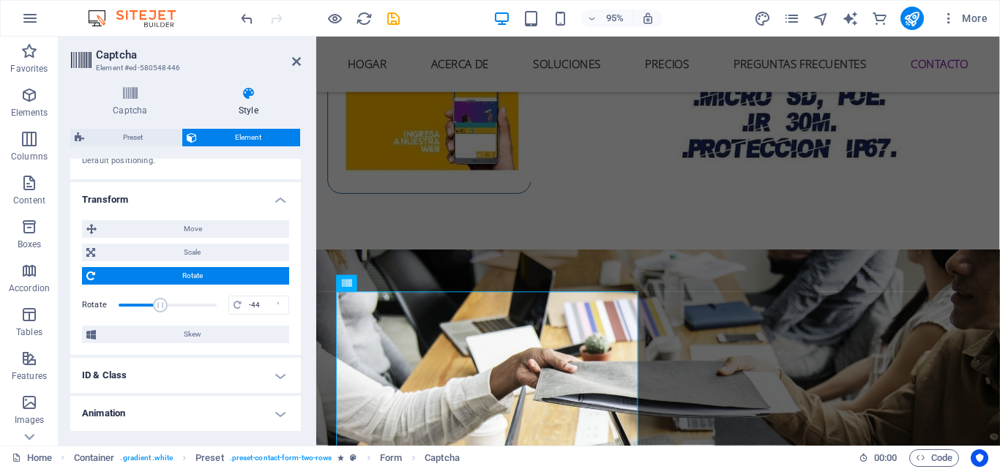
type input "-39"
drag, startPoint x: 146, startPoint y: 305, endPoint x: 161, endPoint y: 306, distance: 15.4
click at [161, 306] on span at bounding box center [162, 305] width 15 height 15
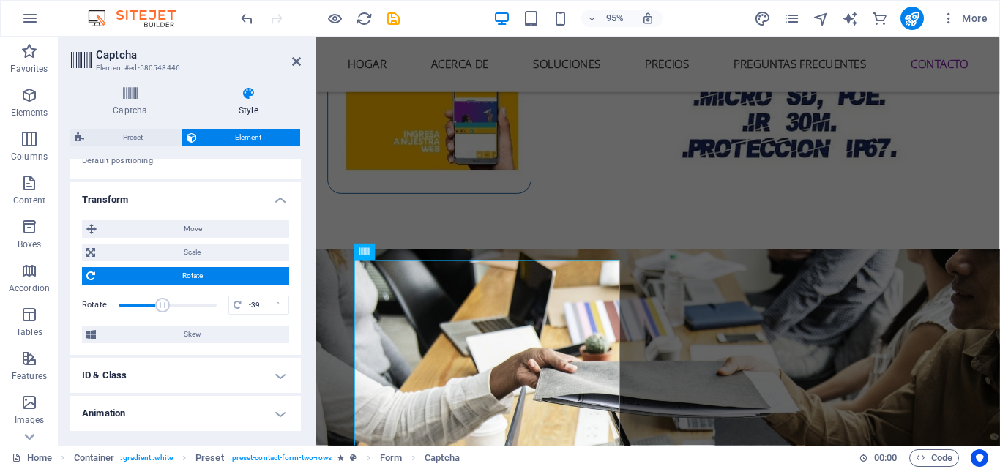
click at [205, 375] on h4 "ID & Class" at bounding box center [185, 375] width 231 height 35
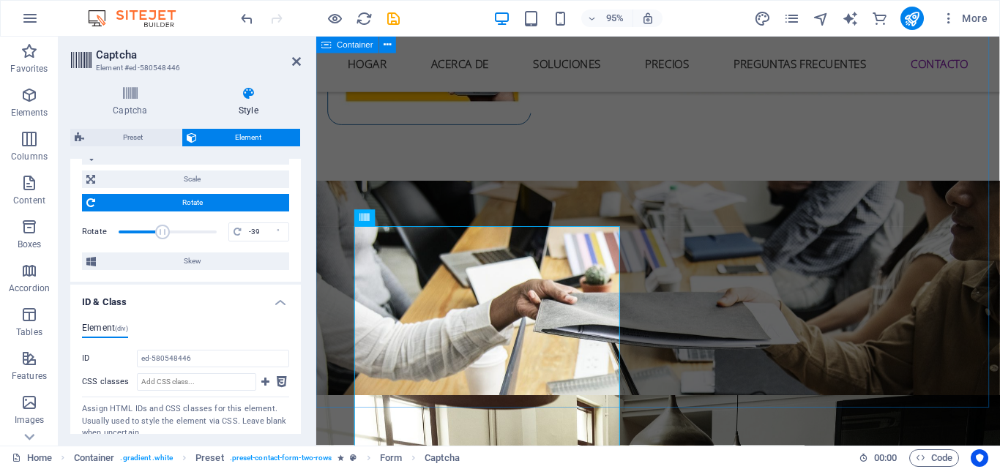
scroll to position [6076, 0]
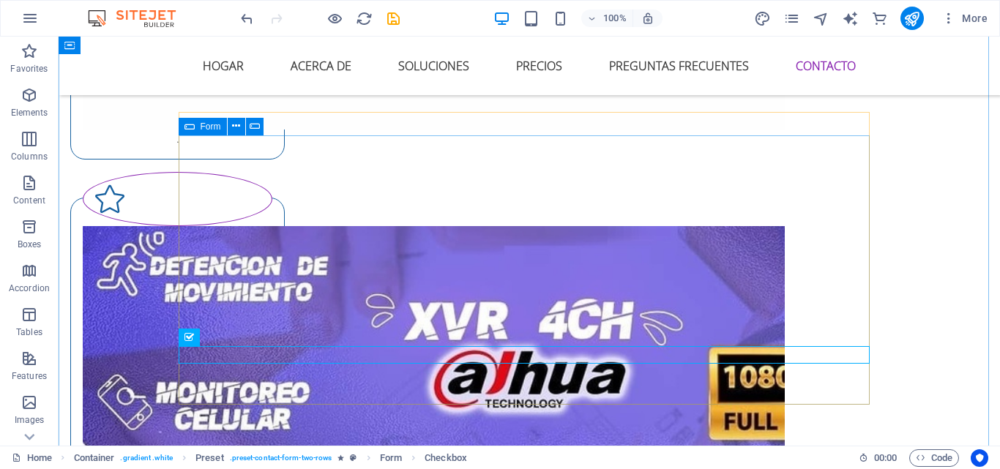
scroll to position [6103, 0]
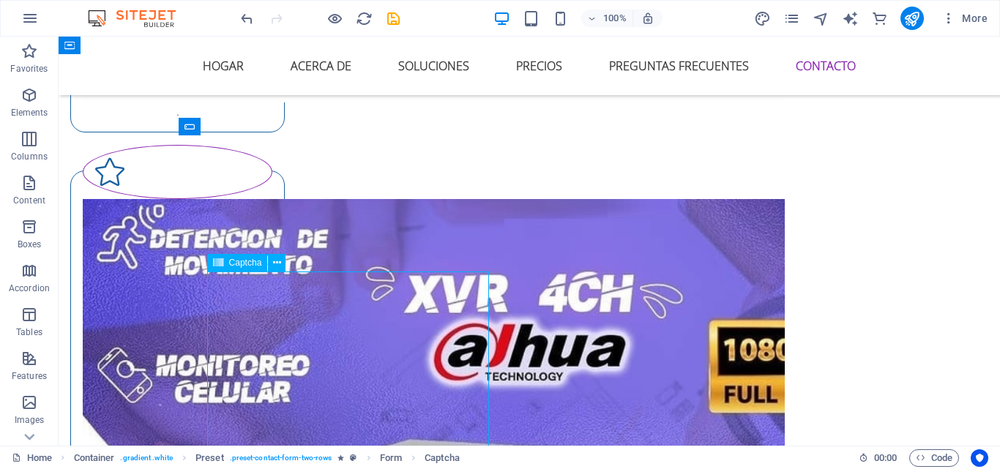
drag, startPoint x: 354, startPoint y: 390, endPoint x: 362, endPoint y: 366, distance: 25.5
click at [216, 337] on span "Checkbox" at bounding box center [219, 337] width 39 height 9
click at [217, 333] on span "Checkbox" at bounding box center [219, 337] width 39 height 9
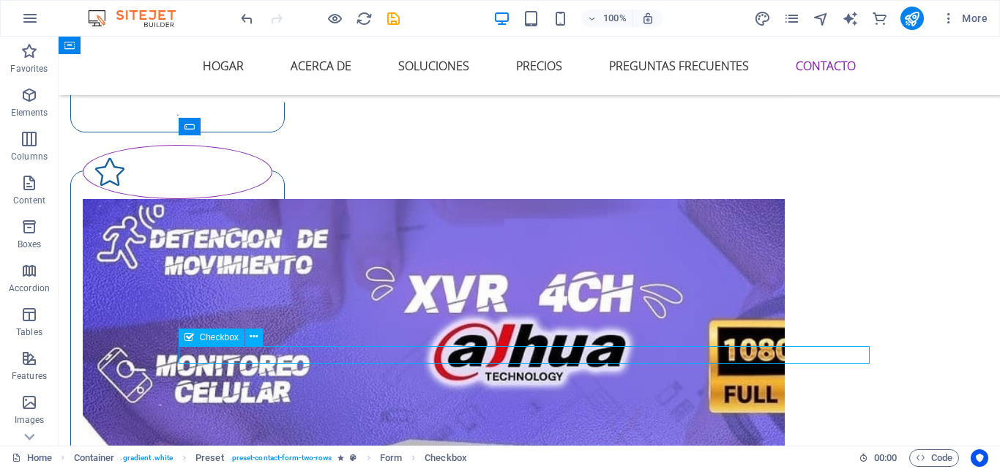
click at [217, 333] on span "Checkbox" at bounding box center [219, 337] width 39 height 9
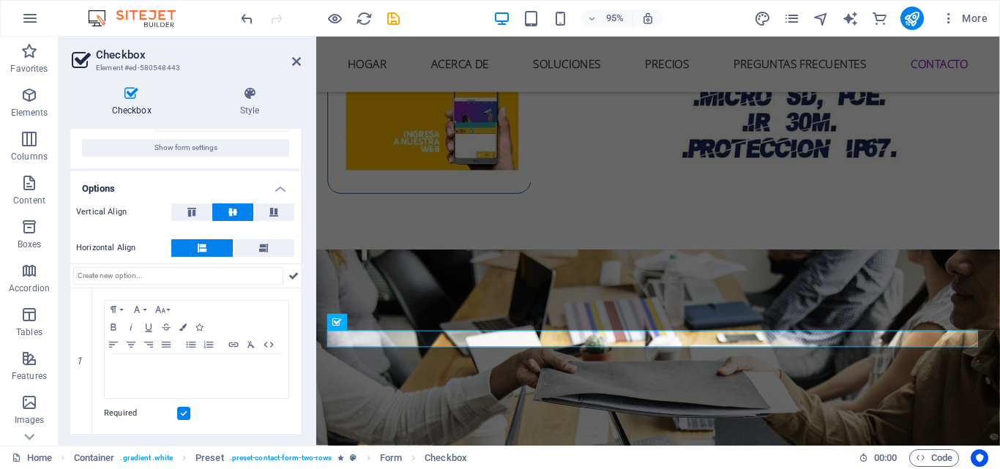
scroll to position [53, 0]
click at [297, 60] on icon at bounding box center [296, 62] width 9 height 12
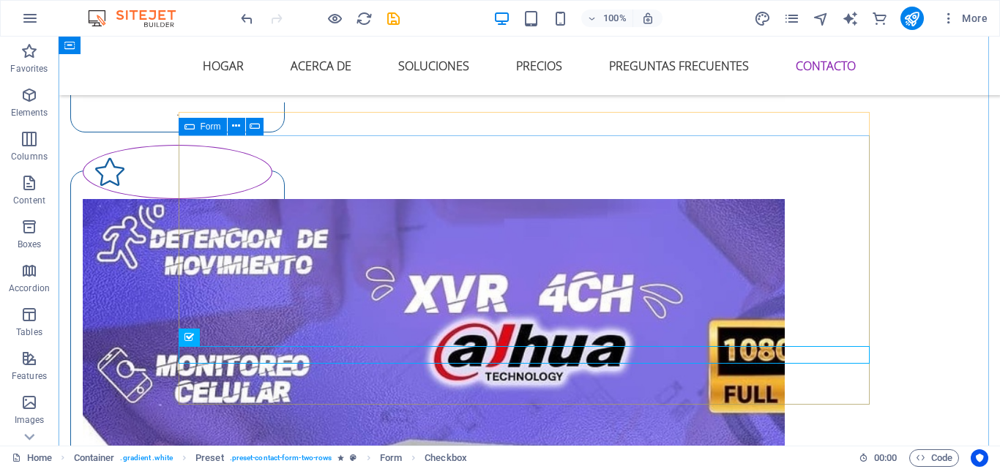
scroll to position [6176, 0]
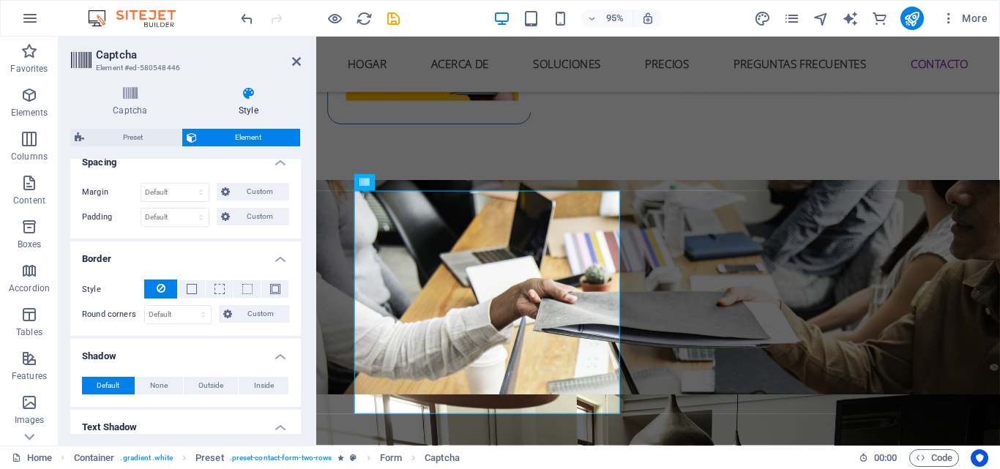
scroll to position [366, 0]
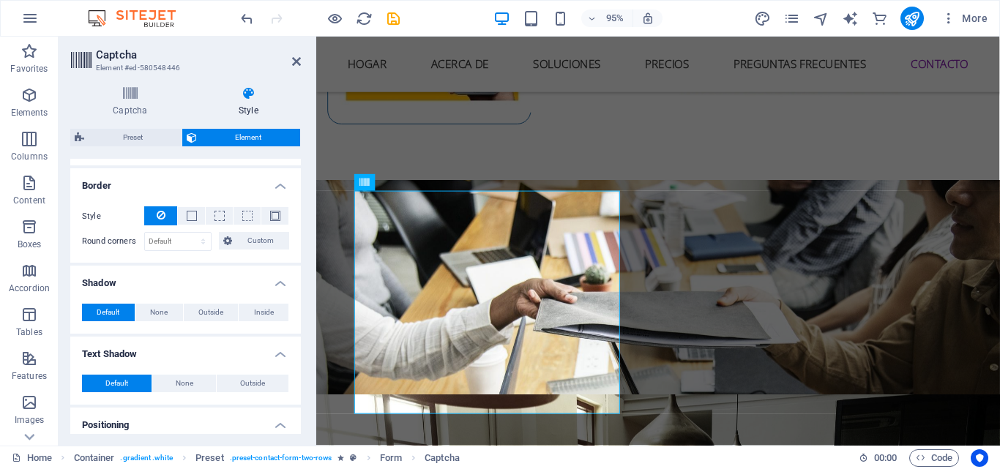
click at [279, 281] on h4 "Shadow" at bounding box center [185, 279] width 231 height 26
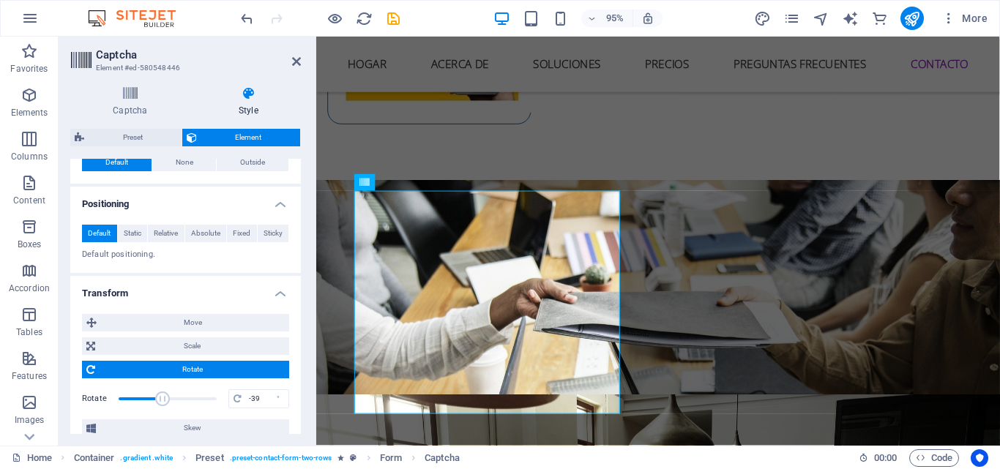
scroll to position [586, 0]
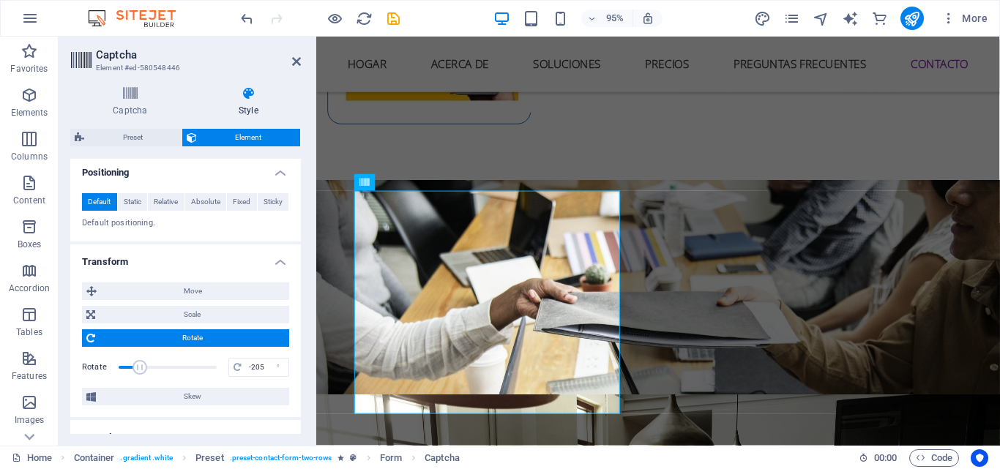
drag, startPoint x: 159, startPoint y: 364, endPoint x: 139, endPoint y: 370, distance: 20.6
click at [139, 370] on span at bounding box center [140, 367] width 15 height 15
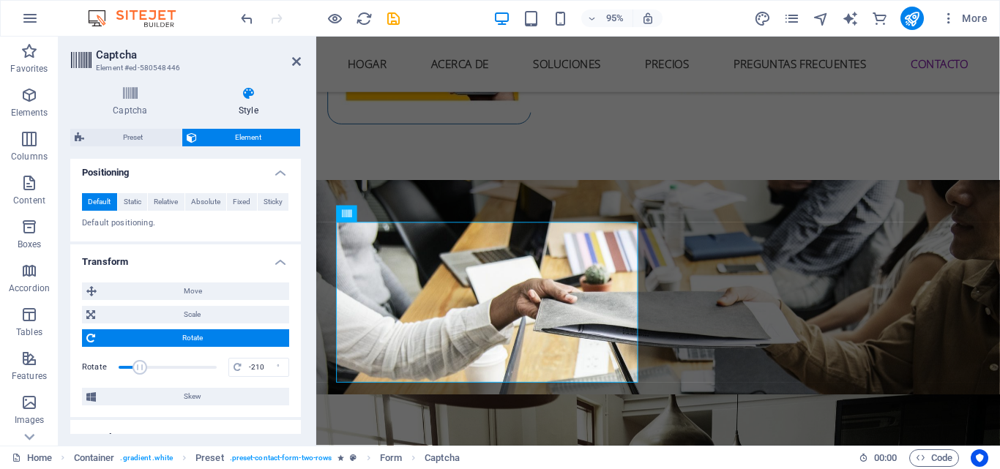
type input "-360"
drag, startPoint x: 138, startPoint y: 370, endPoint x: 111, endPoint y: 377, distance: 28.8
click at [111, 377] on div "Rotate -360 °" at bounding box center [185, 368] width 207 height 22
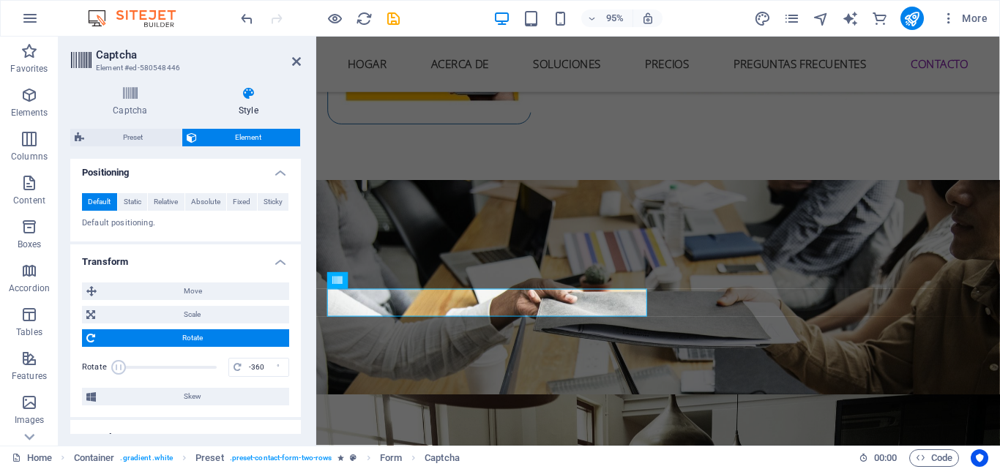
scroll to position [659, 0]
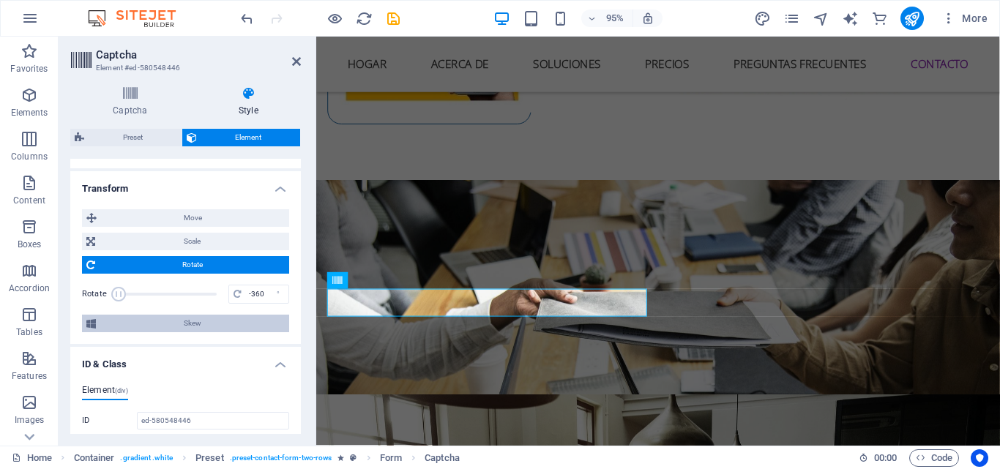
click at [185, 321] on span "Skew" at bounding box center [192, 324] width 185 height 18
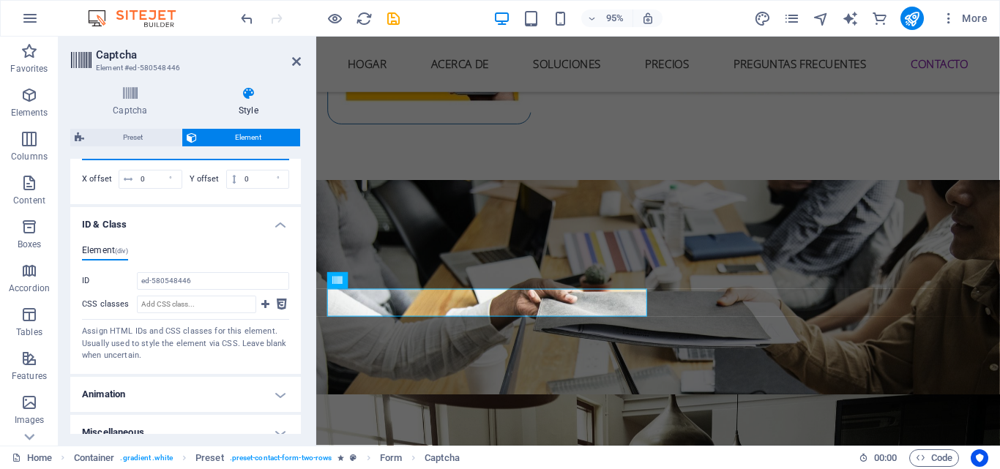
scroll to position [847, 0]
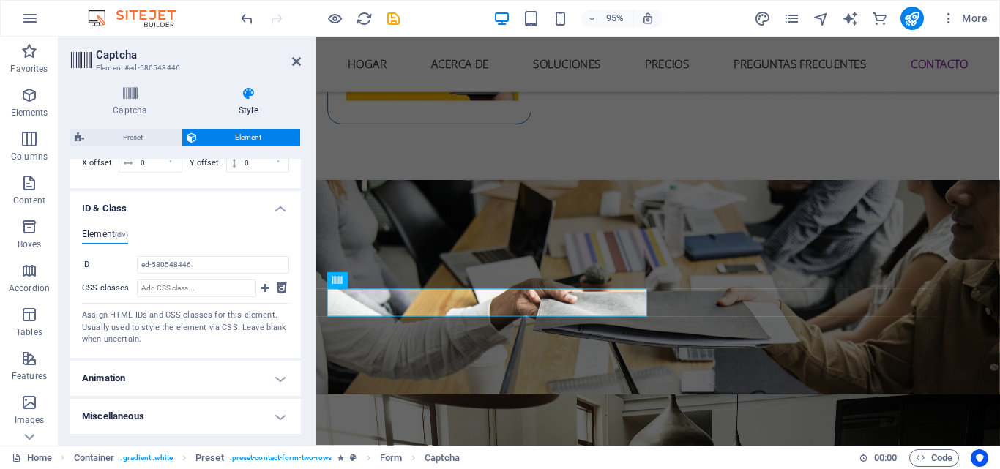
click at [231, 381] on h4 "Animation" at bounding box center [185, 378] width 231 height 35
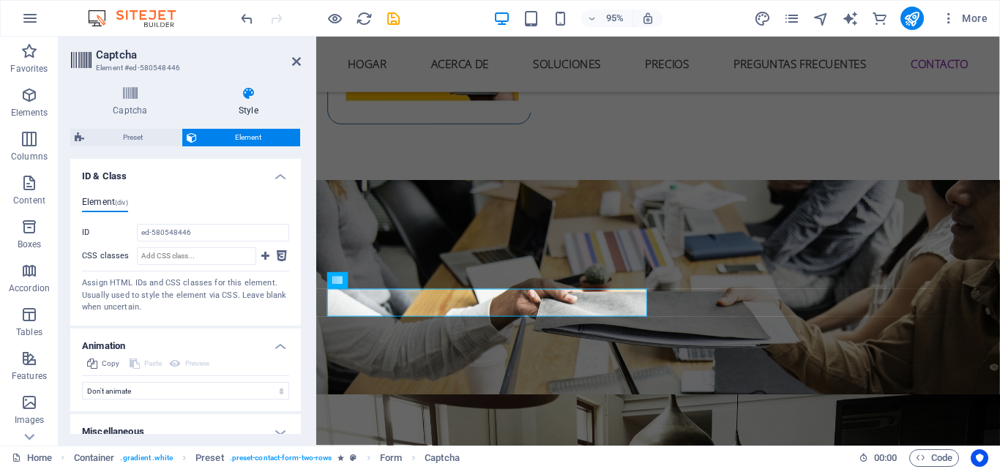
scroll to position [895, 0]
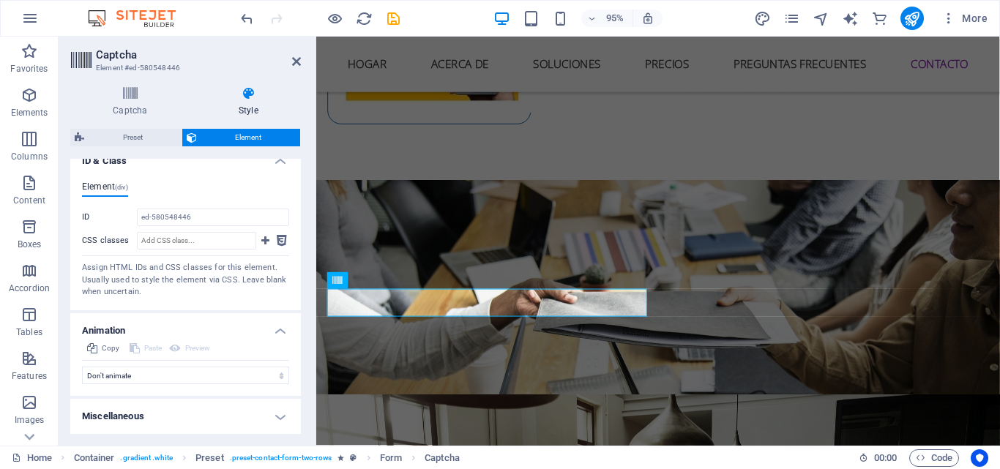
click at [219, 412] on h4 "Miscellaneous" at bounding box center [185, 416] width 231 height 35
click at [219, 412] on h4 "Miscellaneous" at bounding box center [185, 412] width 231 height 26
click at [219, 409] on h4 "Miscellaneous" at bounding box center [185, 416] width 231 height 35
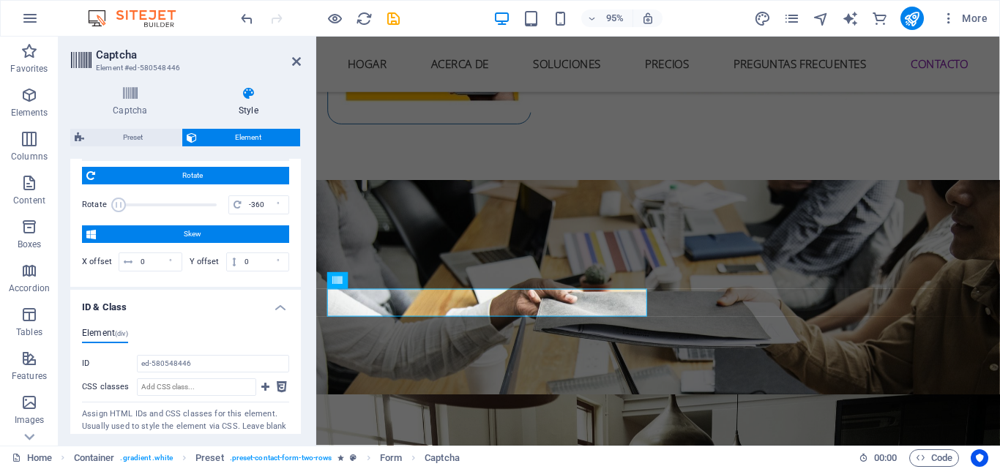
scroll to position [675, 0]
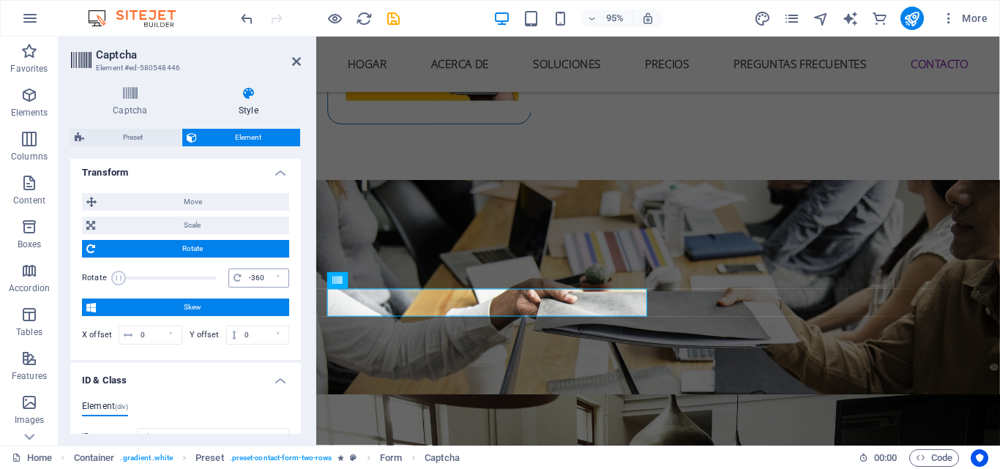
click at [234, 277] on icon at bounding box center [237, 278] width 7 height 9
click at [274, 278] on div "°" at bounding box center [278, 278] width 21 height 18
click at [234, 280] on icon at bounding box center [237, 278] width 7 height 9
click at [185, 246] on span "Rotate" at bounding box center [192, 249] width 185 height 18
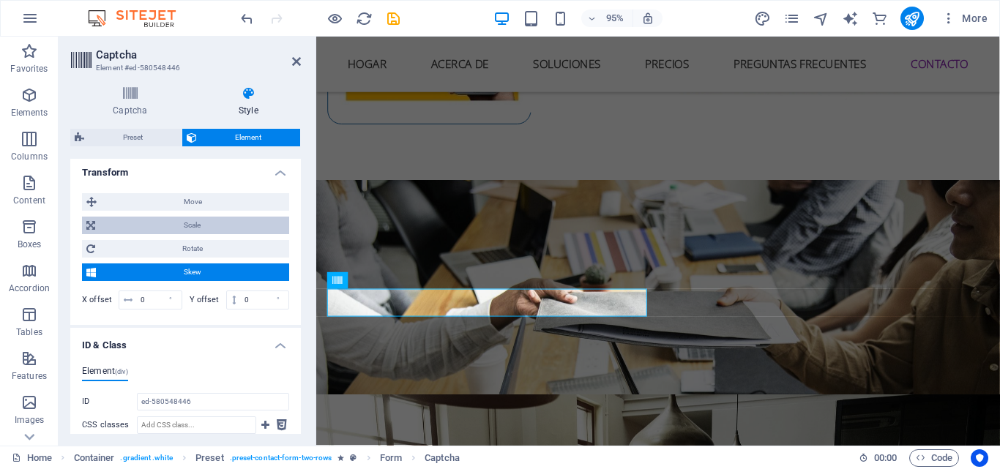
click at [187, 221] on span "Scale" at bounding box center [192, 226] width 185 height 18
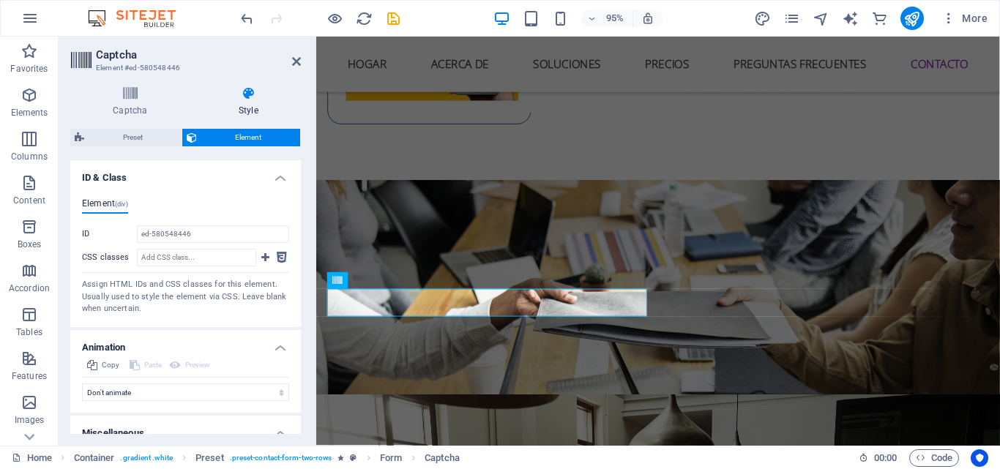
scroll to position [895, 0]
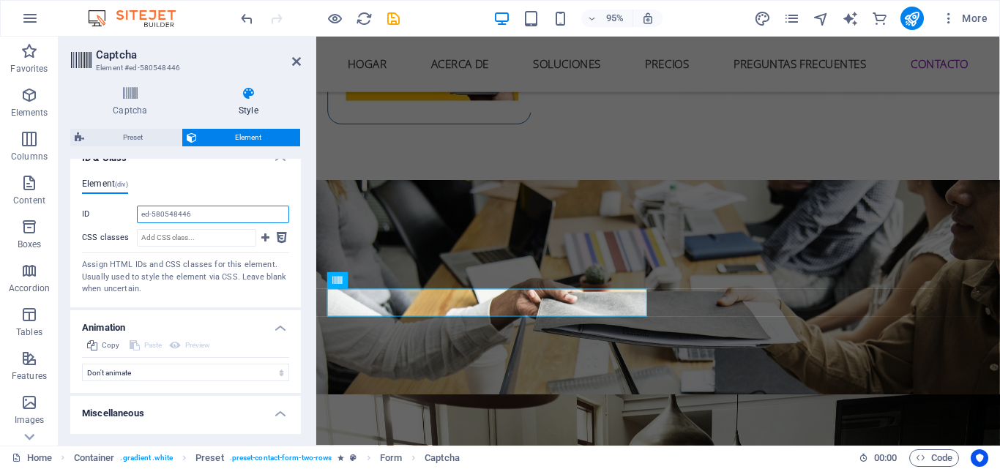
click at [204, 215] on input "ed-580548446" at bounding box center [213, 215] width 152 height 18
click at [263, 234] on icon at bounding box center [265, 238] width 8 height 18
click at [261, 236] on icon at bounding box center [265, 238] width 8 height 18
click at [278, 236] on icon at bounding box center [282, 238] width 10 height 18
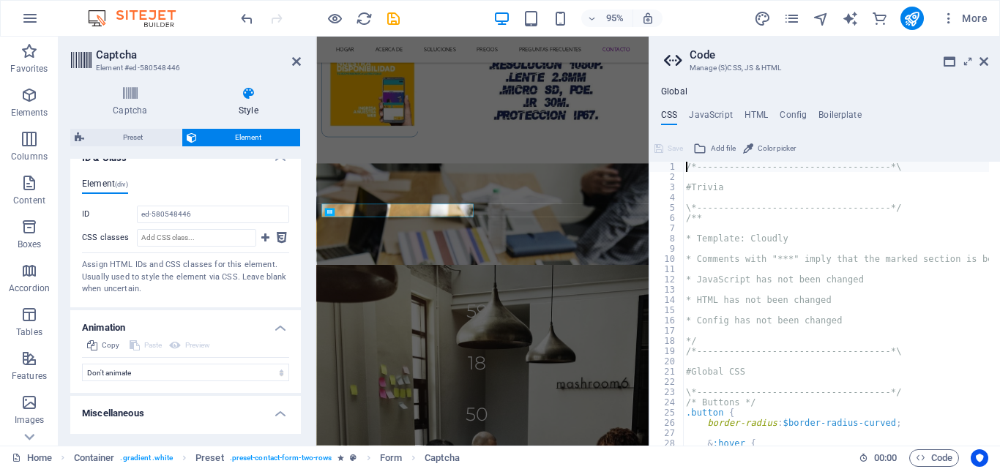
type textarea "a { color: $white; }"
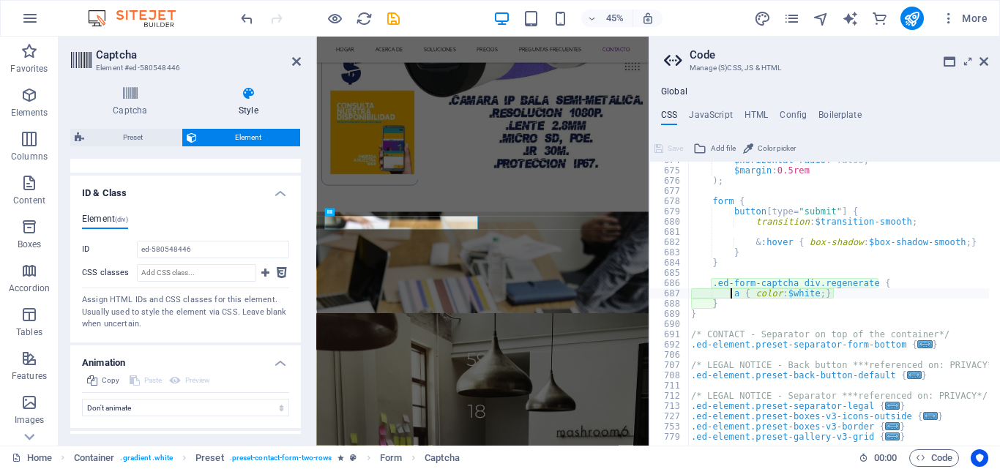
scroll to position [930, 0]
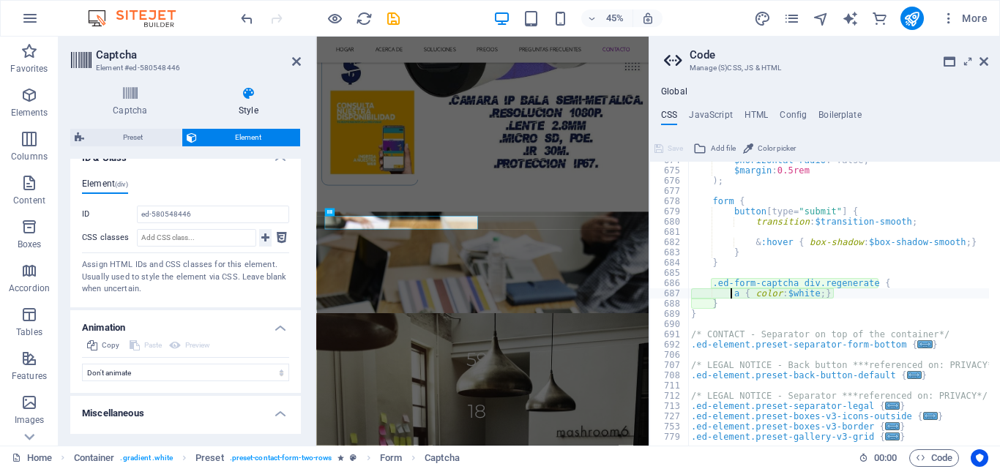
click at [261, 238] on icon at bounding box center [265, 238] width 8 height 18
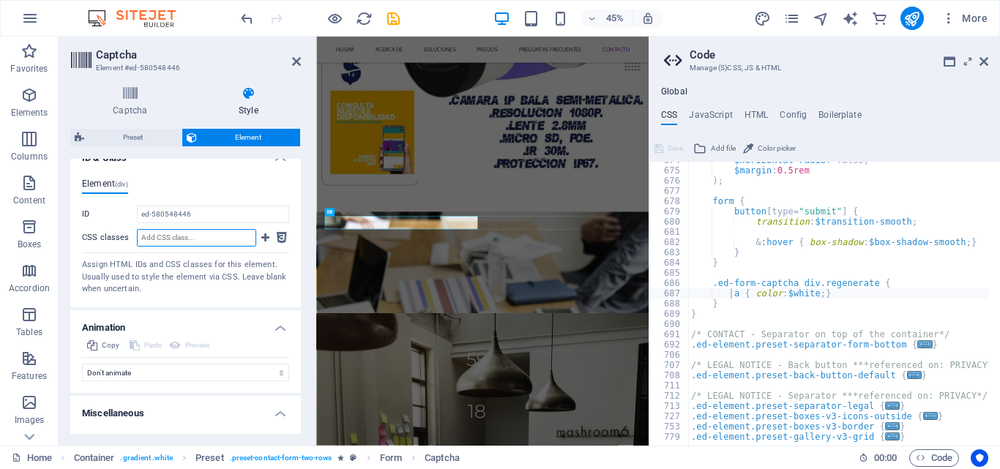
scroll to position [1018, 0]
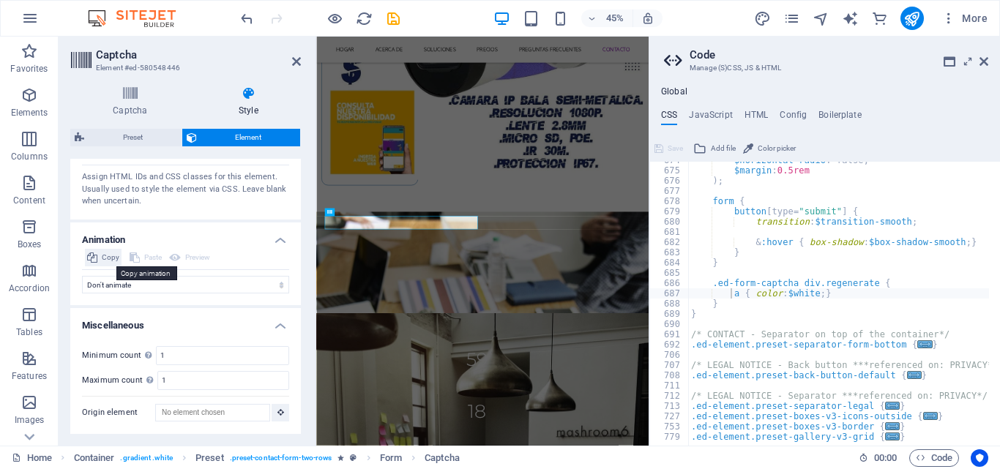
click at [100, 258] on button "Copy" at bounding box center [103, 258] width 37 height 18
click at [176, 255] on icon at bounding box center [171, 258] width 10 height 18
click at [94, 260] on icon at bounding box center [92, 258] width 10 height 18
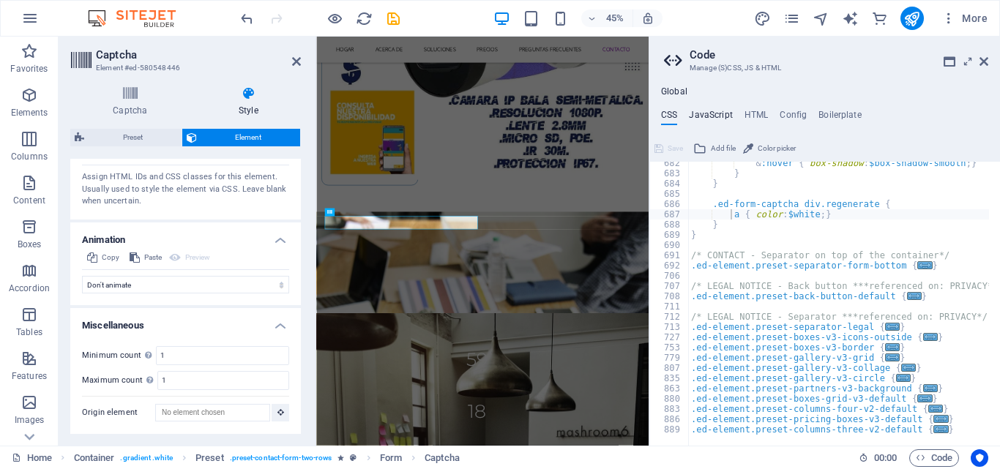
click at [712, 114] on h4 "JavaScript" at bounding box center [710, 118] width 43 height 16
type textarea "/* JS for preset "Menu V2" */"
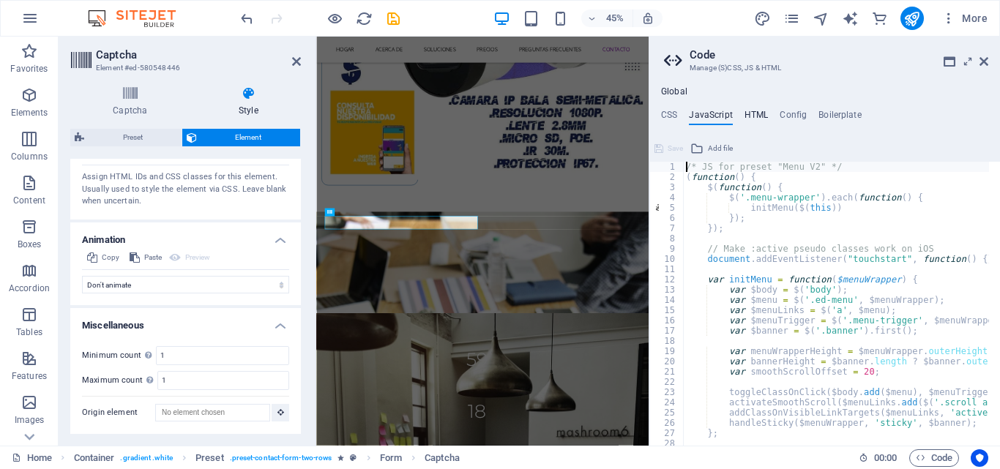
click at [764, 116] on h4 "HTML" at bounding box center [757, 118] width 24 height 16
type textarea "{{content}}"
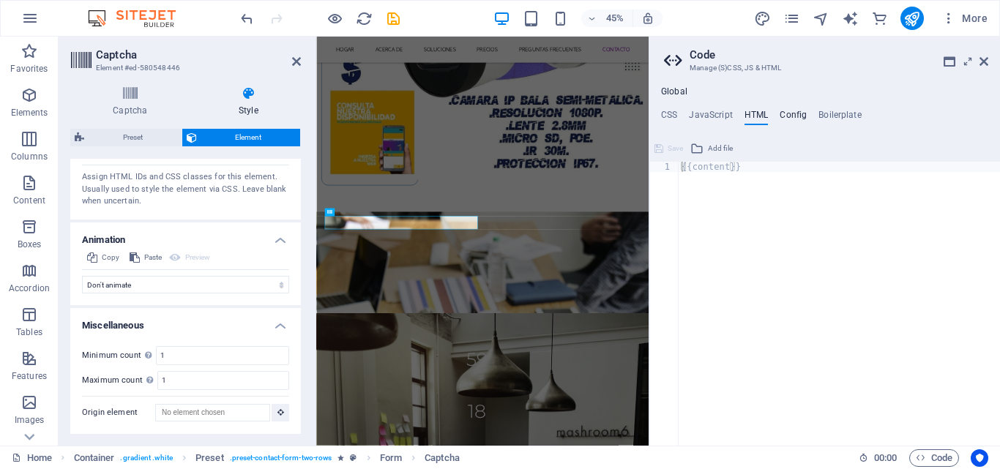
click at [783, 116] on h4 "Config" at bounding box center [793, 118] width 27 height 16
type textarea "$color-background: #ffffff;"
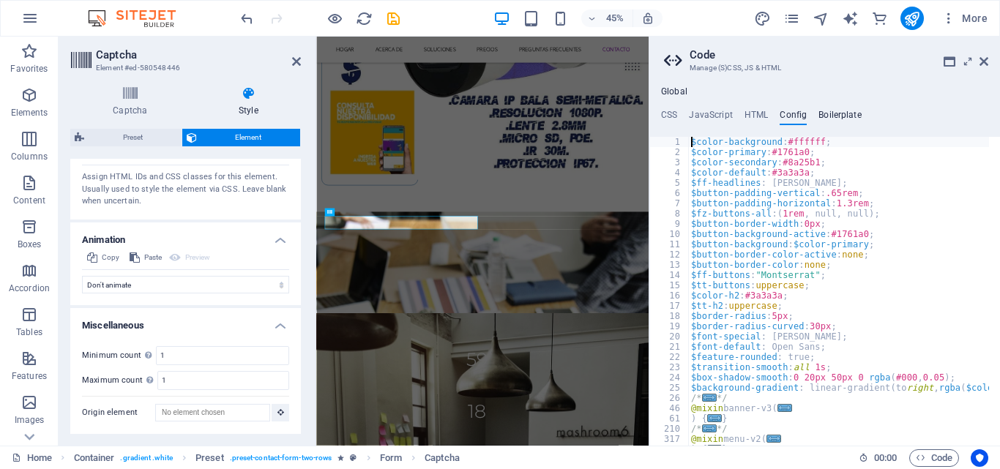
click at [829, 110] on h4 "Boilerplate" at bounding box center [840, 118] width 43 height 16
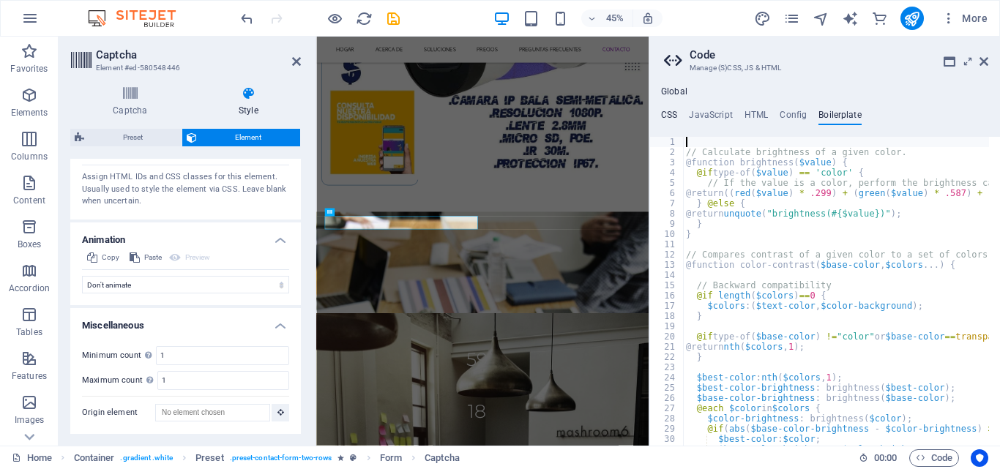
click at [664, 111] on h4 "CSS" at bounding box center [669, 118] width 16 height 16
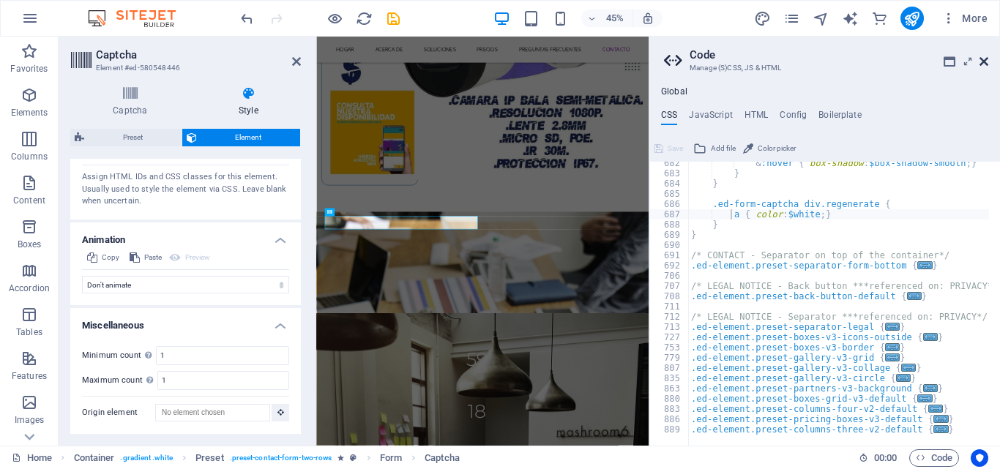
click at [980, 63] on icon at bounding box center [984, 62] width 9 height 12
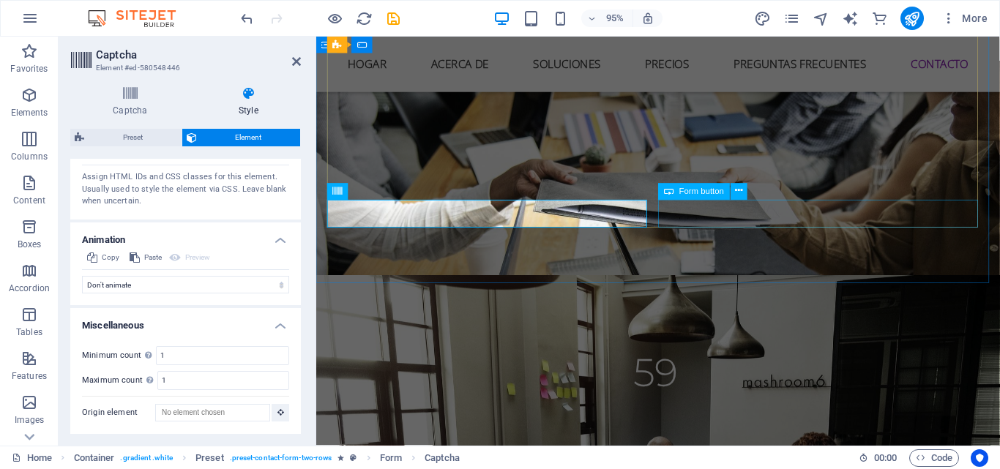
scroll to position [6201, 0]
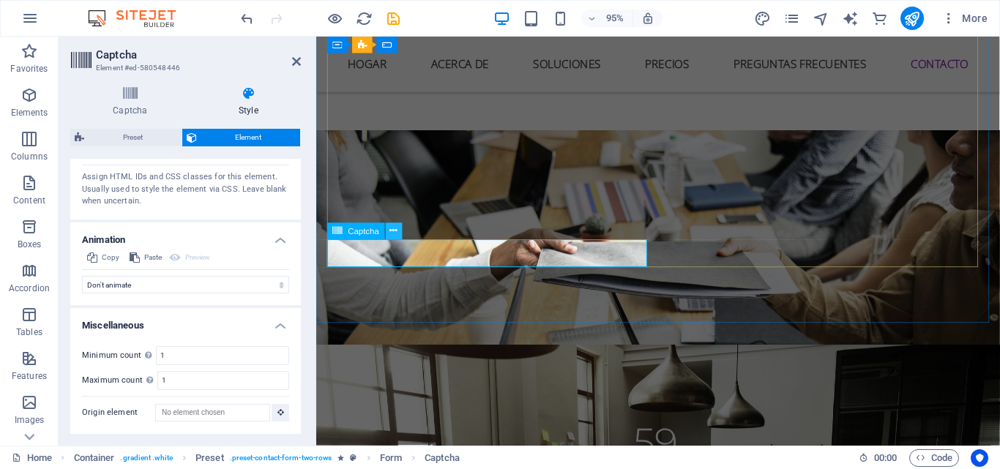
click at [391, 232] on icon at bounding box center [393, 231] width 7 height 15
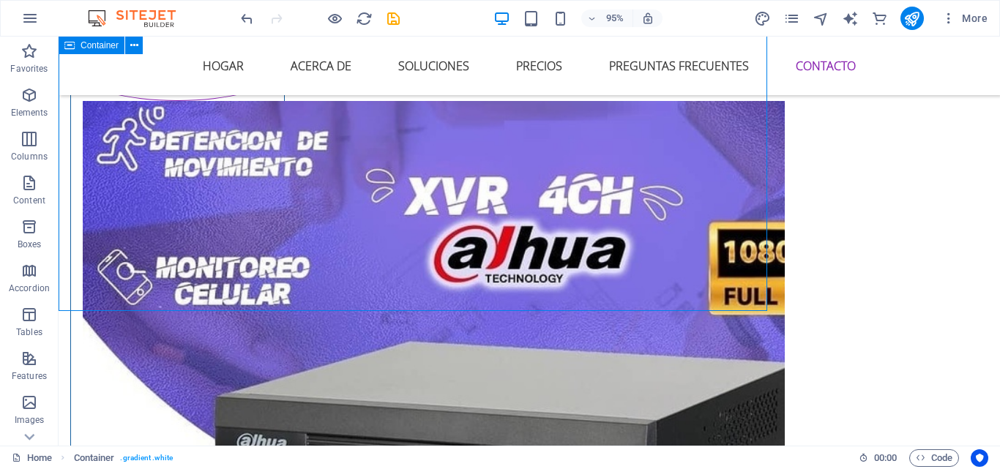
scroll to position [6228, 0]
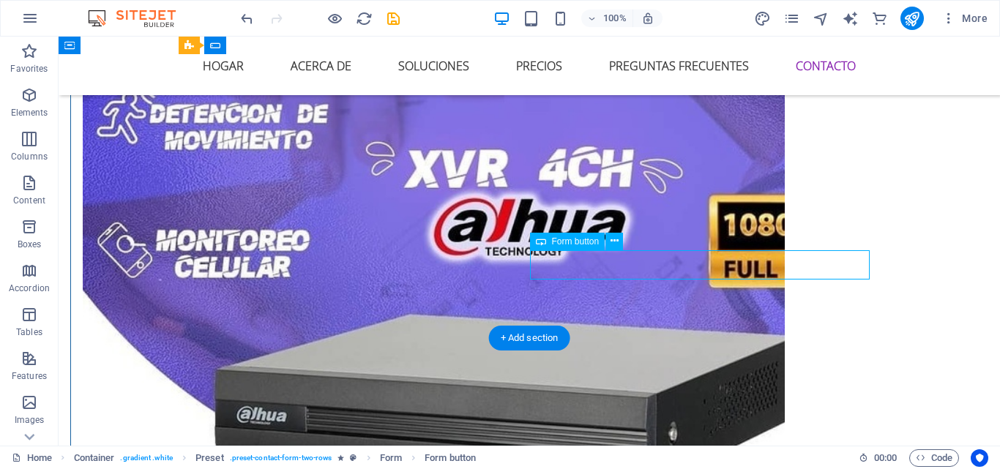
drag, startPoint x: 640, startPoint y: 263, endPoint x: 639, endPoint y: 272, distance: 9.6
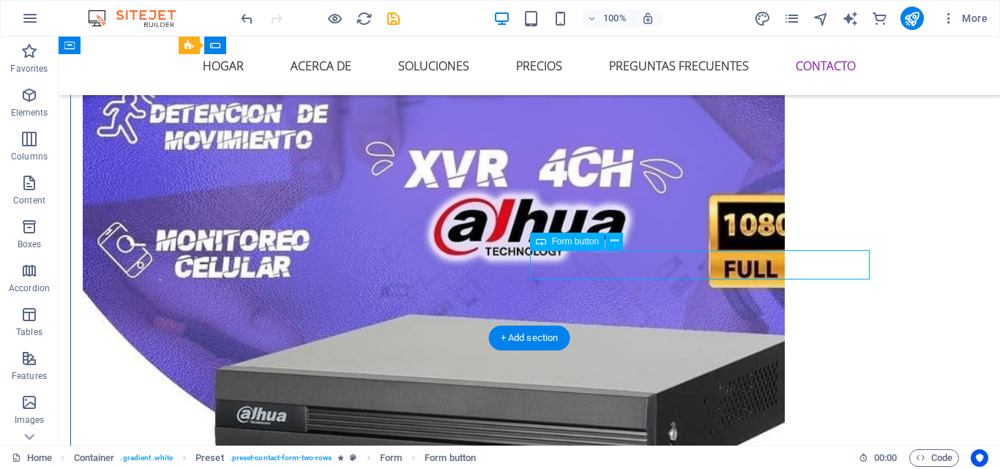
drag, startPoint x: 723, startPoint y: 263, endPoint x: 428, endPoint y: 345, distance: 306.3
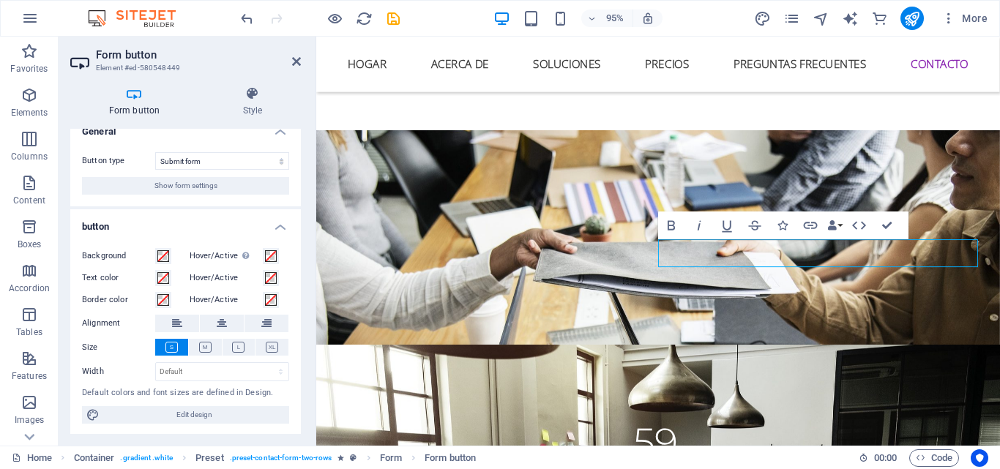
scroll to position [16, 0]
click at [258, 410] on span "Edit design" at bounding box center [194, 414] width 181 height 18
select select "px"
select select "400"
select select "px"
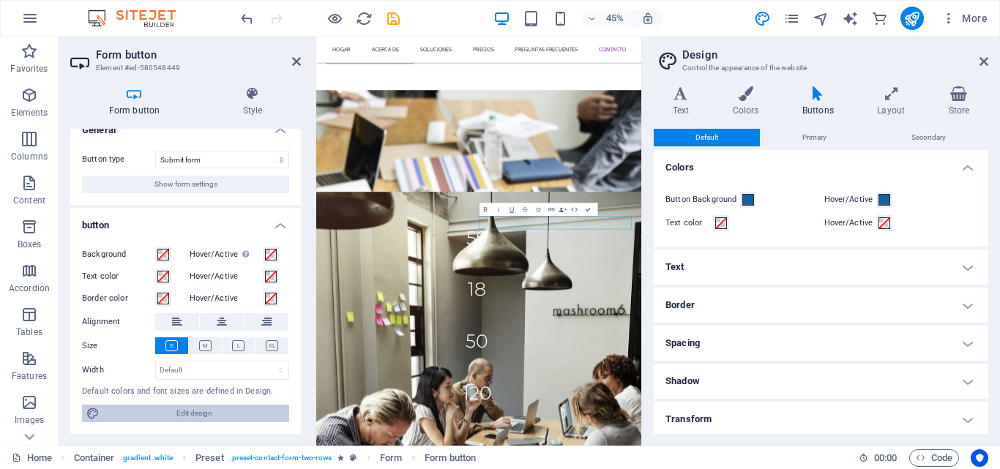
scroll to position [6028, 0]
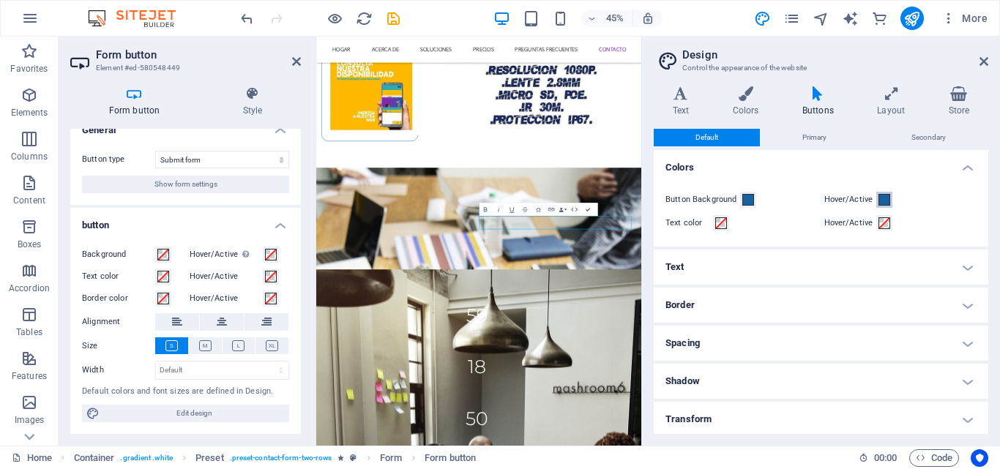
click at [879, 200] on span at bounding box center [885, 200] width 12 height 12
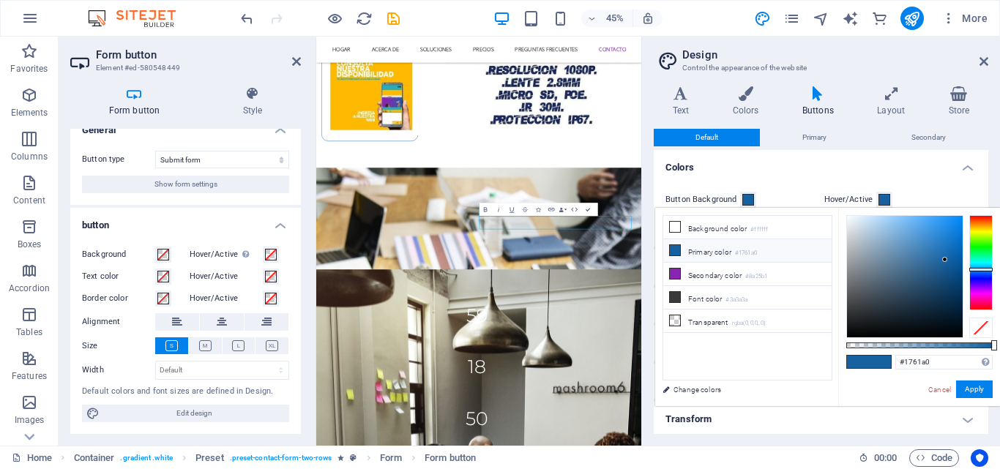
click at [882, 197] on span at bounding box center [885, 200] width 12 height 12
click at [927, 187] on div "Button Background Hover/Active Text color Hover/Active" at bounding box center [821, 211] width 341 height 70
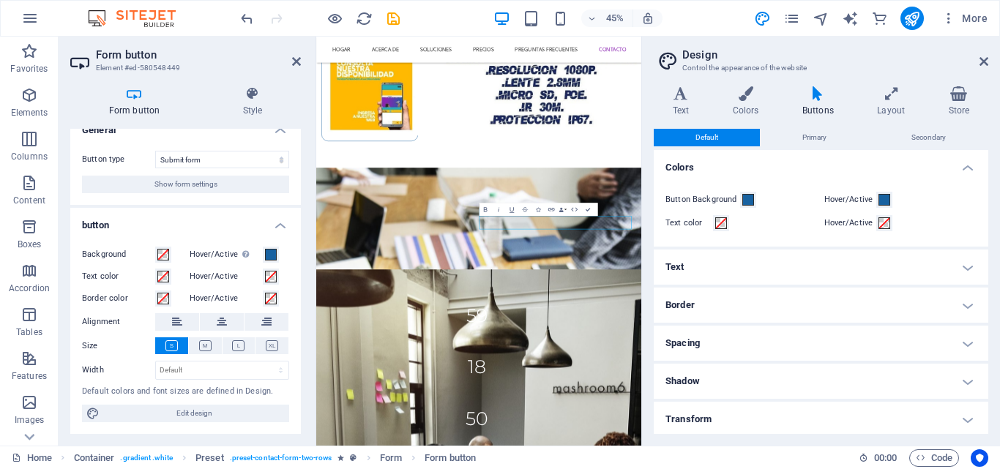
scroll to position [41, 0]
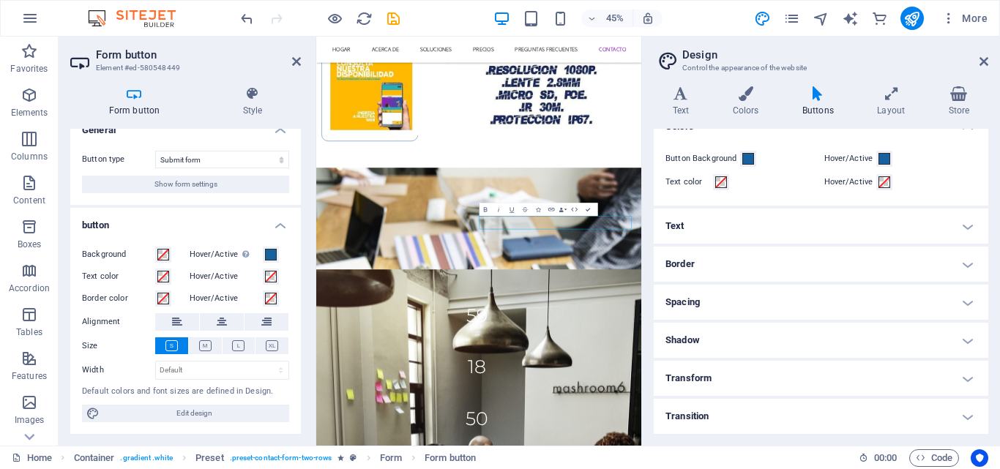
click at [723, 412] on h4 "Transition" at bounding box center [821, 416] width 335 height 35
click at [834, 373] on h4 "Transform" at bounding box center [821, 378] width 335 height 35
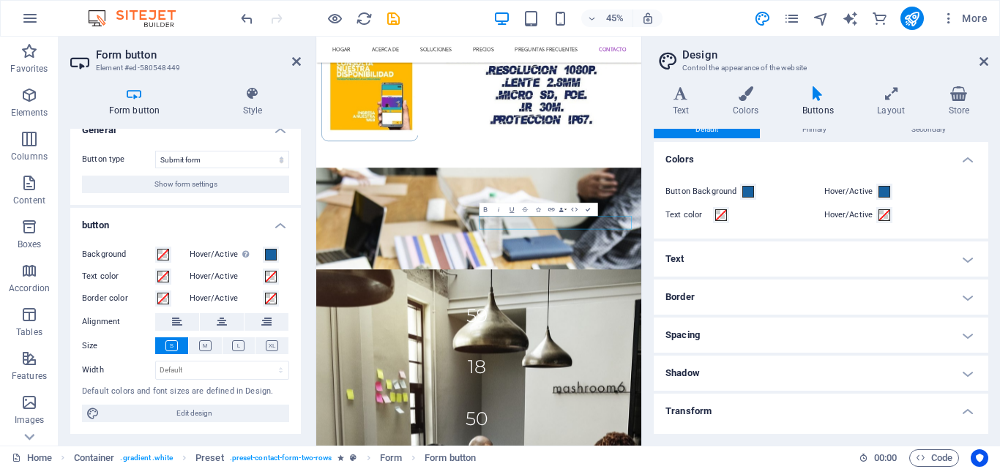
scroll to position [0, 0]
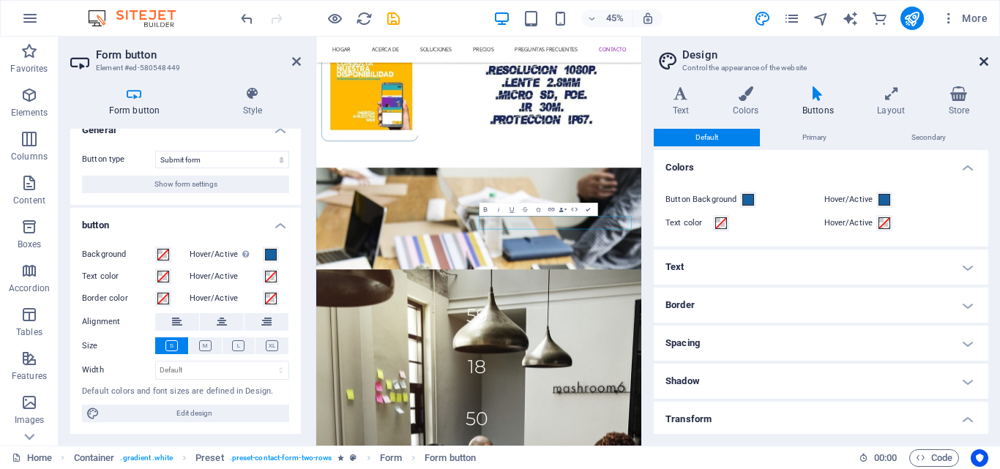
click at [983, 59] on icon at bounding box center [984, 62] width 9 height 12
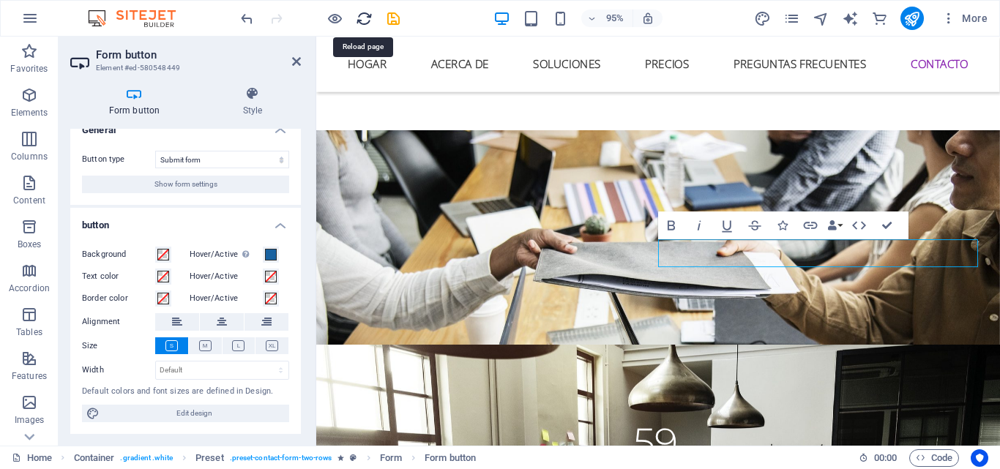
drag, startPoint x: 359, startPoint y: 15, endPoint x: 554, endPoint y: 35, distance: 195.8
click at [359, 15] on icon "reload" at bounding box center [364, 18] width 17 height 17
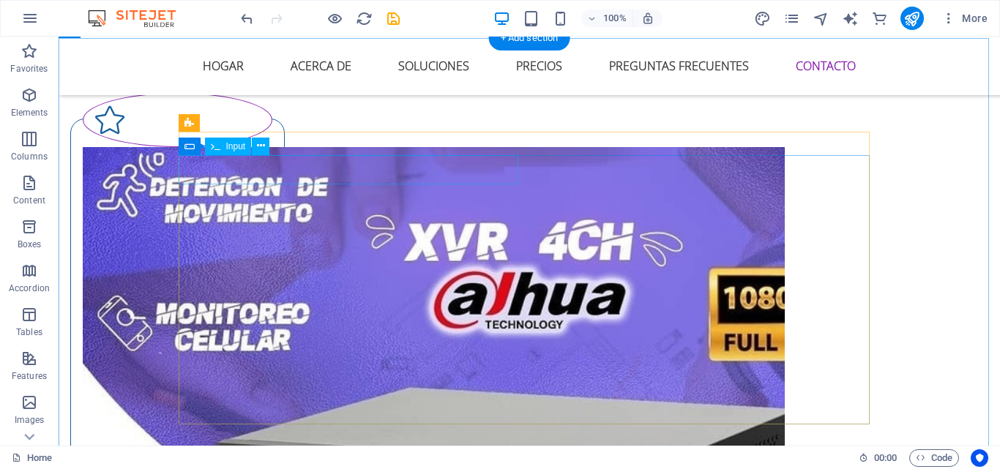
scroll to position [6081, 0]
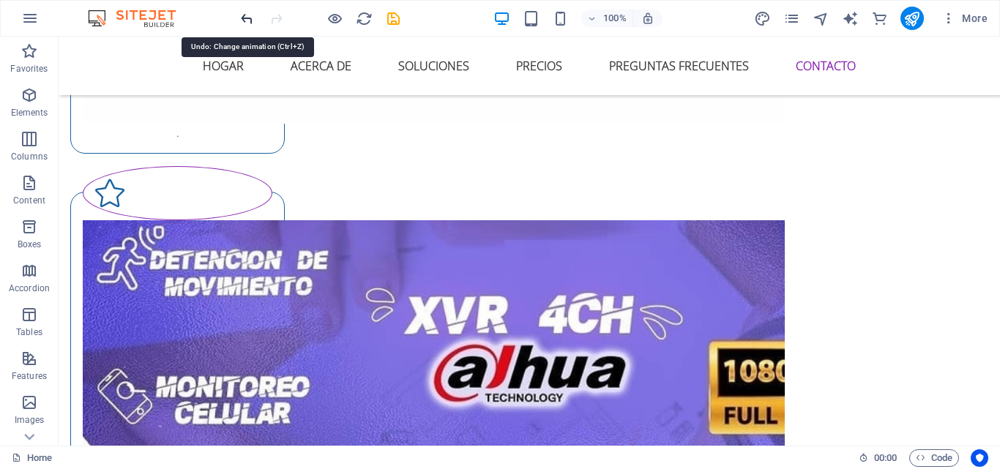
click at [249, 15] on icon "undo" at bounding box center [247, 18] width 17 height 17
click at [248, 20] on icon "undo" at bounding box center [247, 18] width 17 height 17
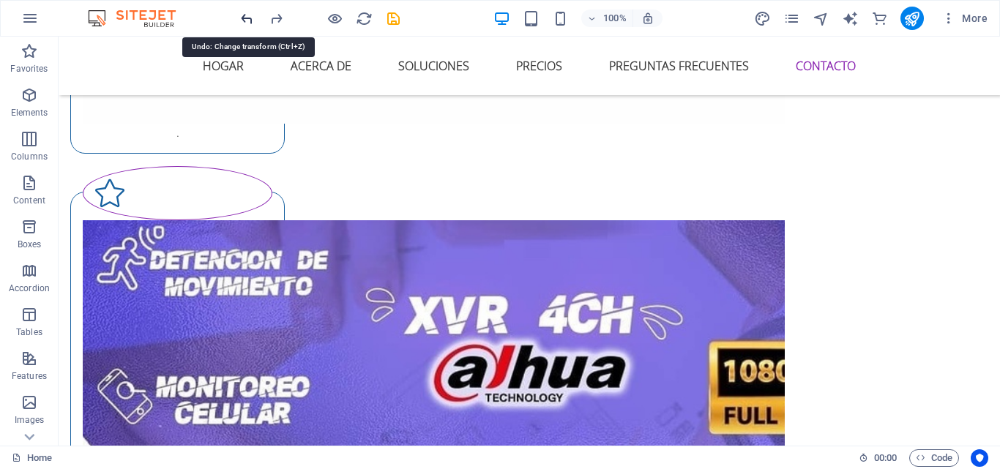
click at [248, 20] on icon "undo" at bounding box center [247, 18] width 17 height 17
click at [248, 19] on icon "undo" at bounding box center [247, 18] width 17 height 17
click at [248, 19] on div at bounding box center [320, 18] width 164 height 23
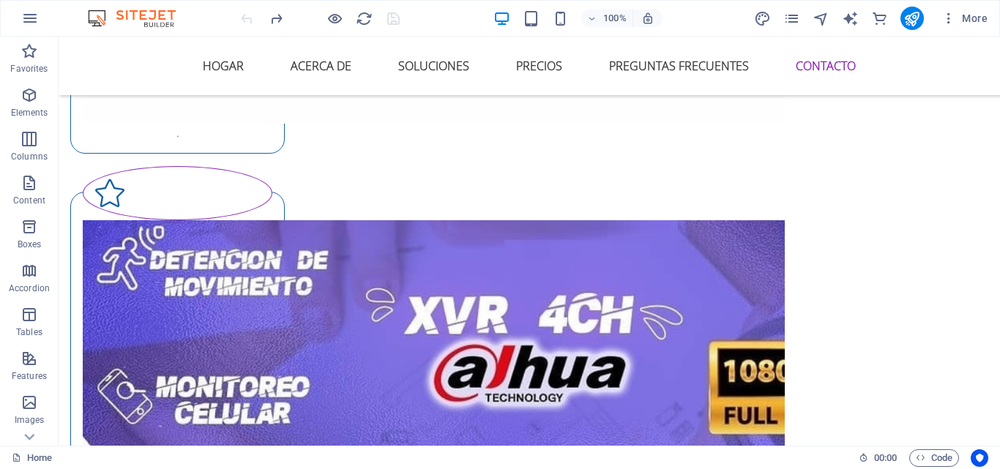
click at [248, 19] on div at bounding box center [320, 18] width 164 height 23
click at [246, 15] on div at bounding box center [320, 18] width 164 height 23
click at [245, 19] on div at bounding box center [320, 18] width 164 height 23
click at [245, 20] on div at bounding box center [320, 18] width 164 height 23
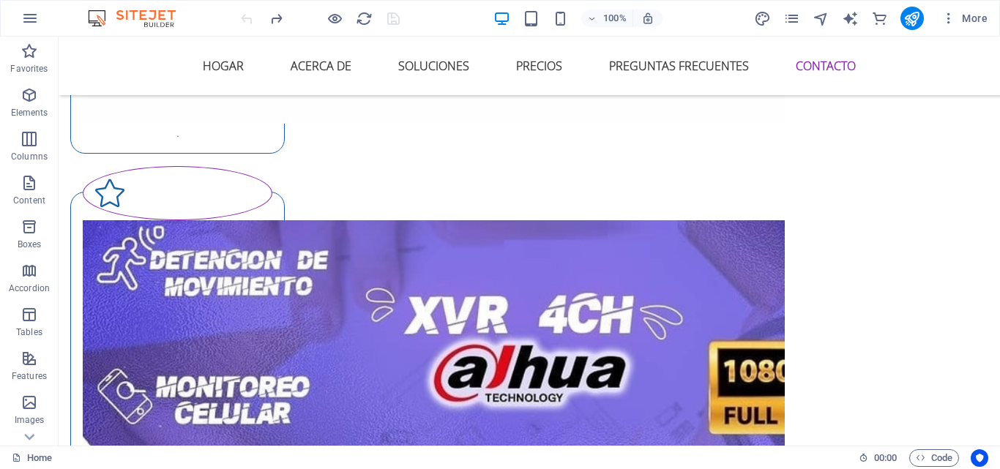
click at [244, 21] on div at bounding box center [320, 18] width 164 height 23
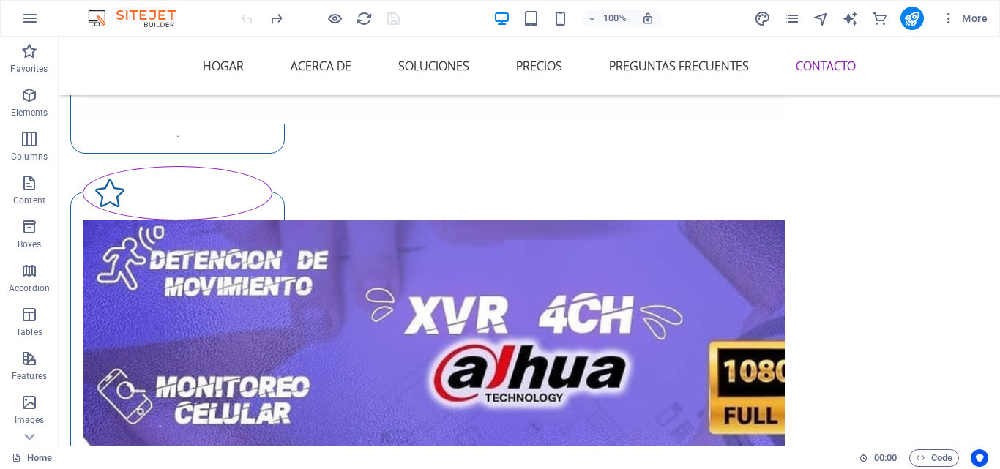
click at [244, 21] on div at bounding box center [320, 18] width 164 height 23
click at [245, 18] on div at bounding box center [320, 18] width 164 height 23
click at [249, 16] on div at bounding box center [320, 18] width 164 height 23
click at [250, 15] on div at bounding box center [320, 18] width 164 height 23
click at [252, 14] on div at bounding box center [320, 18] width 164 height 23
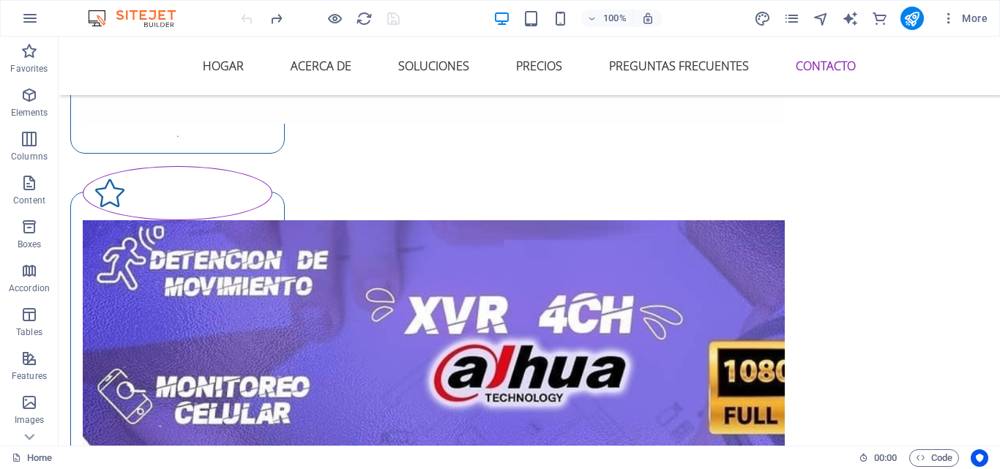
click at [253, 13] on div at bounding box center [320, 18] width 164 height 23
click at [254, 15] on div at bounding box center [320, 18] width 164 height 23
click at [367, 15] on icon "reload" at bounding box center [364, 18] width 17 height 17
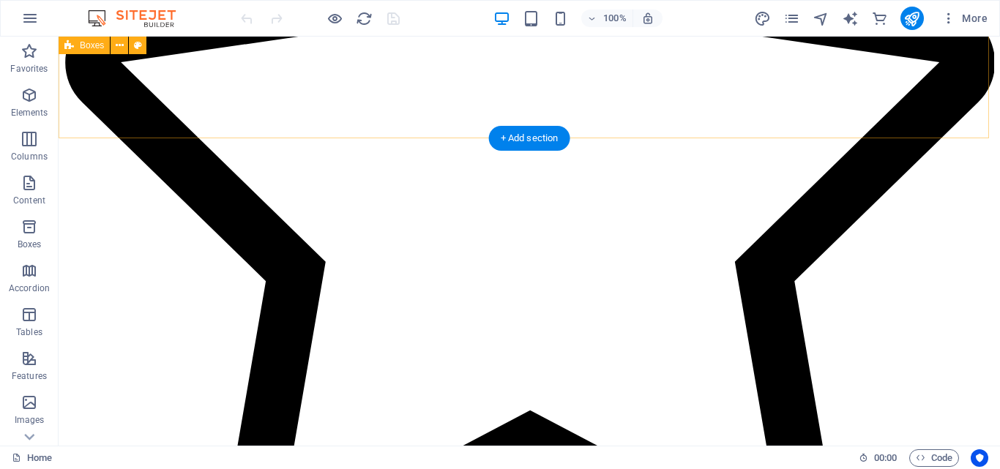
scroll to position [5956, 0]
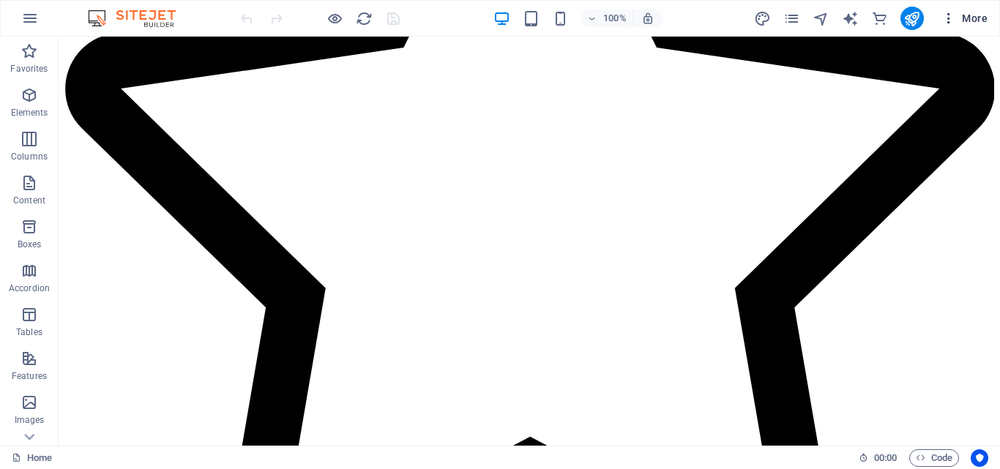
click at [948, 18] on icon "button" at bounding box center [949, 18] width 15 height 15
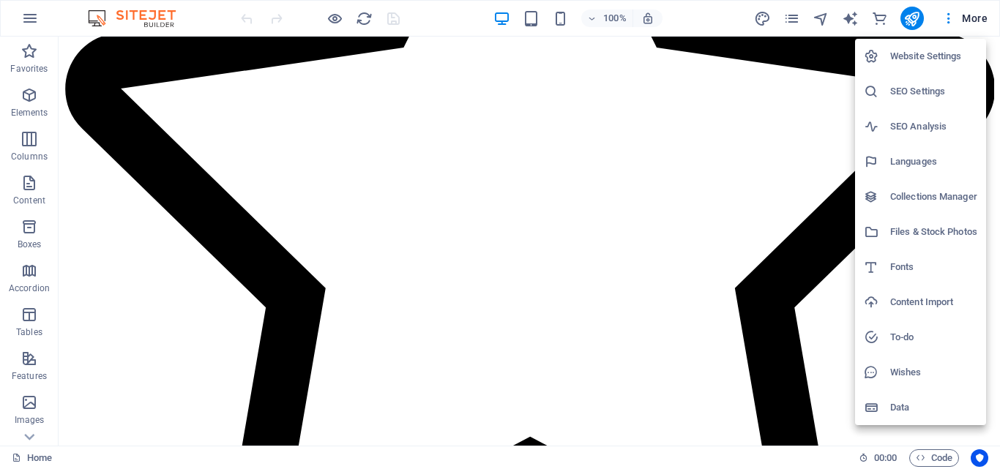
click at [78, 71] on div at bounding box center [500, 234] width 1000 height 469
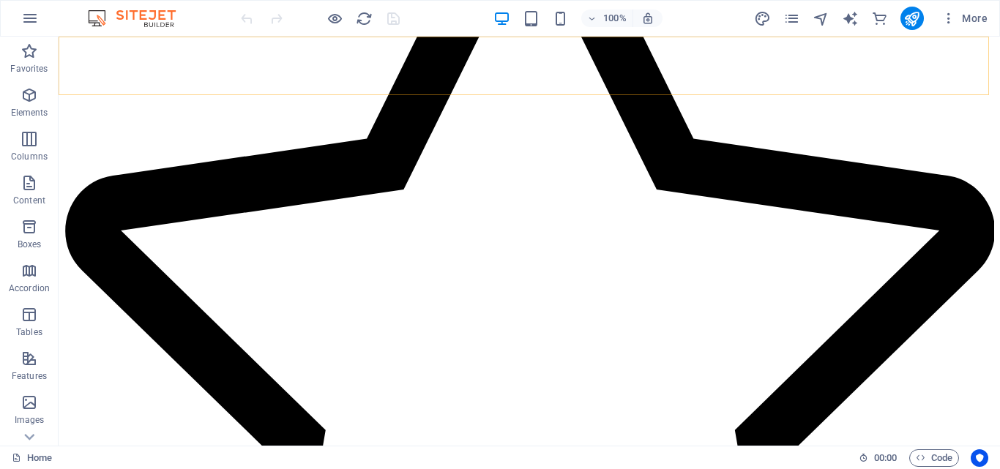
scroll to position [5810, 0]
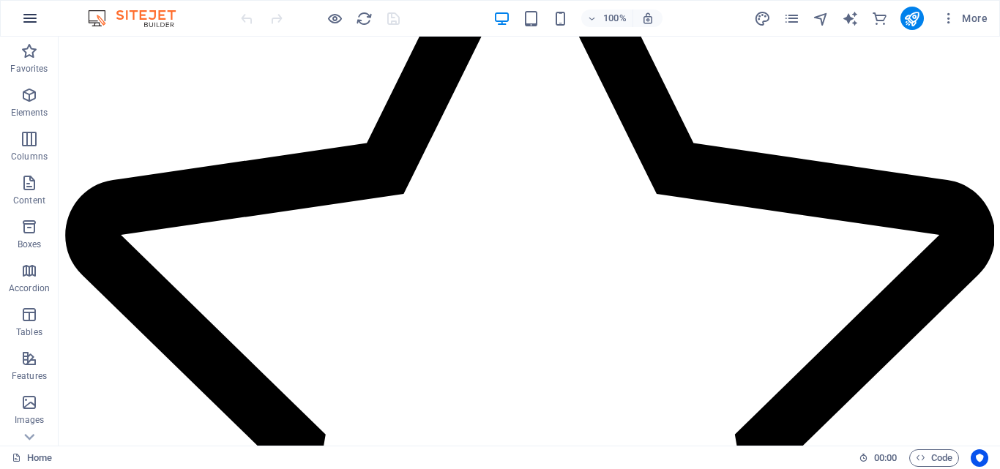
click at [38, 19] on icon "button" at bounding box center [30, 19] width 18 height 18
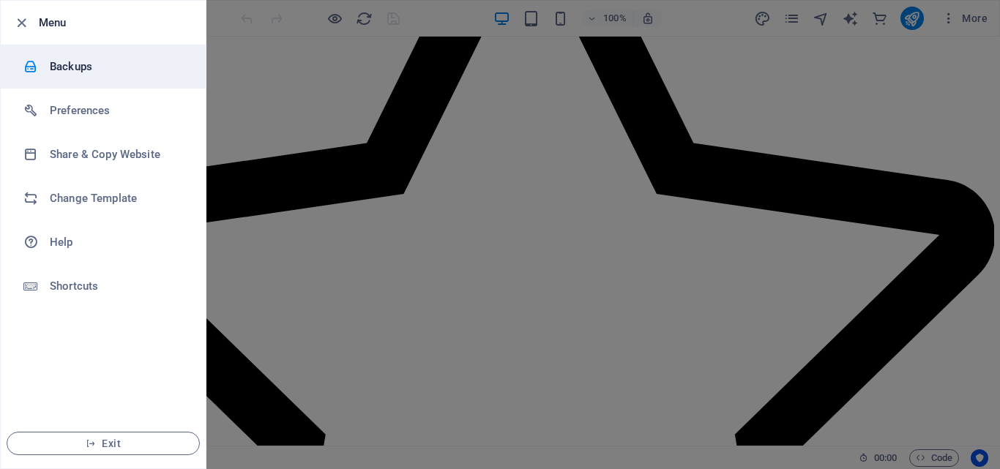
click at [131, 70] on h6 "Backups" at bounding box center [117, 67] width 135 height 18
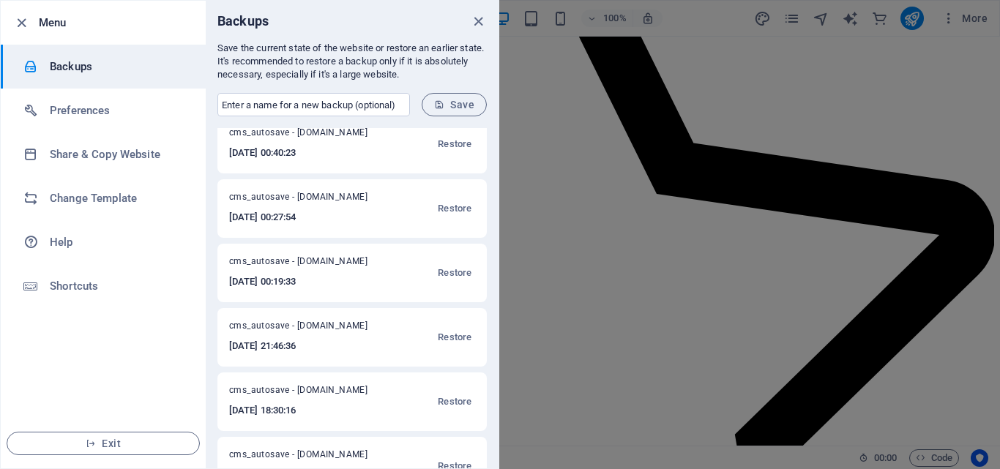
scroll to position [0, 0]
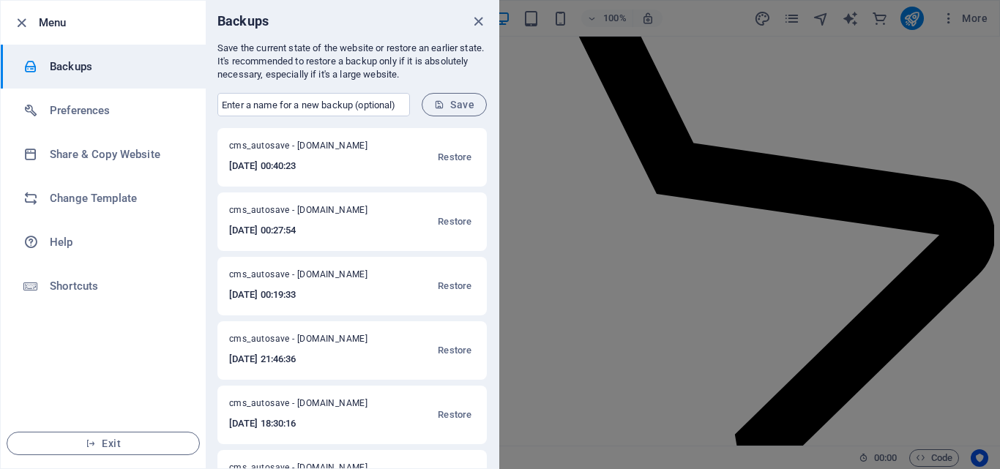
click at [378, 222] on h6 "2025-10-05 00:27:54" at bounding box center [307, 231] width 157 height 18
click at [451, 220] on span "Restore" at bounding box center [455, 222] width 34 height 18
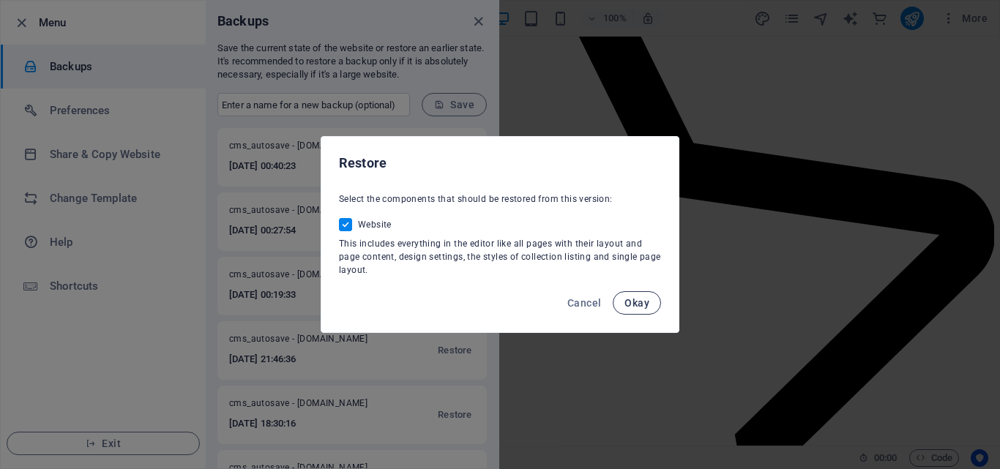
click at [635, 299] on span "Okay" at bounding box center [637, 303] width 25 height 12
checkbox input "false"
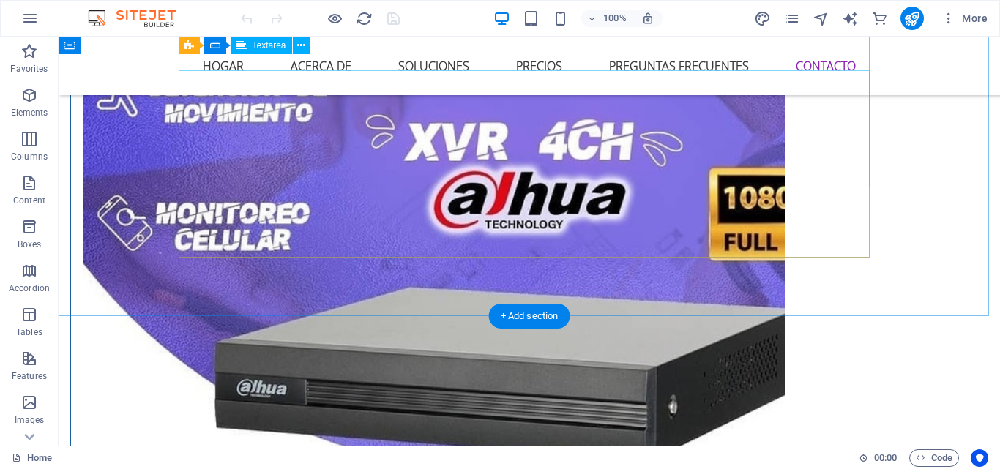
scroll to position [6249, 0]
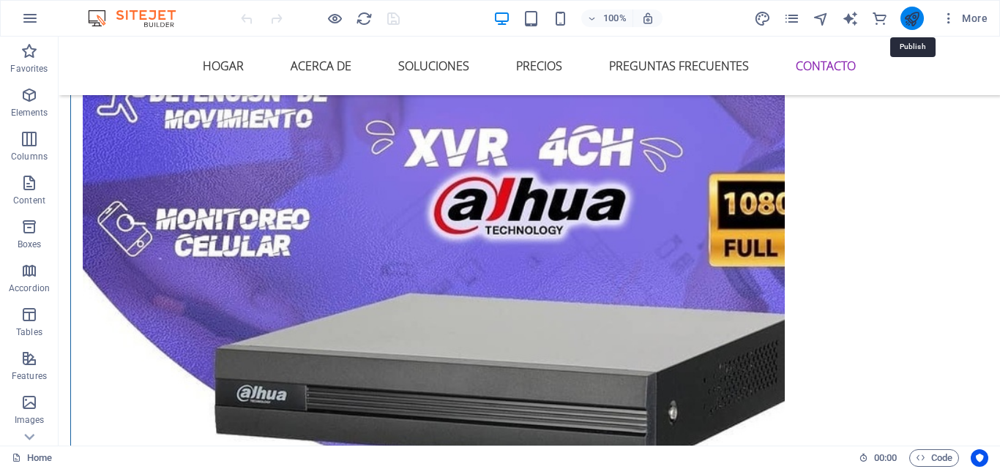
click at [907, 16] on icon "publish" at bounding box center [912, 18] width 17 height 17
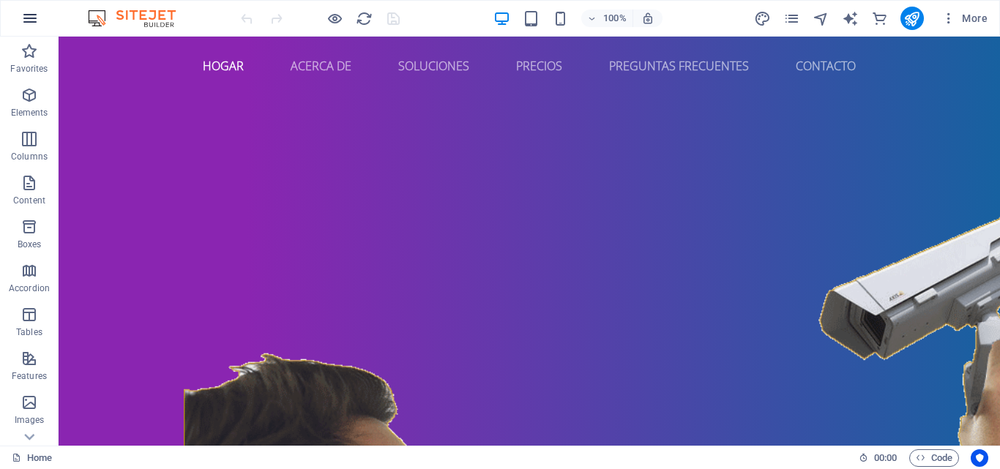
click at [32, 18] on icon "button" at bounding box center [30, 19] width 18 height 18
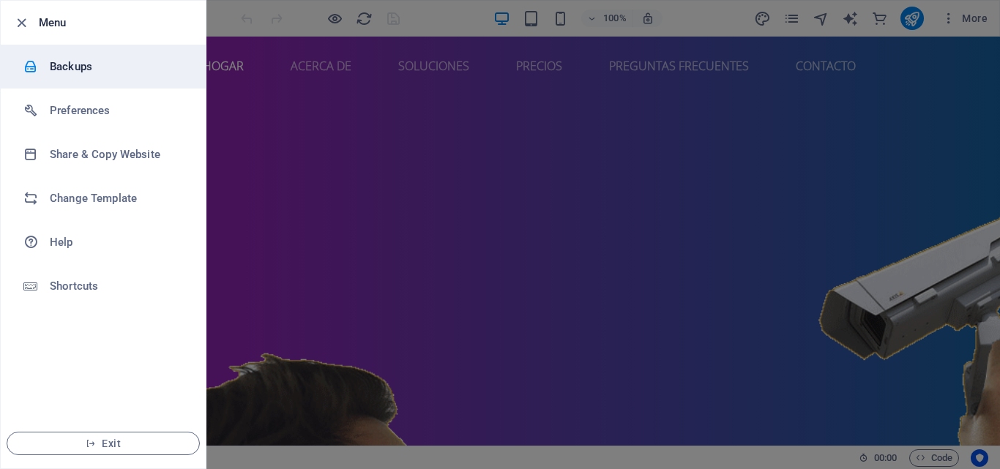
click at [110, 66] on h6 "Backups" at bounding box center [117, 67] width 135 height 18
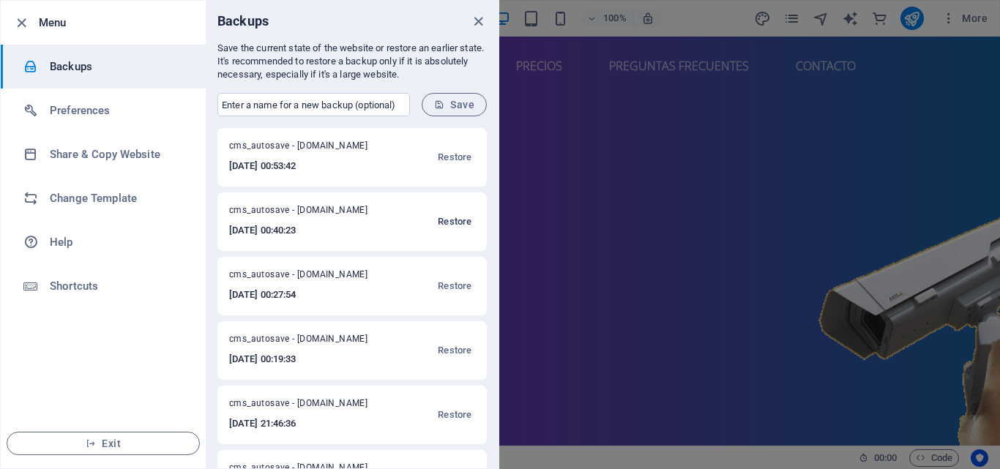
click at [457, 220] on span "Restore" at bounding box center [455, 222] width 34 height 18
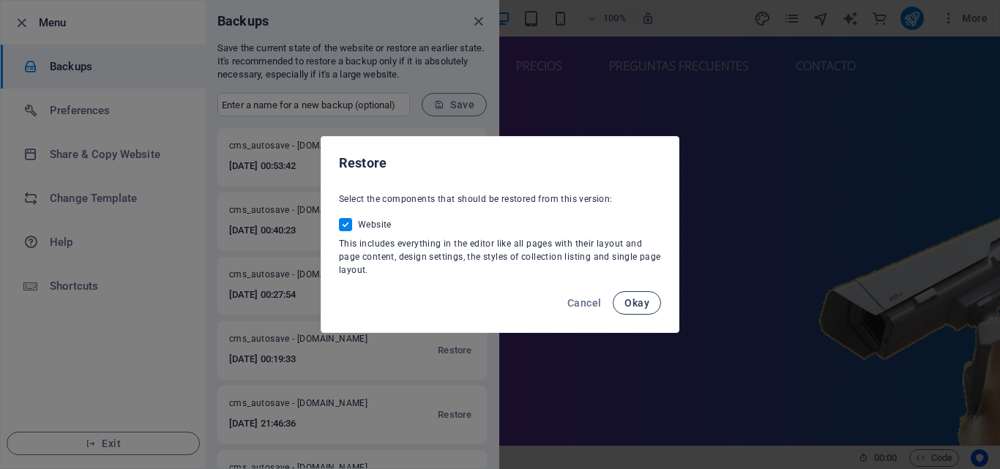
click at [636, 299] on span "Okay" at bounding box center [637, 303] width 25 height 12
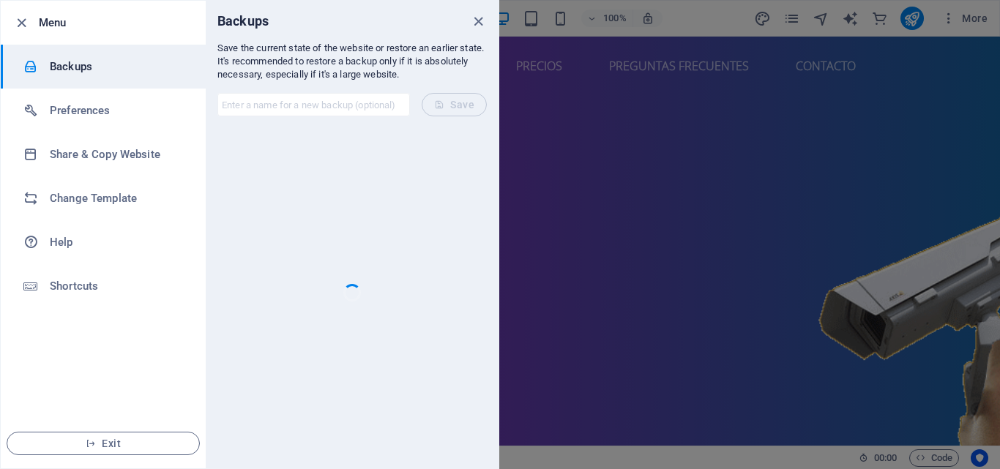
checkbox input "false"
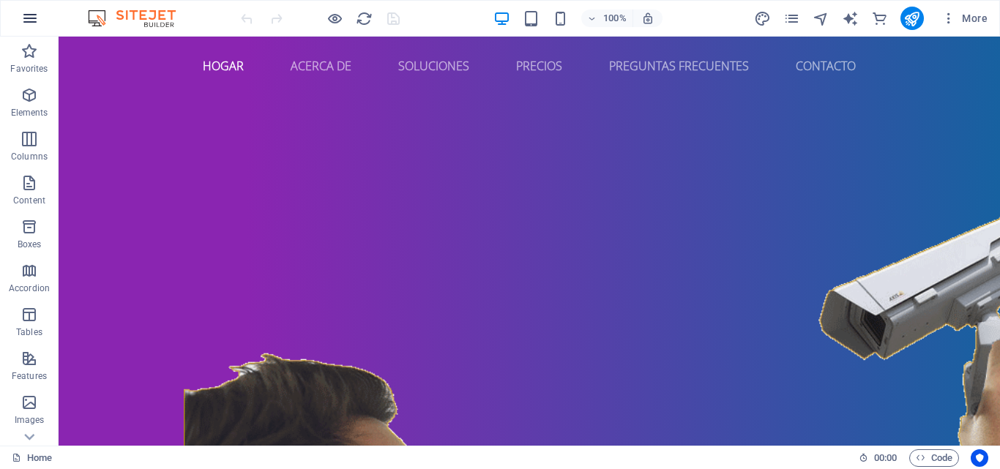
click at [30, 18] on icon "button" at bounding box center [30, 19] width 18 height 18
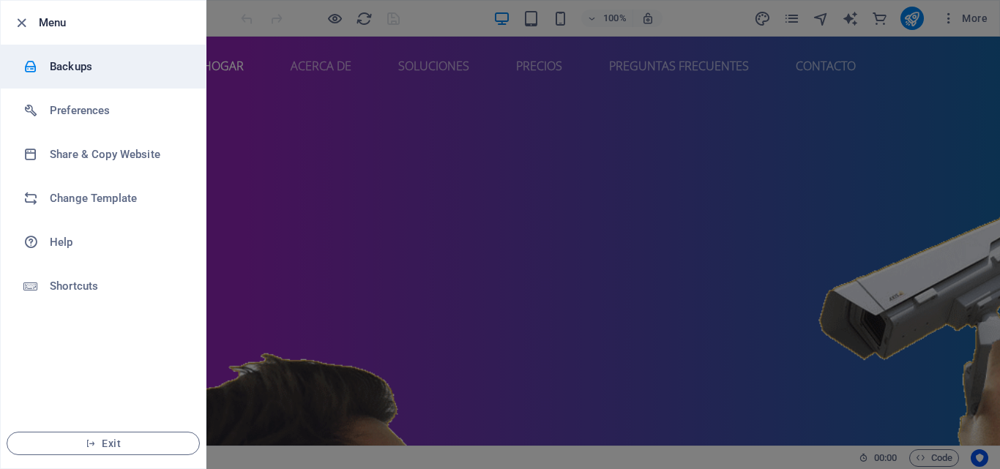
click at [115, 68] on h6 "Backups" at bounding box center [117, 67] width 135 height 18
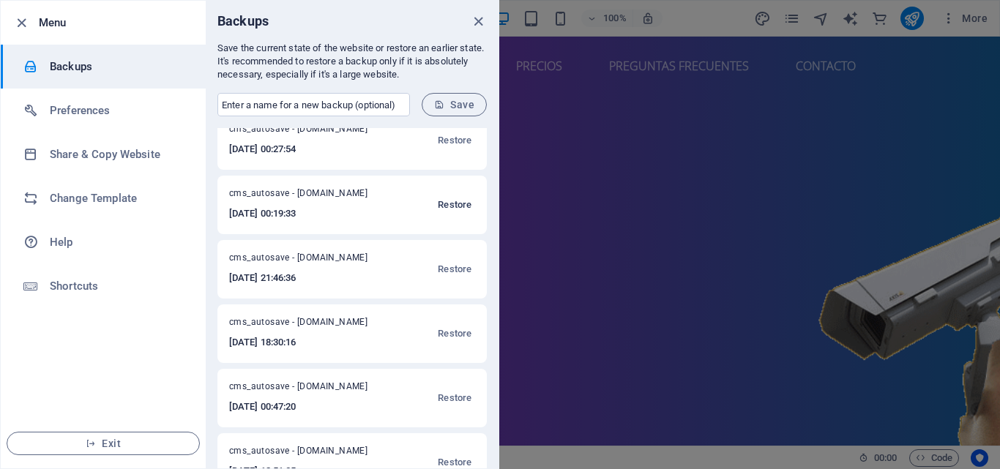
scroll to position [146, 0]
click at [457, 264] on span "Restore" at bounding box center [455, 269] width 34 height 18
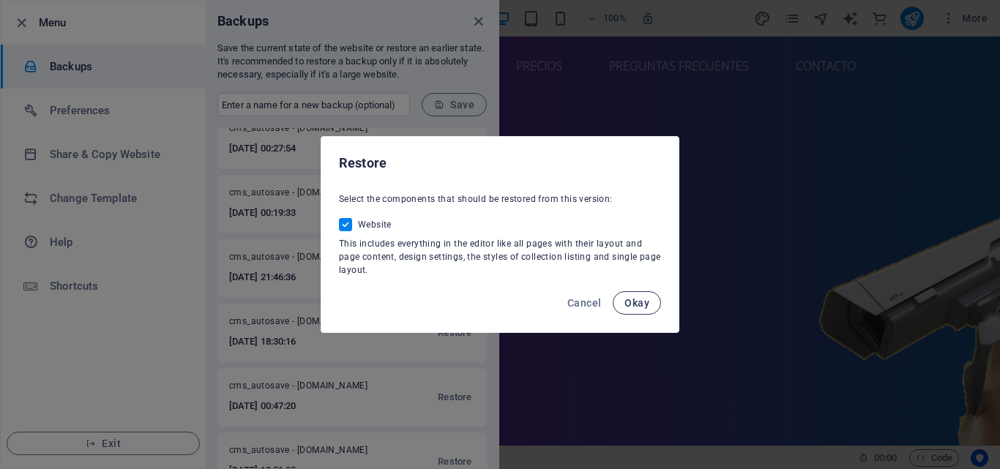
click at [636, 300] on span "Okay" at bounding box center [637, 303] width 25 height 12
checkbox input "false"
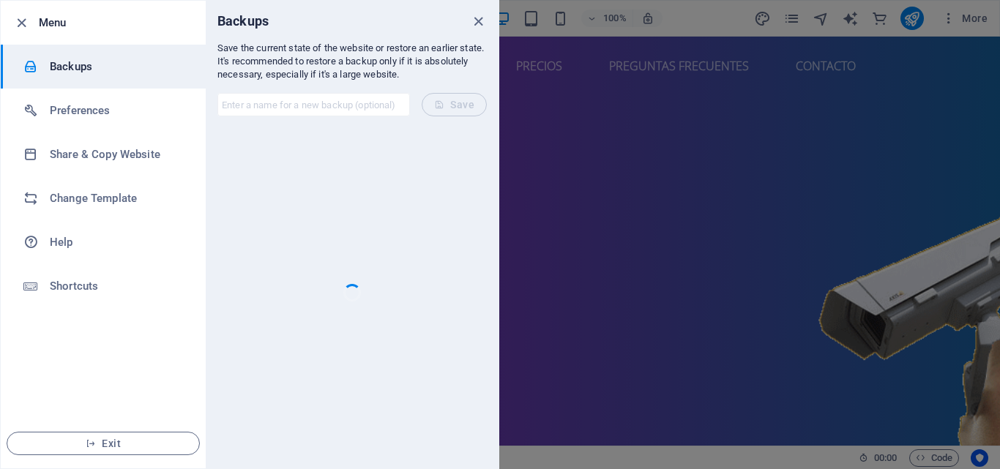
scroll to position [0, 0]
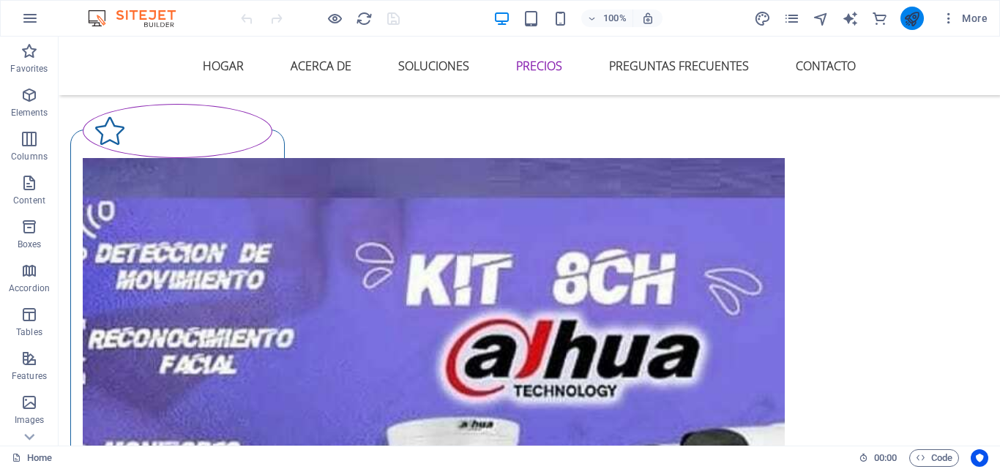
scroll to position [4423, 0]
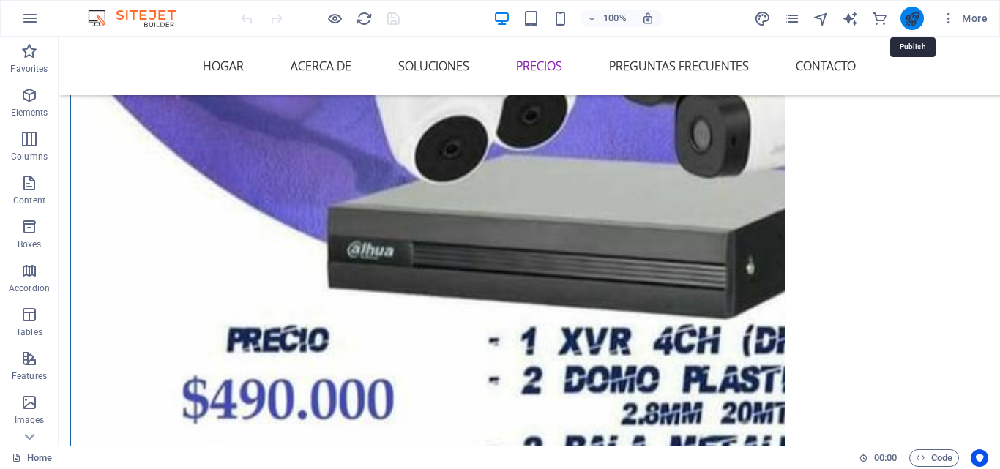
click at [913, 10] on icon "publish" at bounding box center [912, 18] width 17 height 17
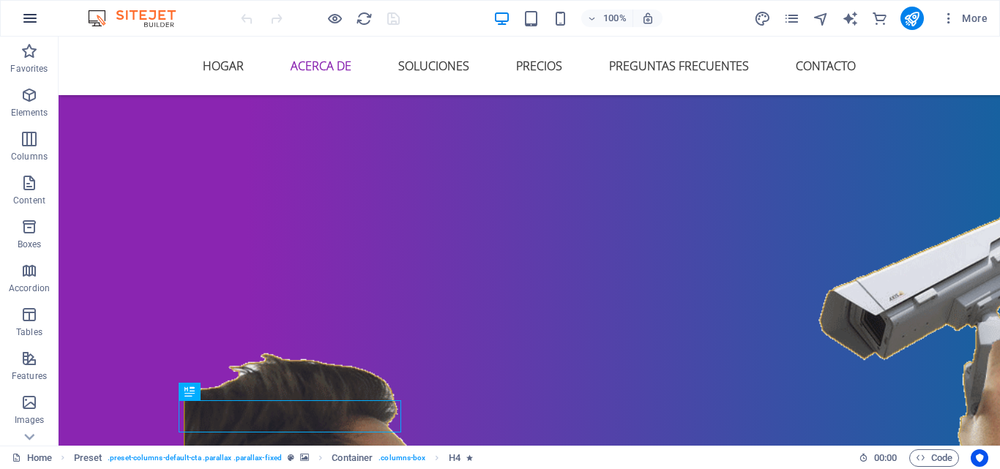
click at [34, 11] on icon "button" at bounding box center [30, 19] width 18 height 18
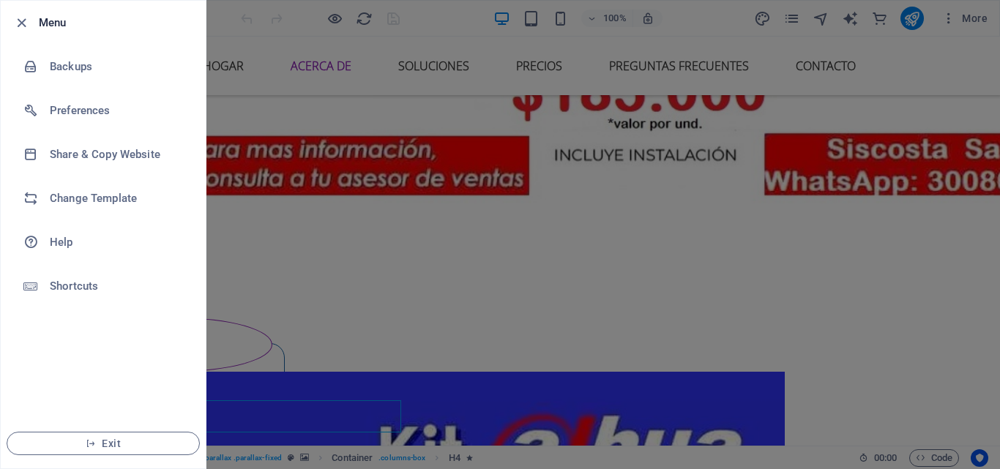
scroll to position [2812, 0]
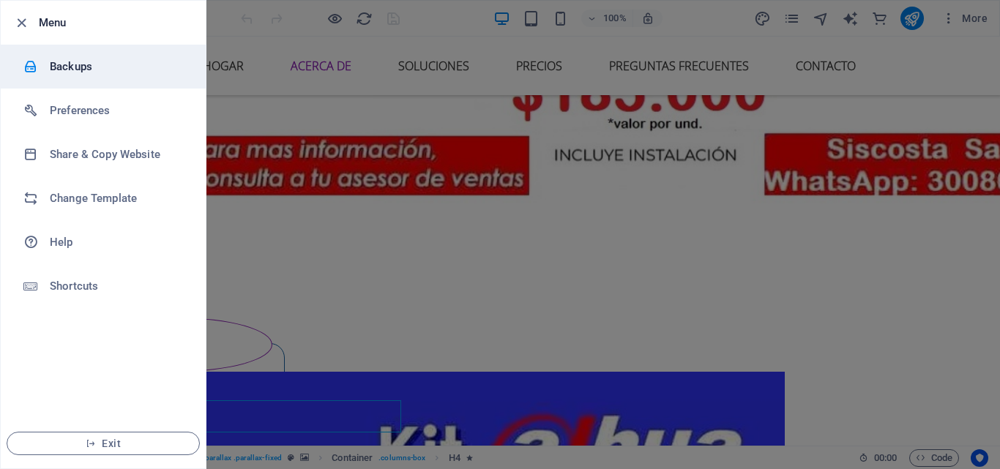
click at [160, 64] on h6 "Backups" at bounding box center [117, 67] width 135 height 18
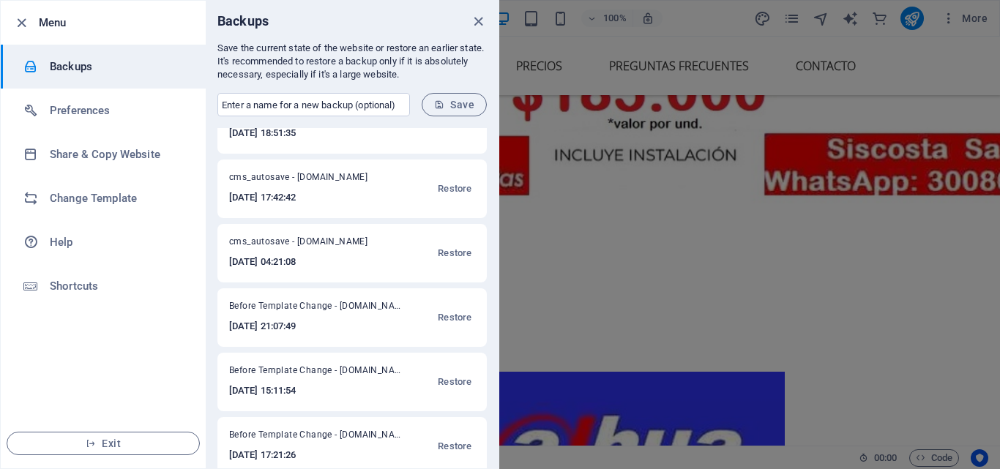
scroll to position [503, 0]
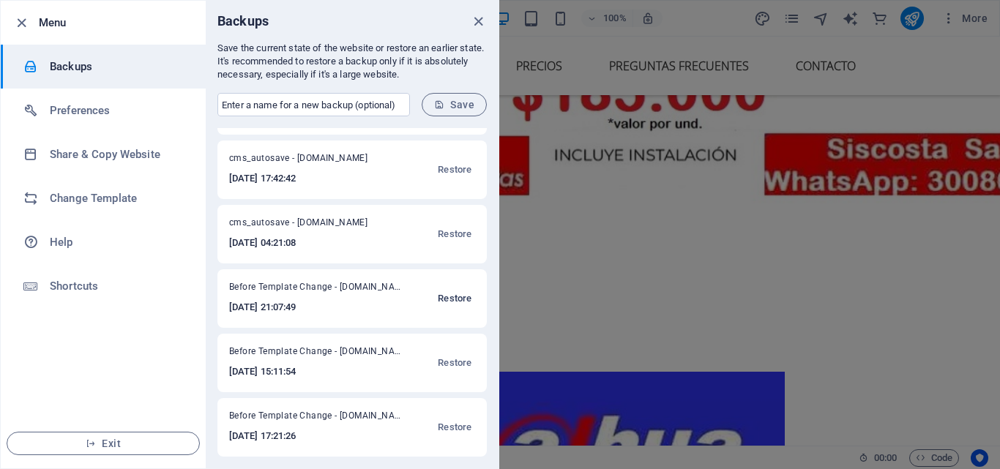
click at [457, 295] on span "Restore" at bounding box center [455, 299] width 34 height 18
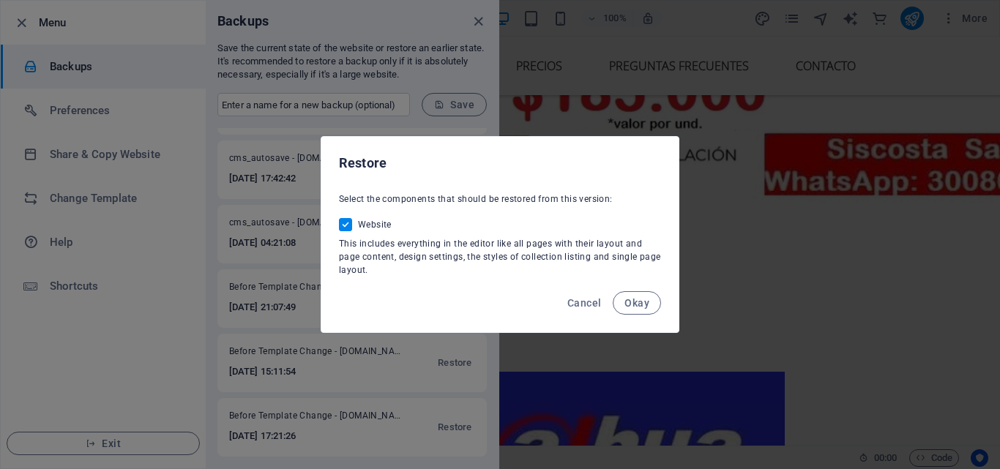
click at [646, 296] on button "Okay" at bounding box center [637, 302] width 48 height 23
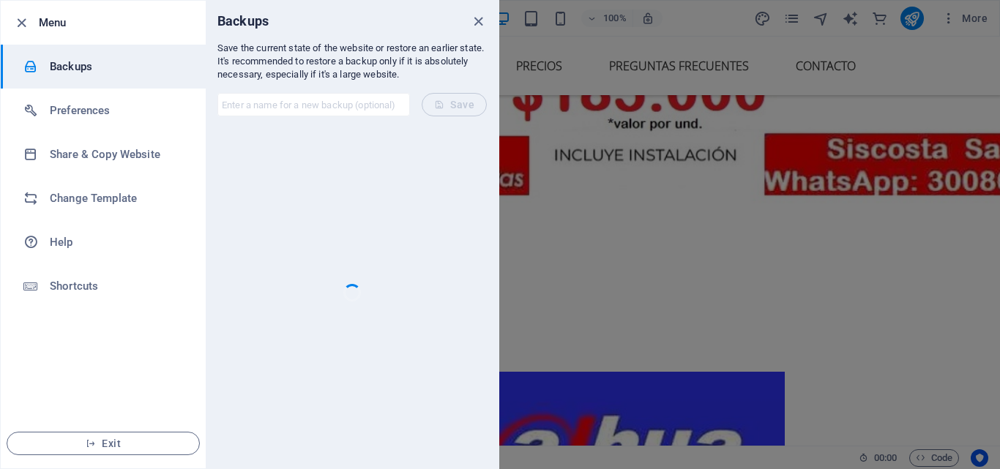
checkbox input "false"
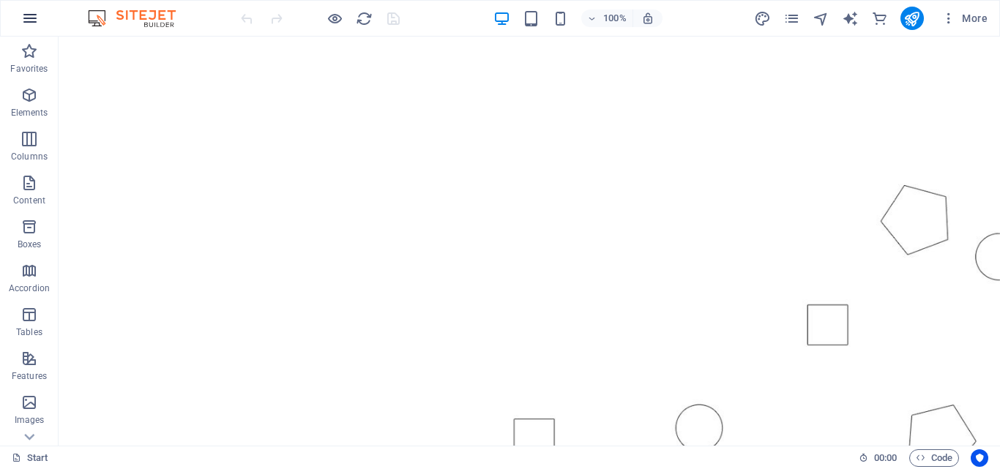
click at [36, 16] on icon "button" at bounding box center [30, 19] width 18 height 18
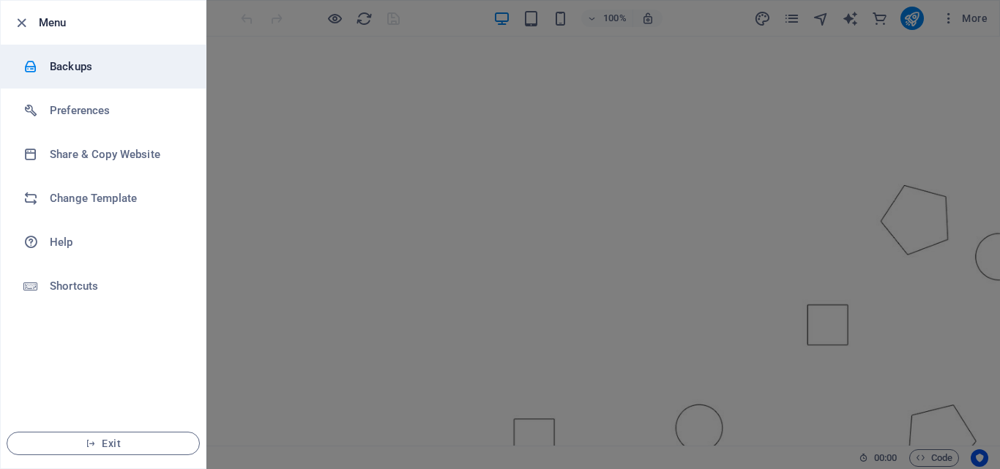
click at [130, 67] on h6 "Backups" at bounding box center [117, 67] width 135 height 18
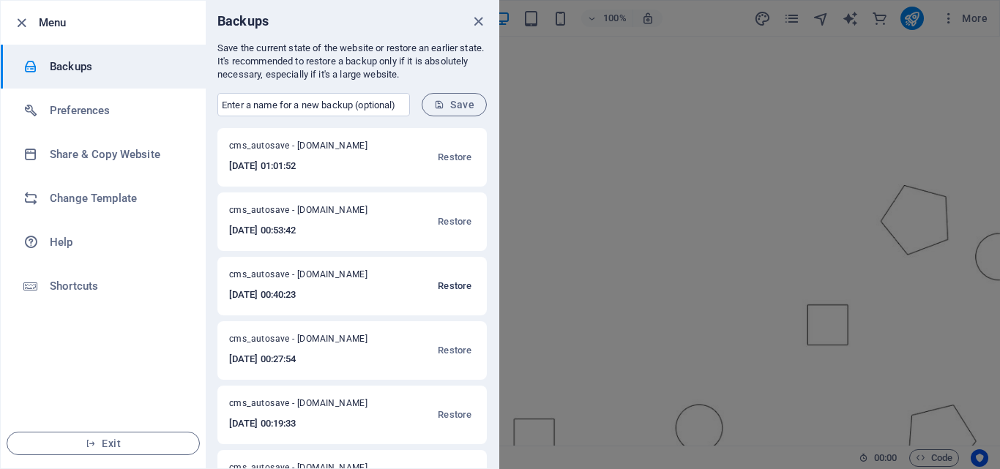
click at [455, 286] on span "Restore" at bounding box center [455, 287] width 34 height 18
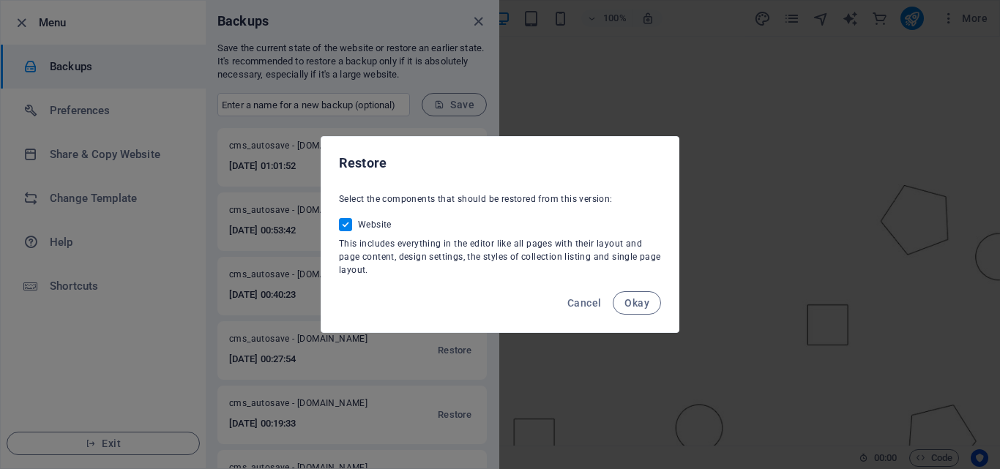
click at [626, 304] on button "Okay" at bounding box center [637, 302] width 48 height 23
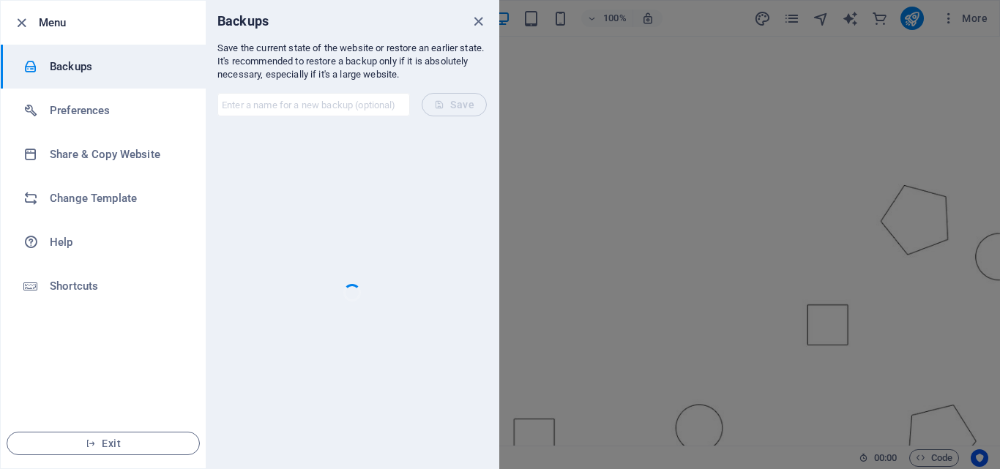
checkbox input "false"
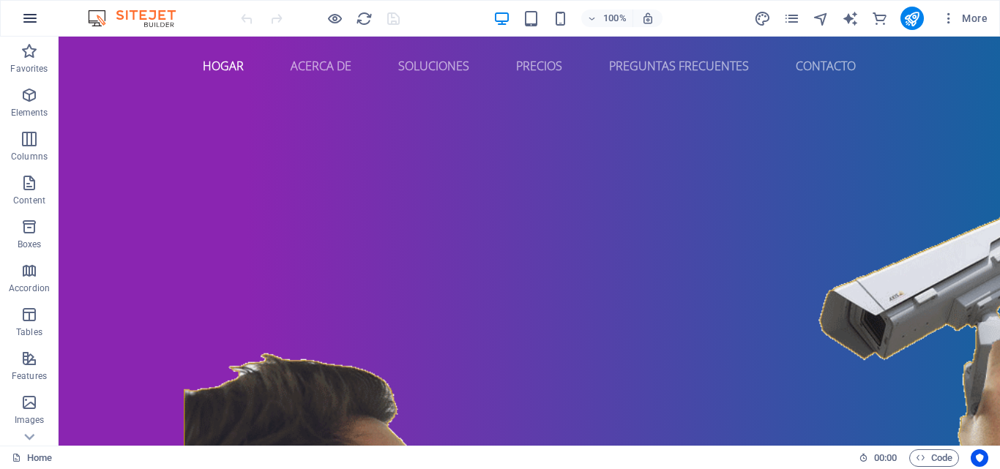
click at [29, 14] on icon "button" at bounding box center [30, 19] width 18 height 18
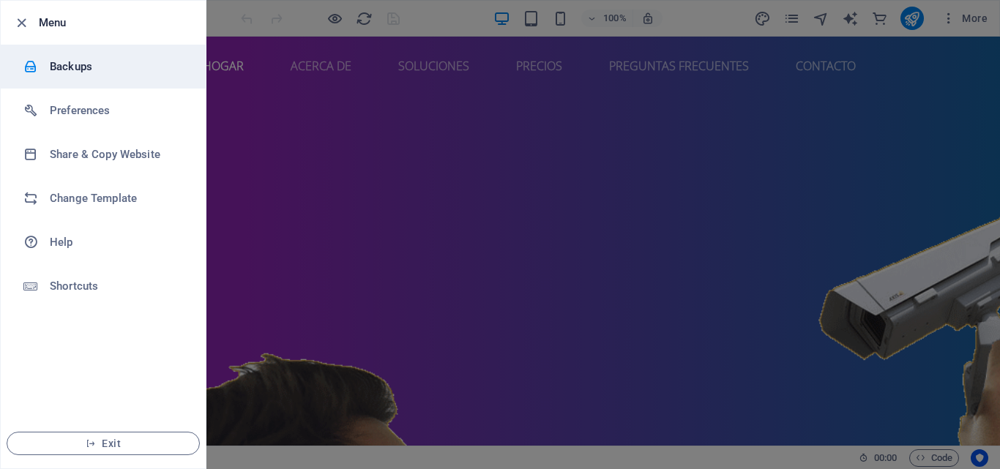
click at [97, 69] on h6 "Backups" at bounding box center [117, 67] width 135 height 18
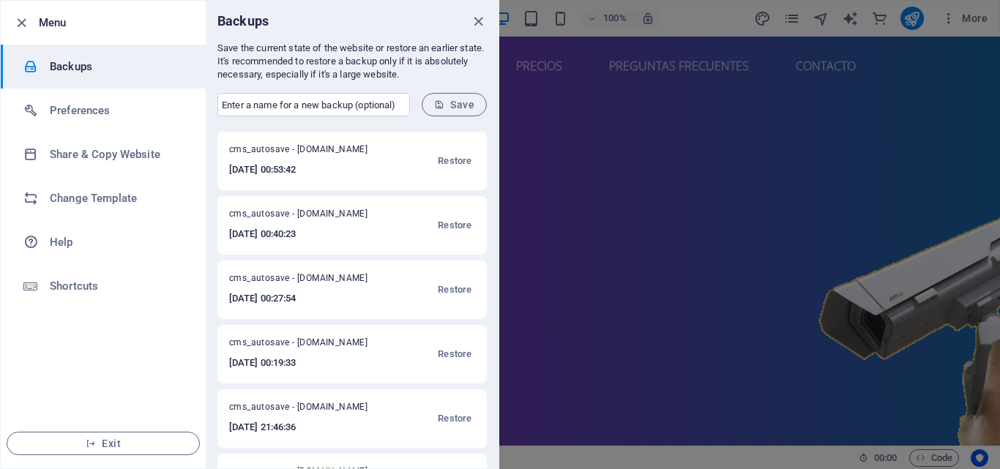
scroll to position [220, 0]
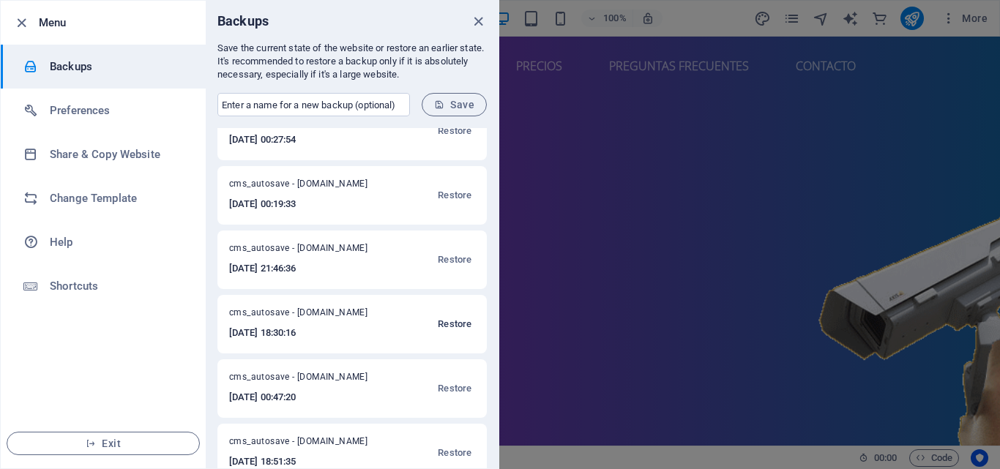
click at [449, 321] on span "Restore" at bounding box center [455, 325] width 34 height 18
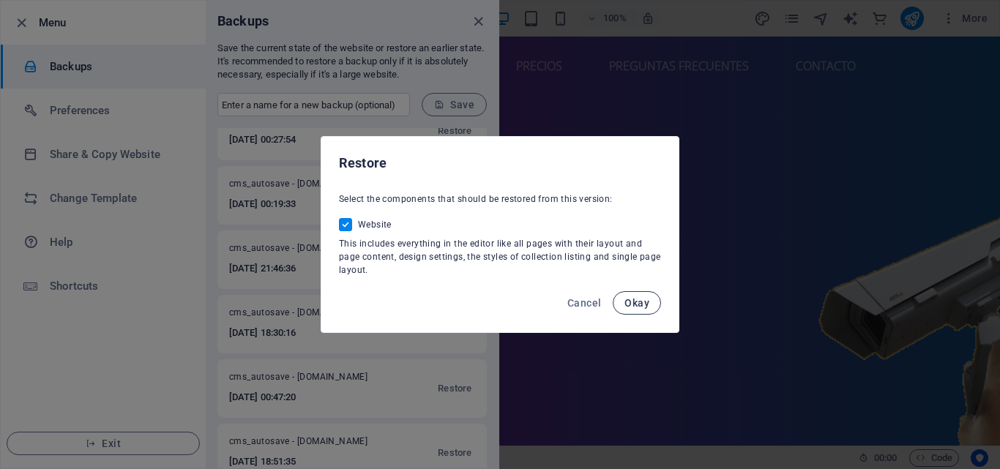
click at [635, 305] on span "Okay" at bounding box center [637, 303] width 25 height 12
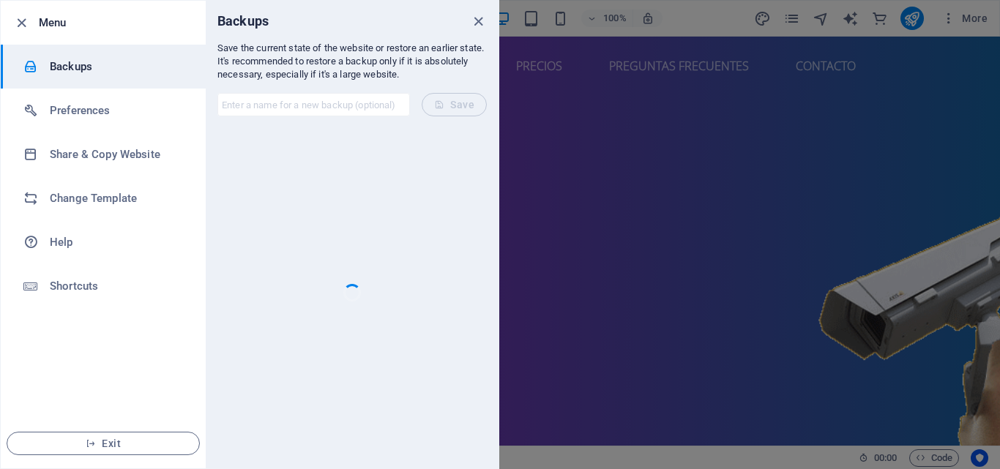
checkbox input "false"
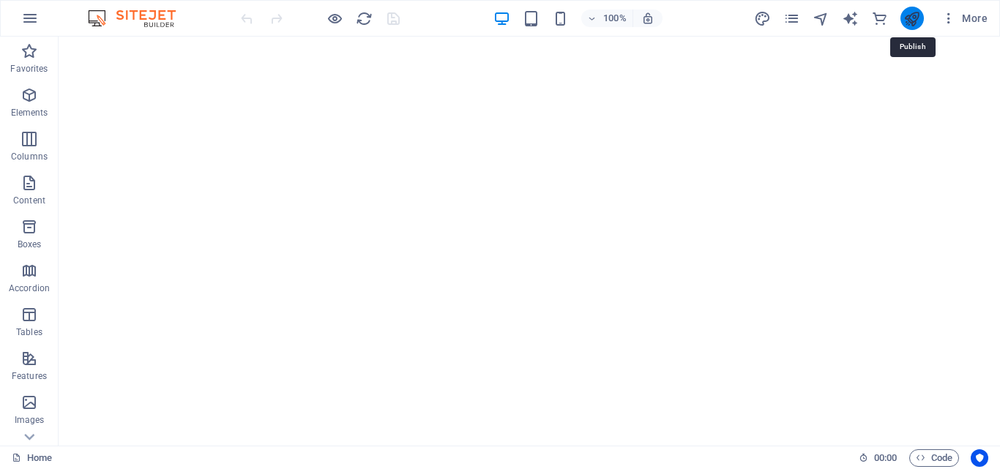
click at [913, 14] on icon "publish" at bounding box center [912, 18] width 17 height 17
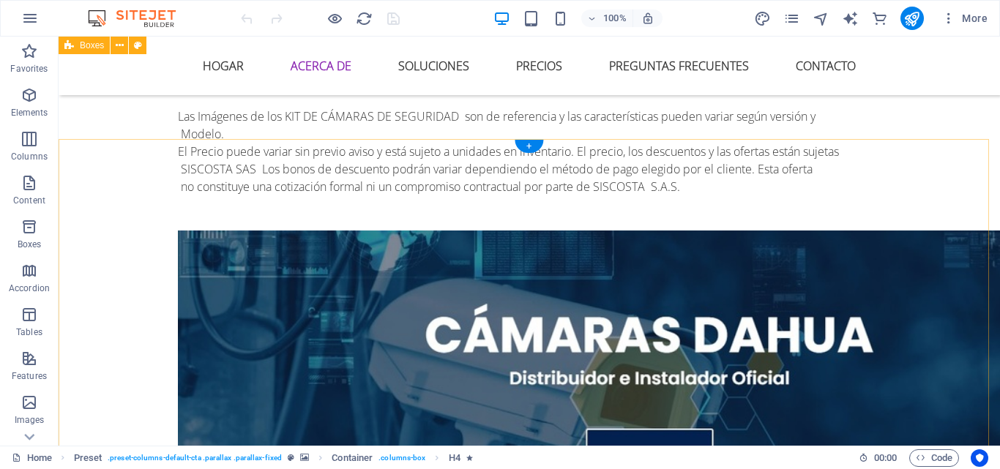
scroll to position [1897, 0]
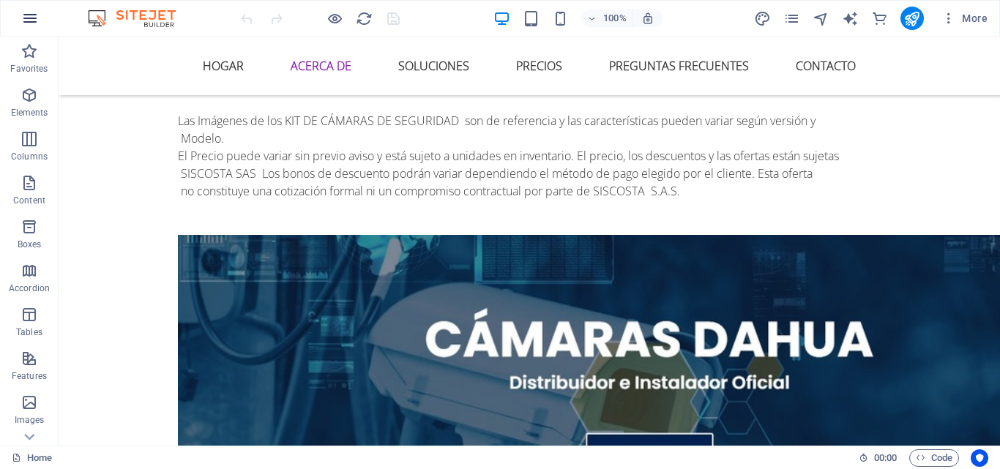
click at [26, 14] on icon "button" at bounding box center [30, 19] width 18 height 18
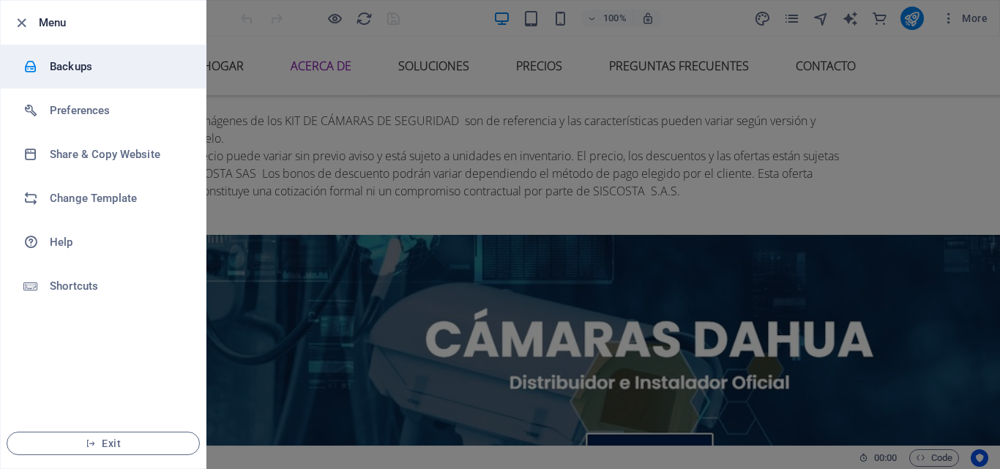
click at [116, 72] on h6 "Backups" at bounding box center [117, 67] width 135 height 18
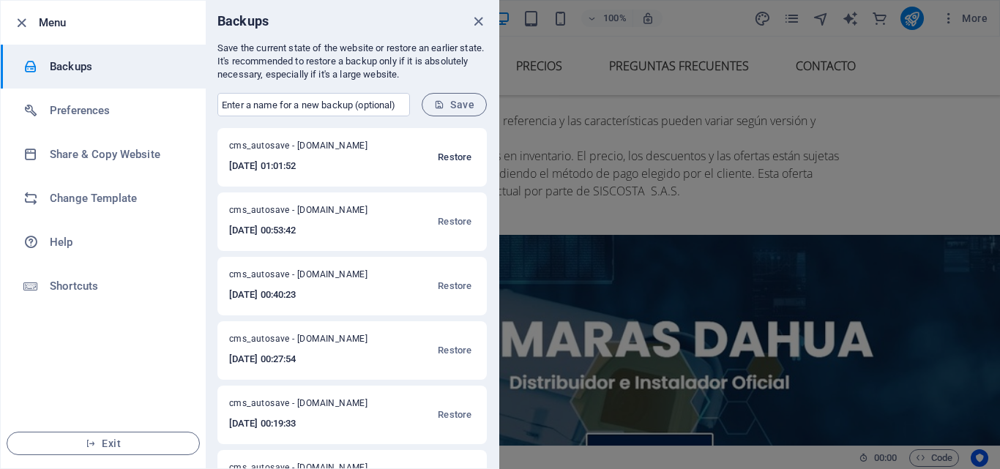
click at [455, 153] on span "Restore" at bounding box center [455, 158] width 34 height 18
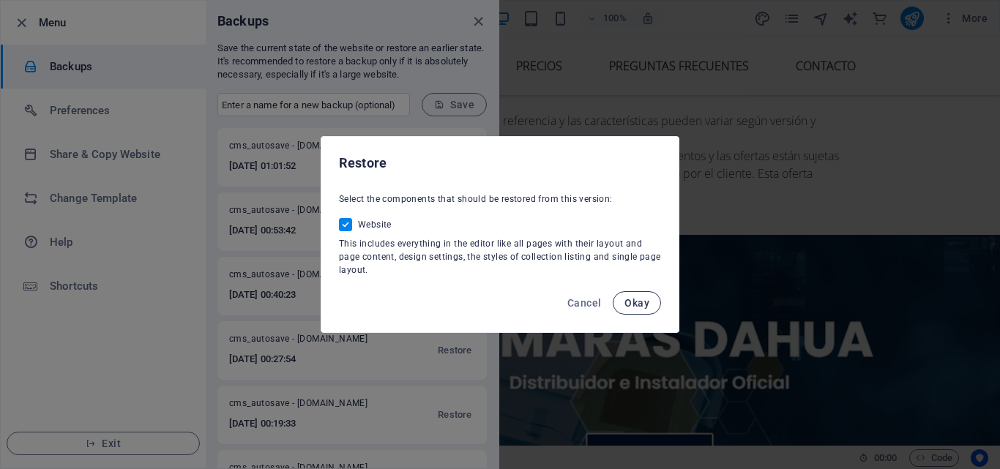
click at [631, 303] on span "Okay" at bounding box center [637, 303] width 25 height 12
checkbox input "false"
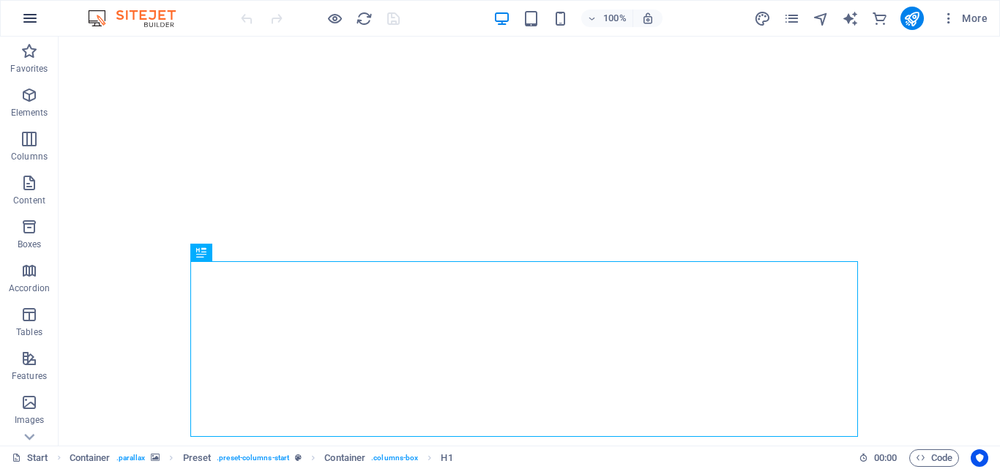
click at [28, 10] on icon "button" at bounding box center [30, 19] width 18 height 18
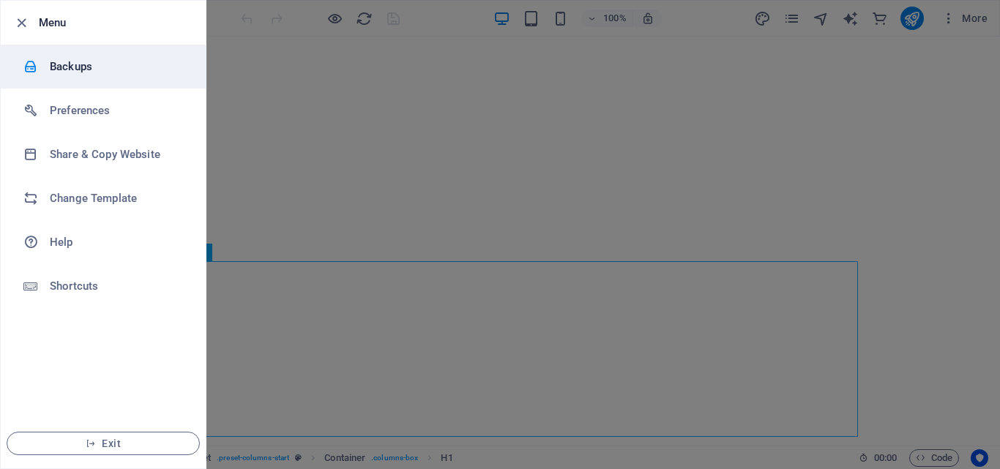
click at [92, 70] on h6 "Backups" at bounding box center [117, 67] width 135 height 18
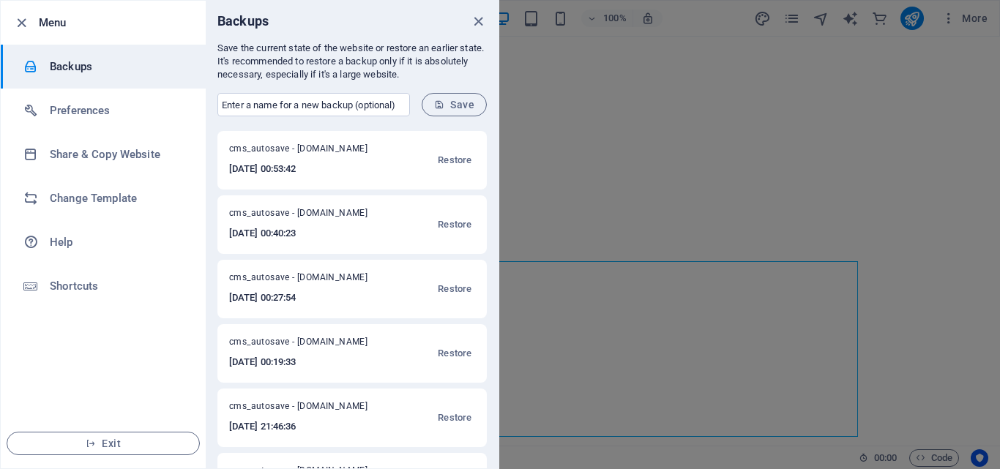
scroll to position [146, 0]
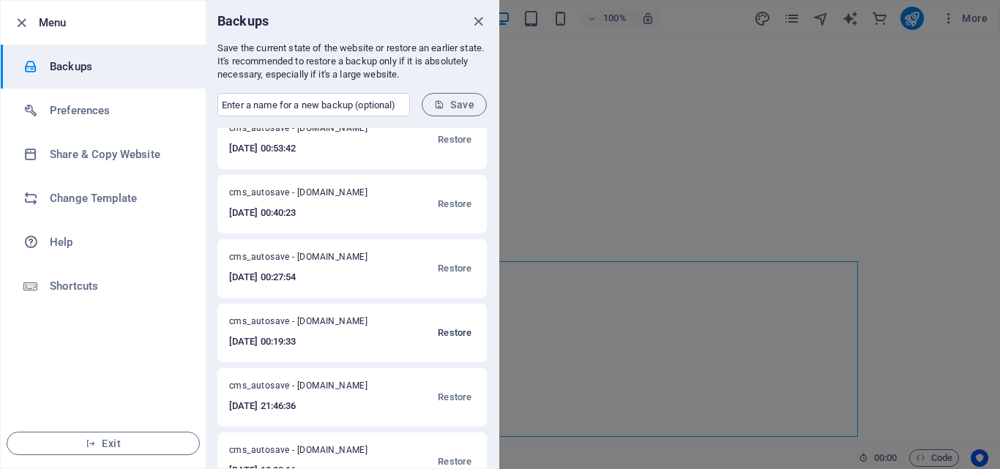
click at [453, 331] on span "Restore" at bounding box center [455, 333] width 34 height 18
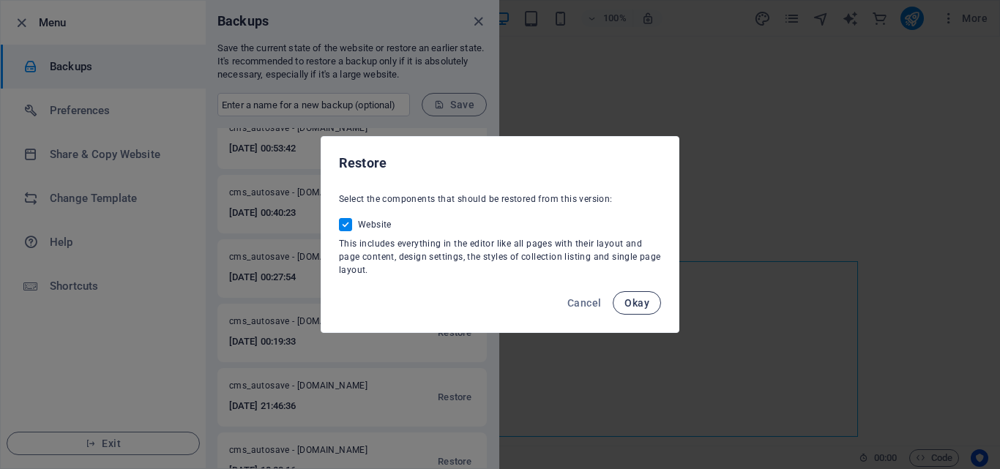
click at [625, 299] on button "Okay" at bounding box center [637, 302] width 48 height 23
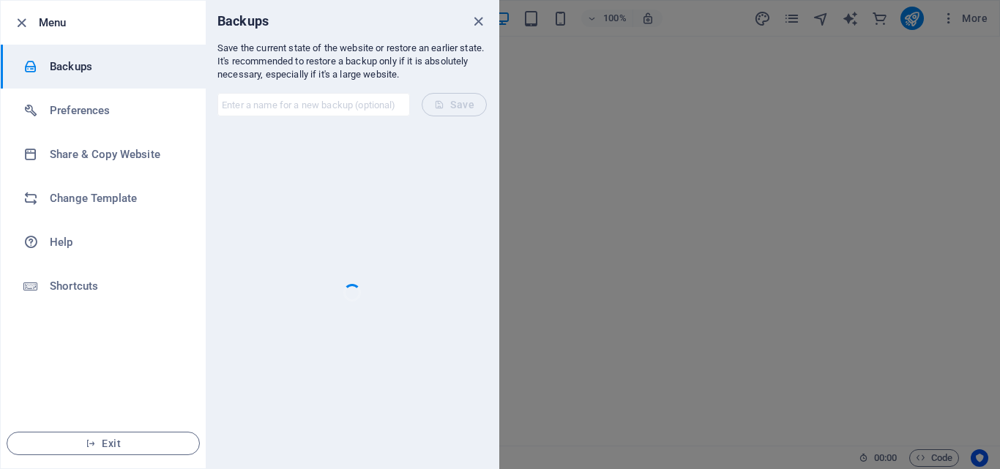
checkbox input "false"
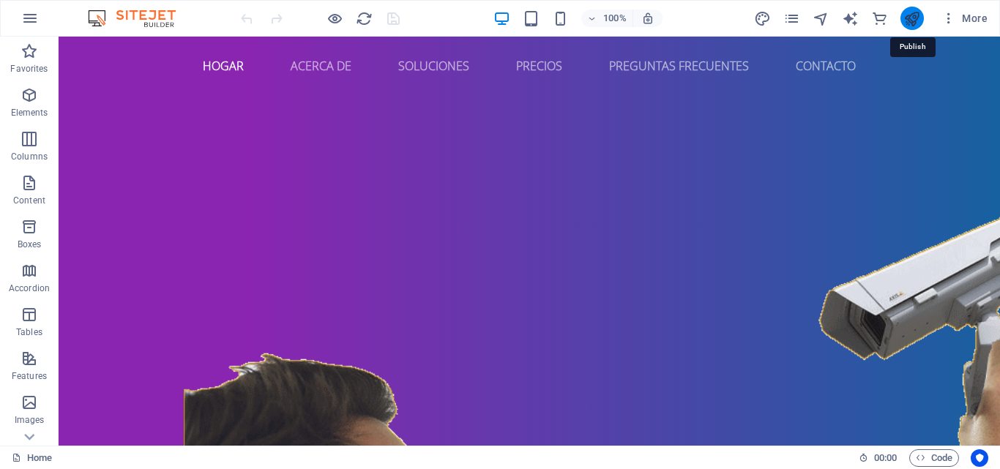
click at [913, 18] on icon "publish" at bounding box center [912, 18] width 17 height 17
